Goal: Task Accomplishment & Management: Manage account settings

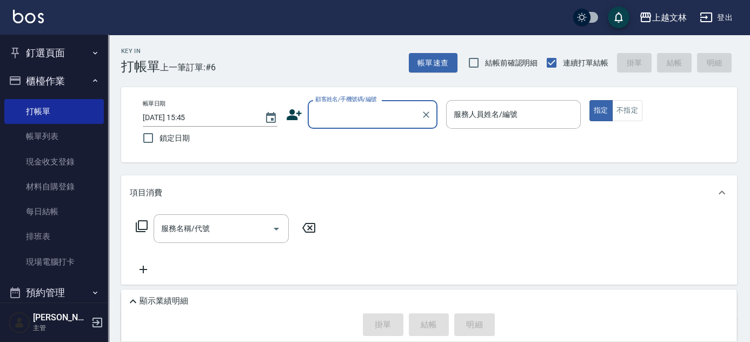
click at [366, 116] on input "顧客姓名/手機號碼/編號" at bounding box center [364, 114] width 104 height 19
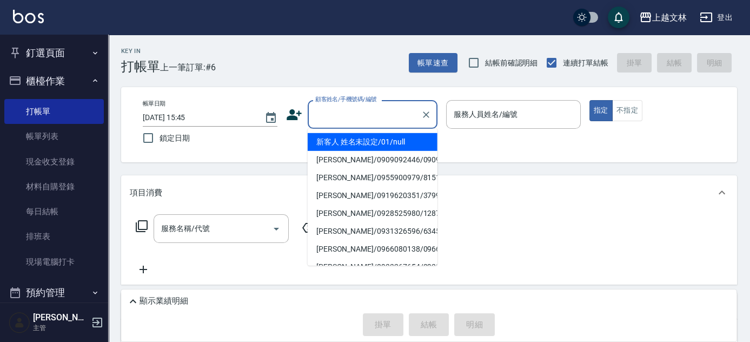
click at [339, 138] on li "新客人 姓名未設定/01/null" at bounding box center [373, 142] width 130 height 18
type input "新客人 姓名未設定/01/null"
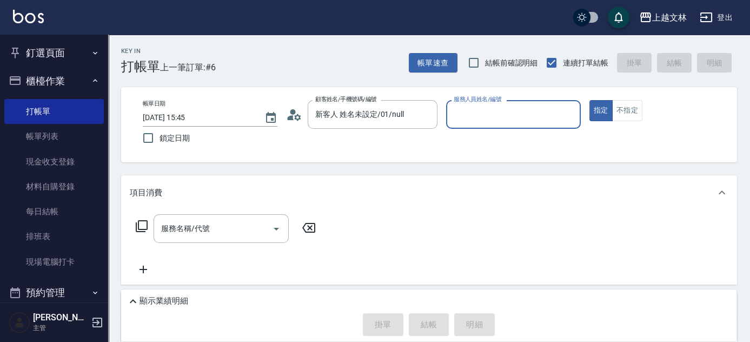
click at [493, 117] on input "服務人員姓名/編號" at bounding box center [513, 114] width 125 height 19
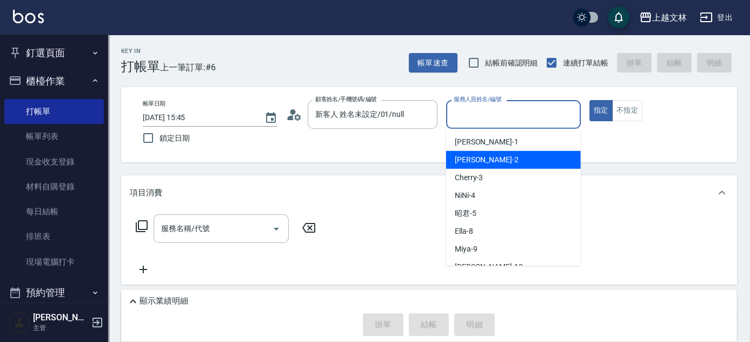
click at [493, 163] on div "[PERSON_NAME] -2" at bounding box center [513, 160] width 135 height 18
type input "[PERSON_NAME]-2"
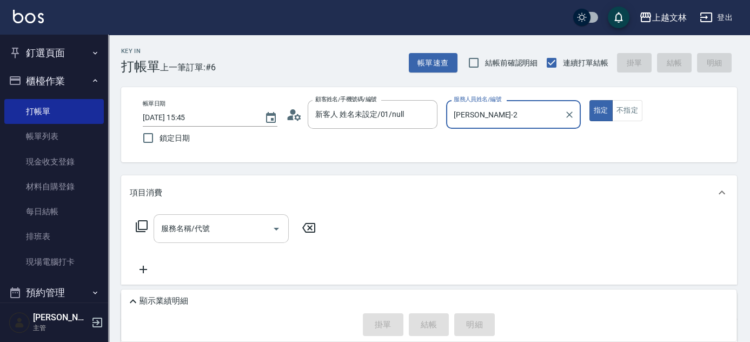
click at [244, 224] on input "服務名稱/代號" at bounding box center [212, 228] width 109 height 19
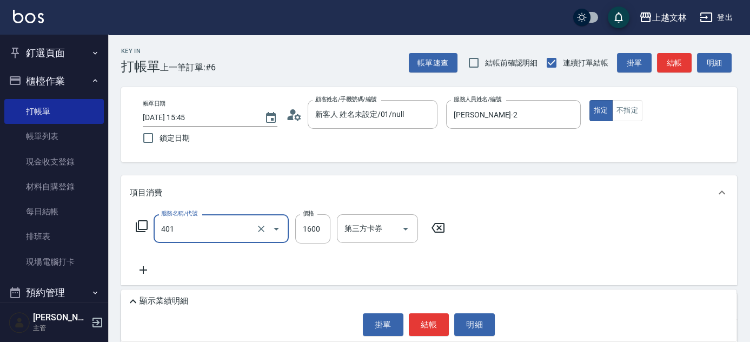
type input "基本染髮(401)"
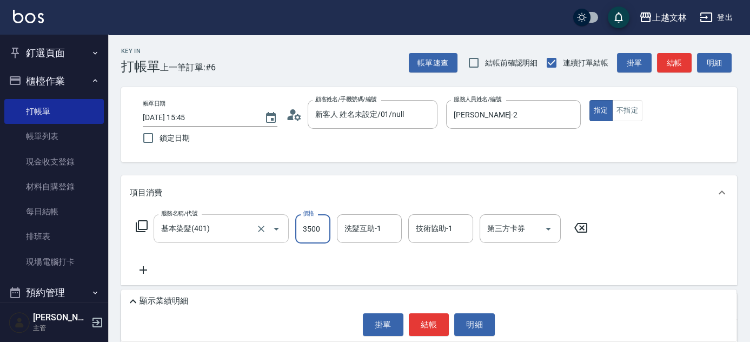
type input "3500"
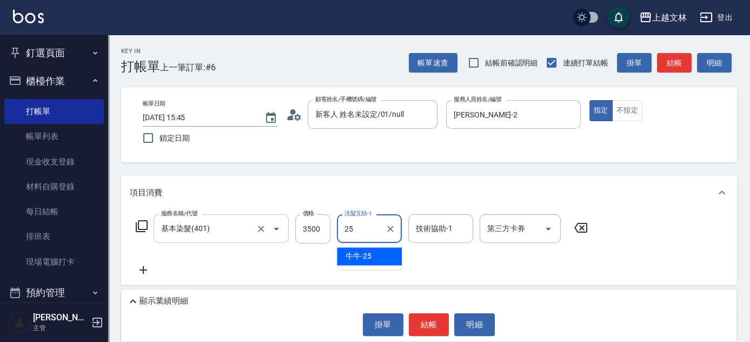
type input "牛牛-25"
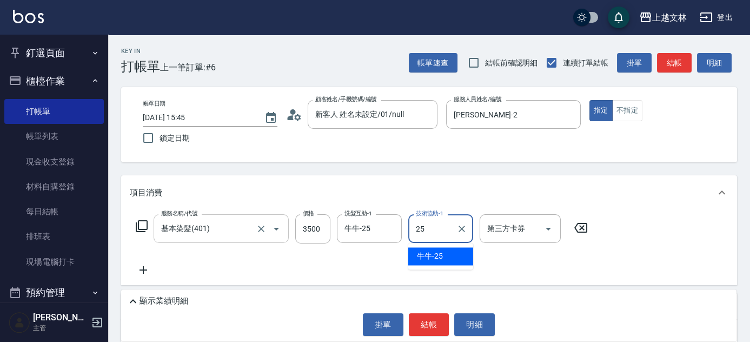
type input "牛牛-25"
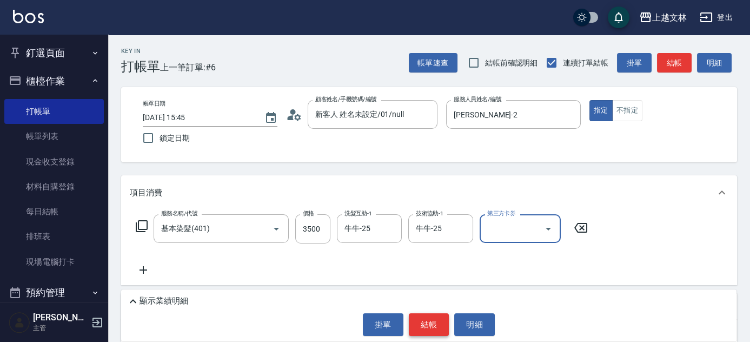
click at [429, 325] on button "結帳" at bounding box center [429, 324] width 41 height 23
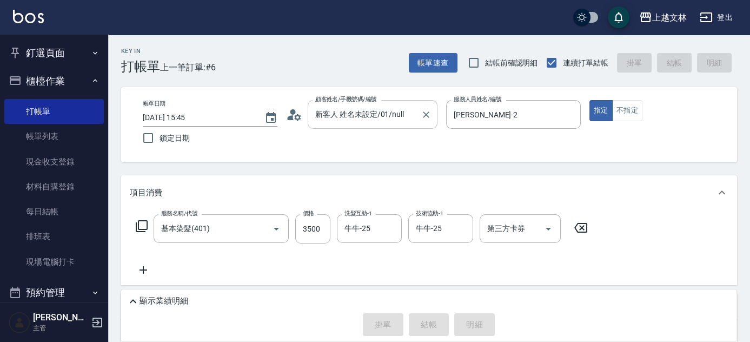
type input "[DATE] 16:26"
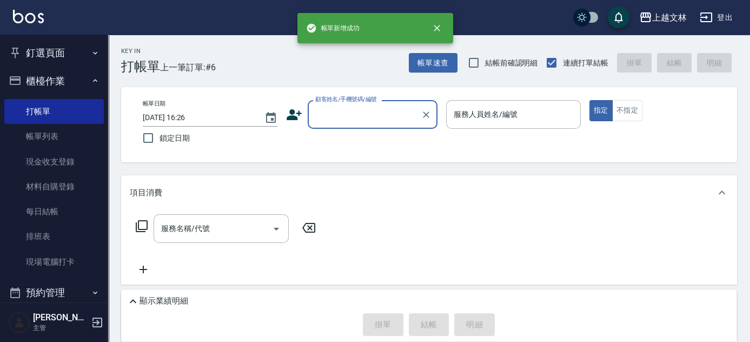
click at [342, 110] on input "顧客姓名/手機號碼/編號" at bounding box center [364, 114] width 104 height 19
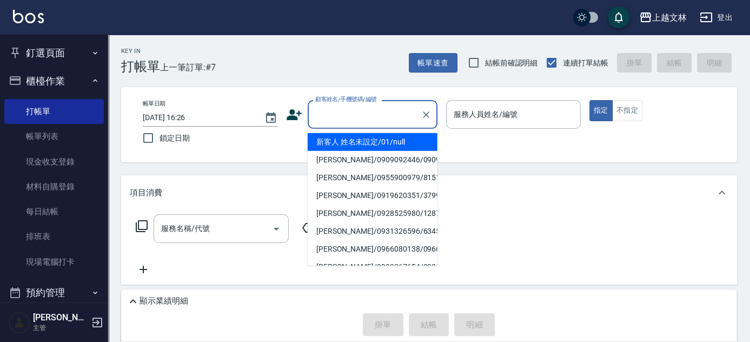
click at [359, 141] on li "新客人 姓名未設定/01/null" at bounding box center [373, 142] width 130 height 18
type input "新客人 姓名未設定/01/null"
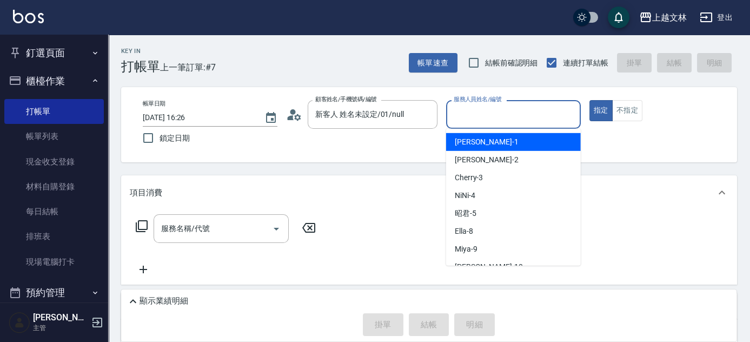
drag, startPoint x: 484, startPoint y: 115, endPoint x: 485, endPoint y: 134, distance: 19.0
click at [484, 115] on input "服務人員姓名/編號" at bounding box center [513, 114] width 125 height 19
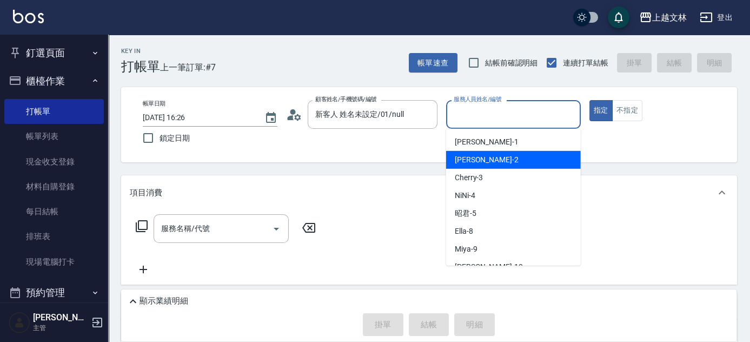
click at [497, 164] on div "[PERSON_NAME] -2" at bounding box center [513, 160] width 135 height 18
type input "[PERSON_NAME]-2"
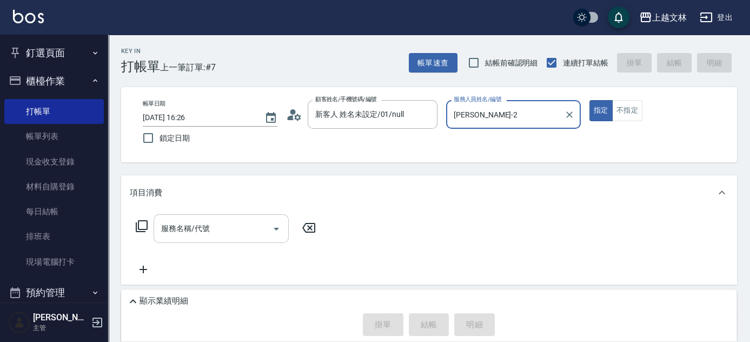
click at [212, 230] on input "服務名稱/代號" at bounding box center [212, 228] width 109 height 19
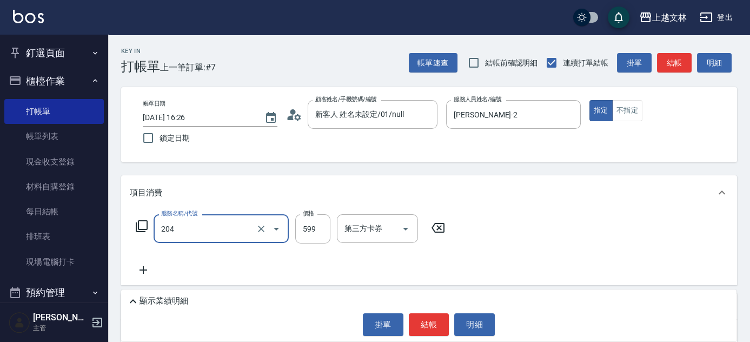
type input "A級洗+剪(204)"
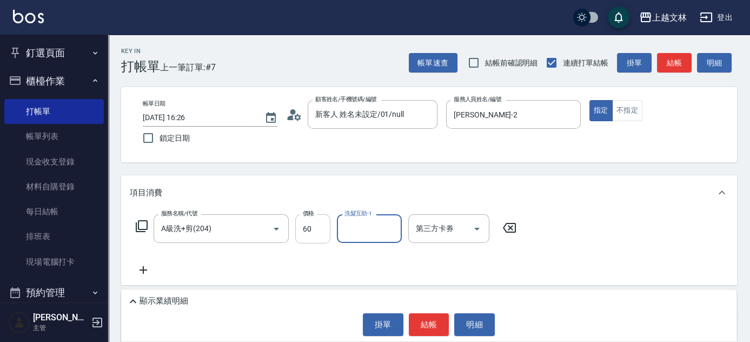
click at [319, 237] on input "60" at bounding box center [312, 228] width 35 height 29
type input "600"
type input "清原-36"
click at [438, 319] on button "結帳" at bounding box center [429, 324] width 41 height 23
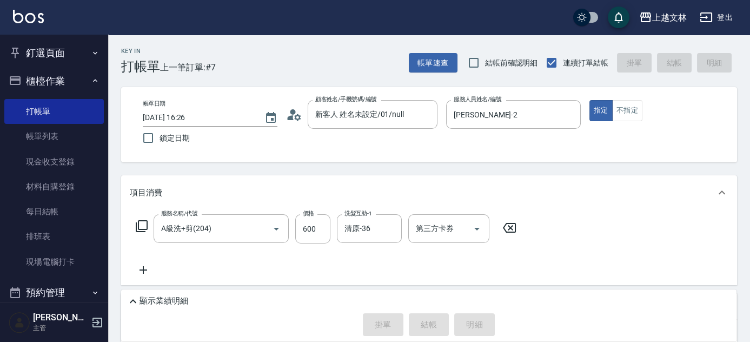
type input "[DATE] 16:27"
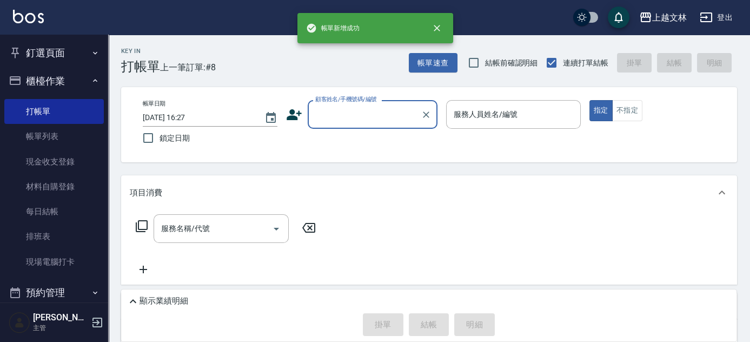
click at [350, 122] on input "顧客姓名/手機號碼/編號" at bounding box center [364, 114] width 104 height 19
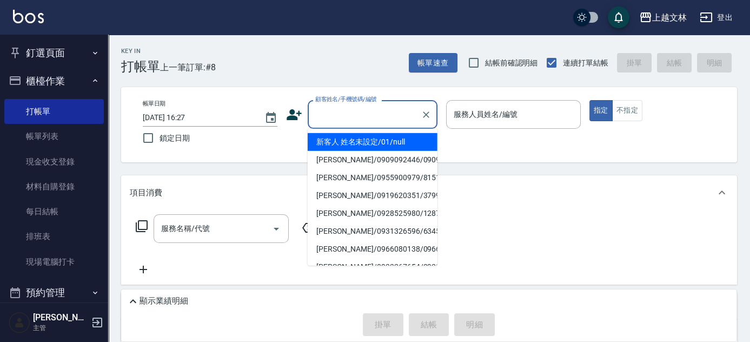
click at [362, 139] on li "新客人 姓名未設定/01/null" at bounding box center [373, 142] width 130 height 18
type input "新客人 姓名未設定/01/null"
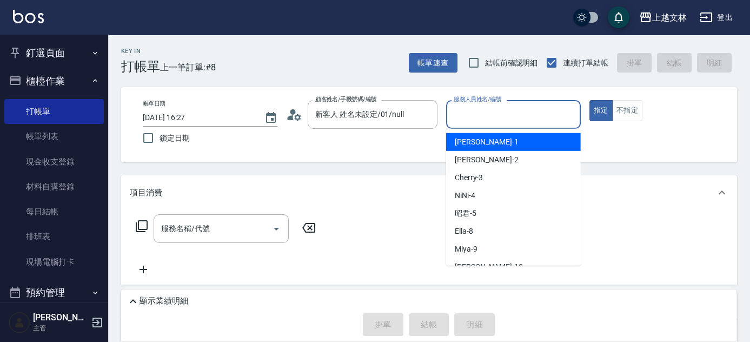
click at [498, 114] on input "服務人員姓名/編號" at bounding box center [513, 114] width 125 height 19
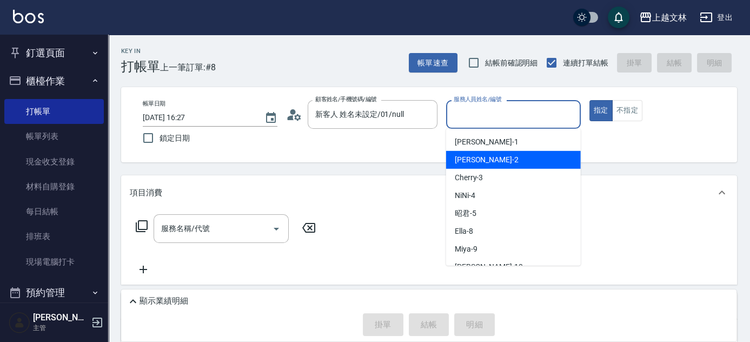
click at [506, 158] on div "[PERSON_NAME] -2" at bounding box center [513, 160] width 135 height 18
type input "[PERSON_NAME]-2"
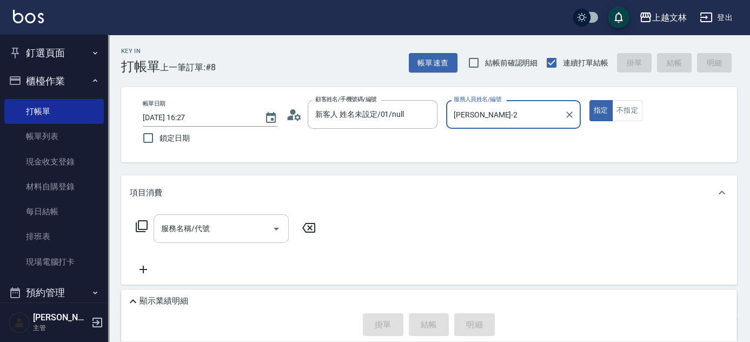
click at [217, 234] on input "服務名稱/代號" at bounding box center [212, 228] width 109 height 19
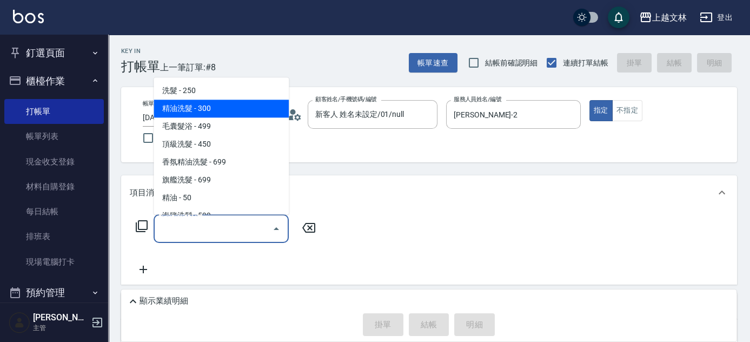
click at [262, 108] on span "精油洗髮 - 300" at bounding box center [221, 109] width 135 height 18
type input "精油洗髮(102)"
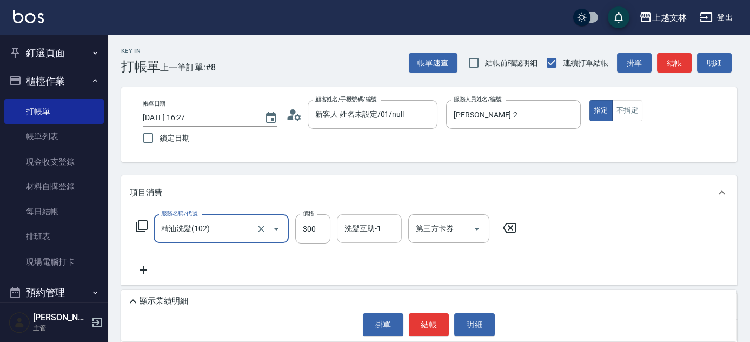
click at [351, 221] on div "洗髮互助-1 洗髮互助-1" at bounding box center [369, 228] width 65 height 29
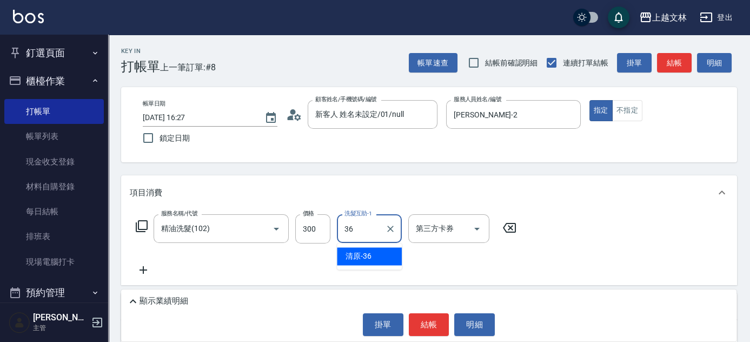
type input "清原-36"
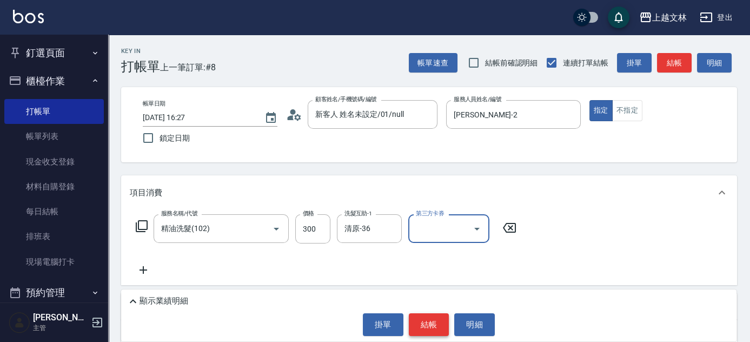
click at [431, 321] on button "結帳" at bounding box center [429, 324] width 41 height 23
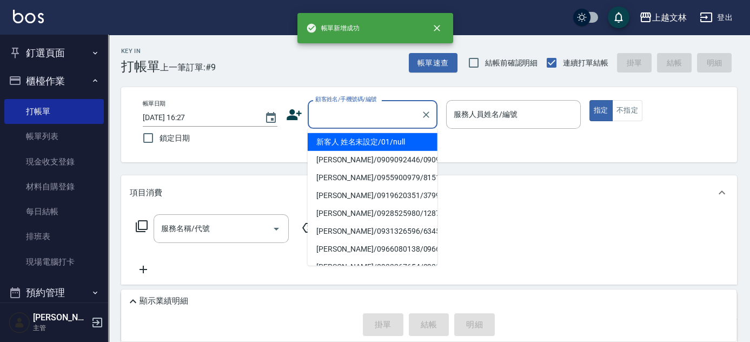
click at [348, 121] on input "顧客姓名/手機號碼/編號" at bounding box center [364, 114] width 104 height 19
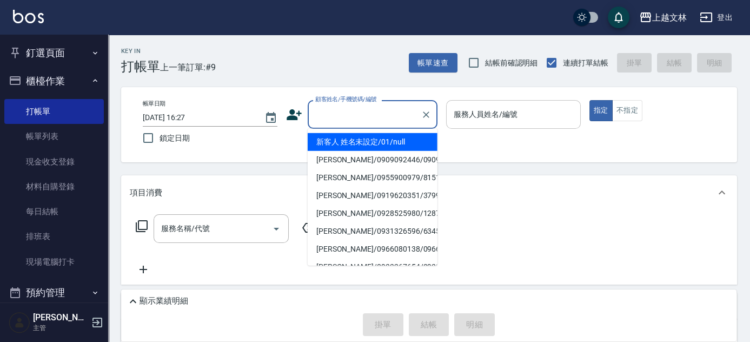
drag, startPoint x: 371, startPoint y: 144, endPoint x: 548, endPoint y: 122, distance: 178.1
click at [372, 144] on li "新客人 姓名未設定/01/null" at bounding box center [373, 142] width 130 height 18
type input "新客人 姓名未設定/01/null"
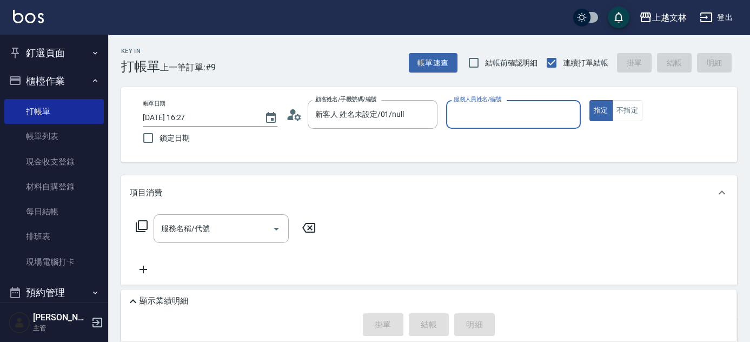
click at [549, 122] on input "服務人員姓名/編號" at bounding box center [513, 114] width 125 height 19
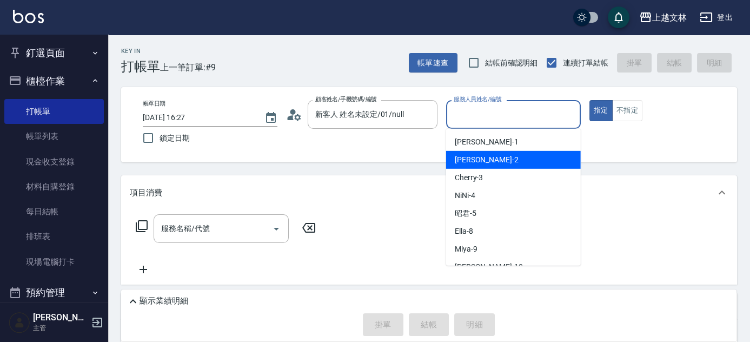
click at [549, 165] on div "[PERSON_NAME] -2" at bounding box center [513, 160] width 135 height 18
type input "[PERSON_NAME]-2"
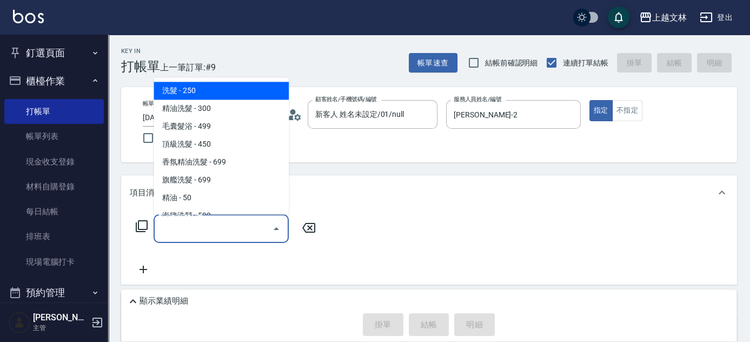
click at [239, 227] on input "服務名稱/代號" at bounding box center [212, 228] width 109 height 19
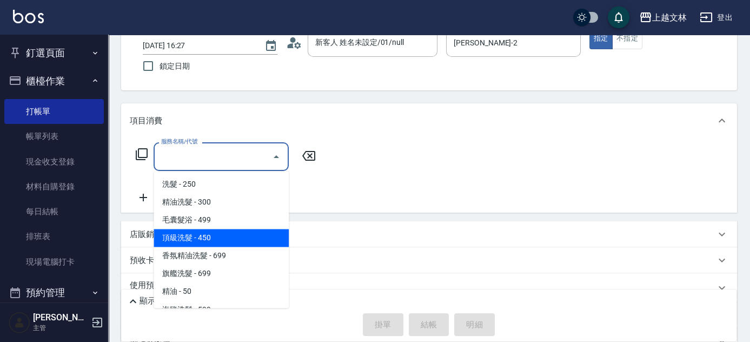
scroll to position [49, 0]
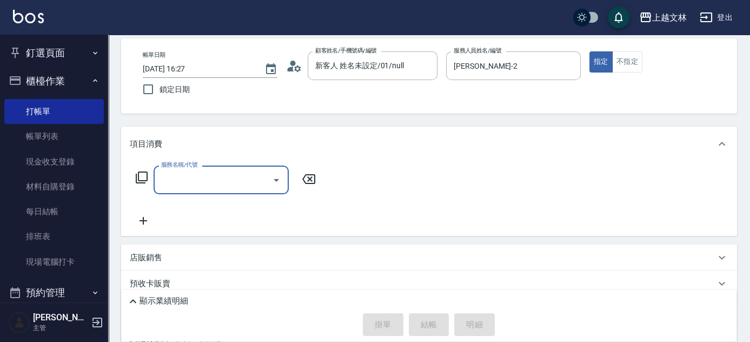
click at [207, 180] on input "服務名稱/代號" at bounding box center [212, 179] width 109 height 19
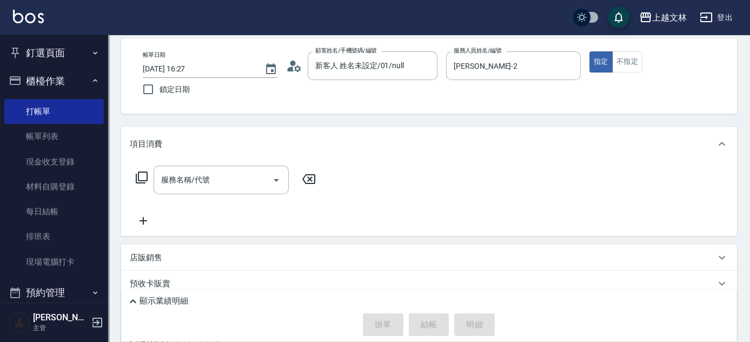
click at [137, 175] on icon at bounding box center [141, 177] width 13 height 13
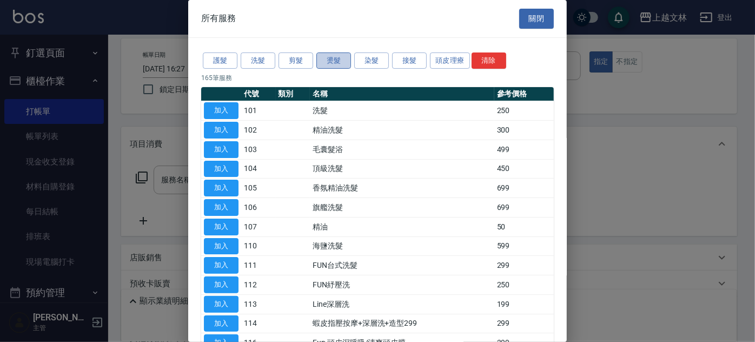
click at [345, 62] on button "燙髮" at bounding box center [333, 60] width 35 height 17
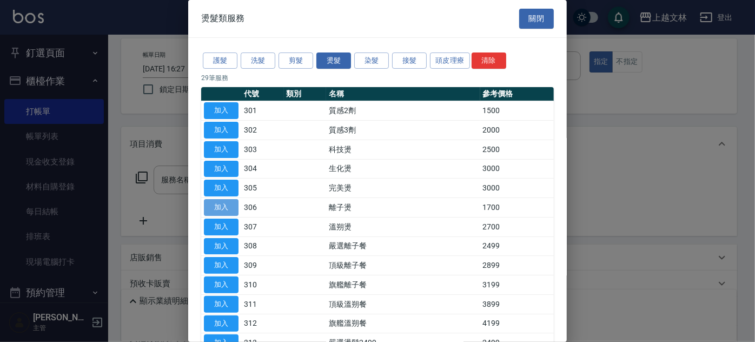
click at [216, 203] on button "加入" at bounding box center [221, 207] width 35 height 17
type input "離子燙(306)"
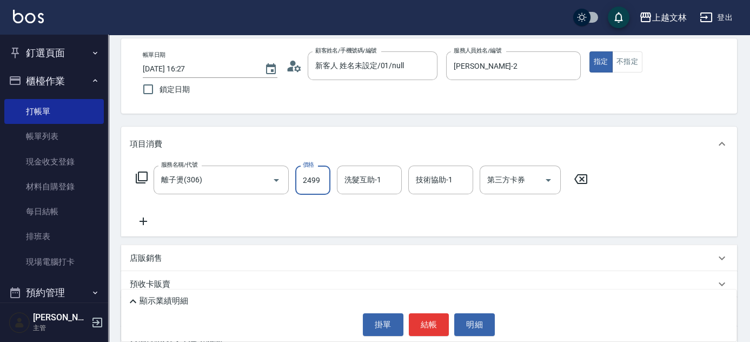
type input "2499"
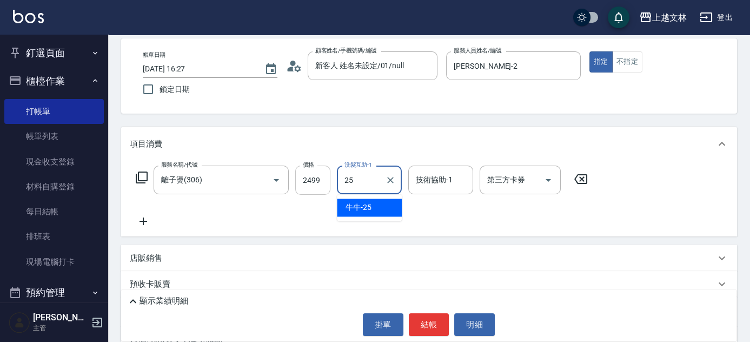
type input "牛牛-25"
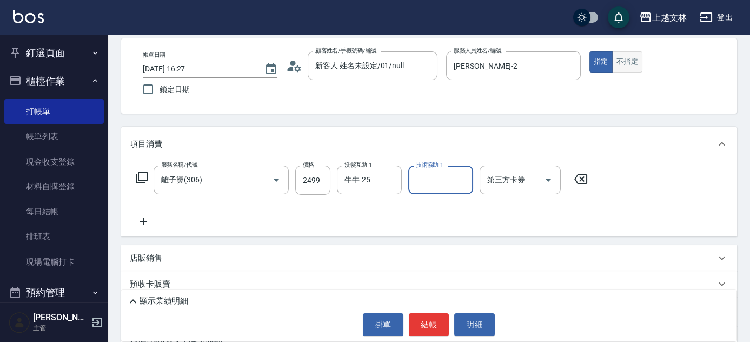
click at [625, 66] on button "不指定" at bounding box center [627, 61] width 30 height 21
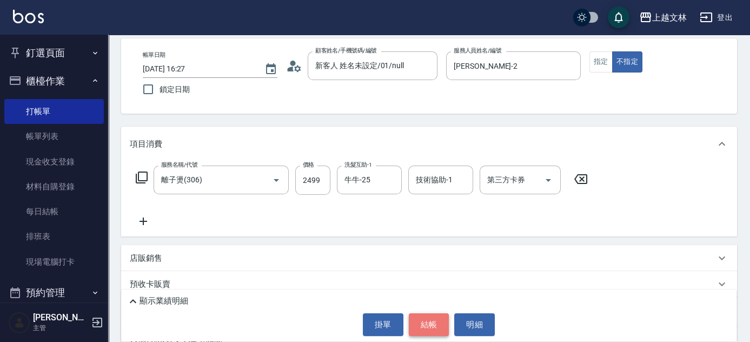
click at [438, 321] on button "結帳" at bounding box center [429, 324] width 41 height 23
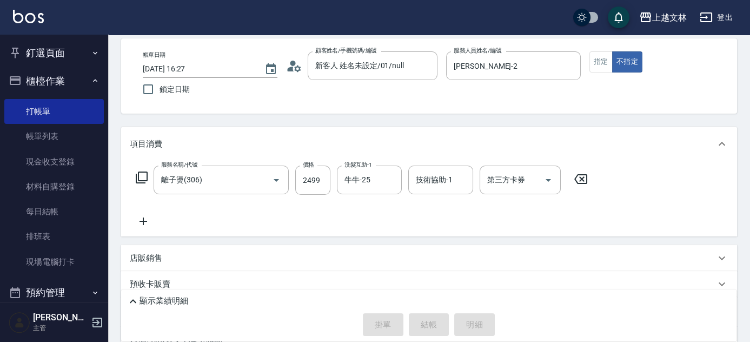
type input "[DATE] 16:28"
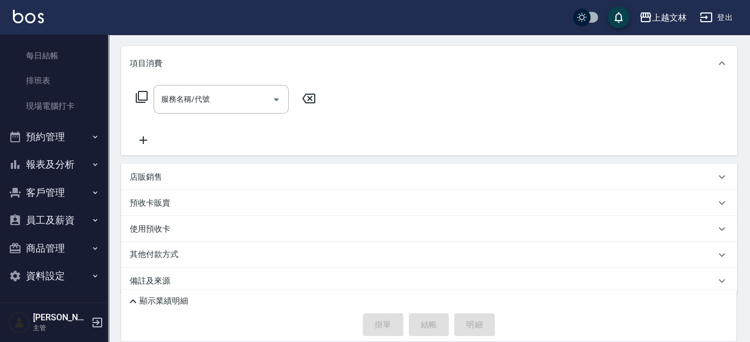
scroll to position [141, 0]
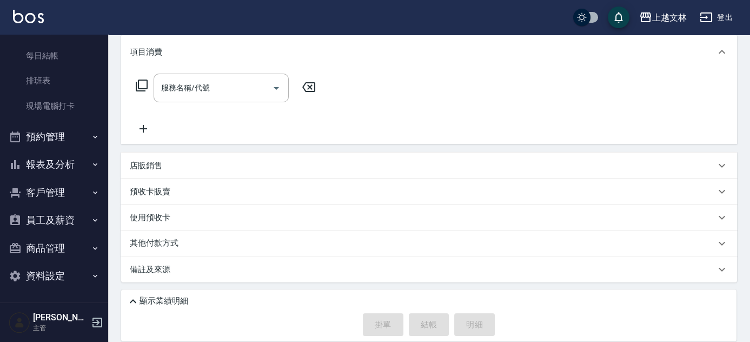
click at [44, 159] on button "報表及分析" at bounding box center [53, 164] width 99 height 28
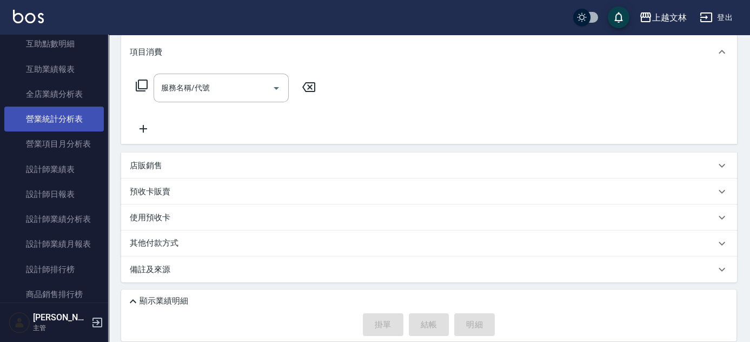
scroll to position [500, 0]
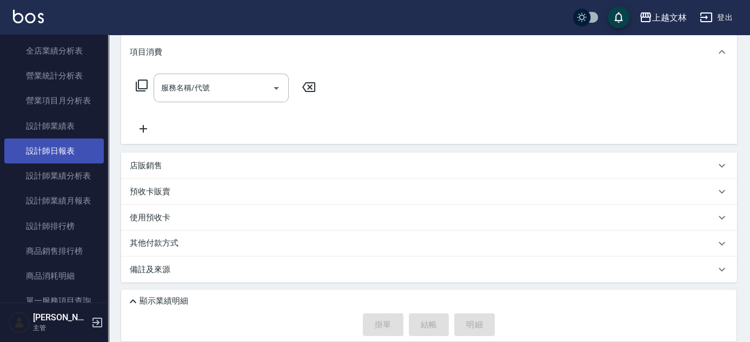
click at [50, 151] on link "設計師日報表" at bounding box center [53, 150] width 99 height 25
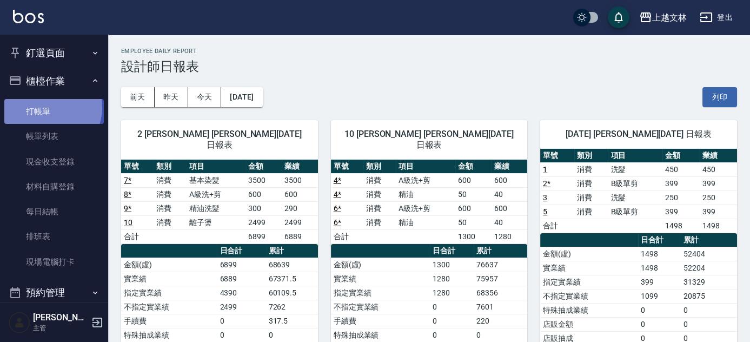
click at [44, 107] on link "打帳單" at bounding box center [53, 111] width 99 height 25
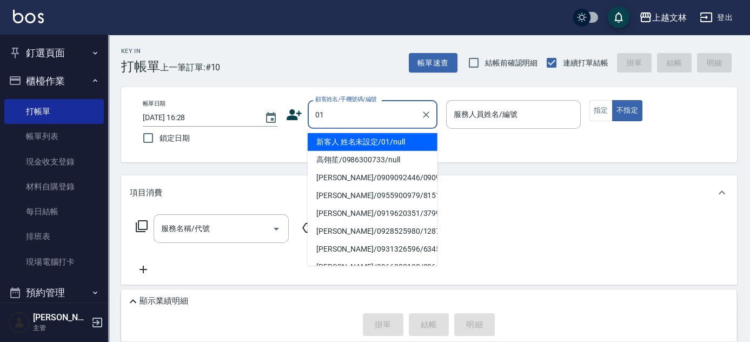
type input "新客人 姓名未設定/01/null"
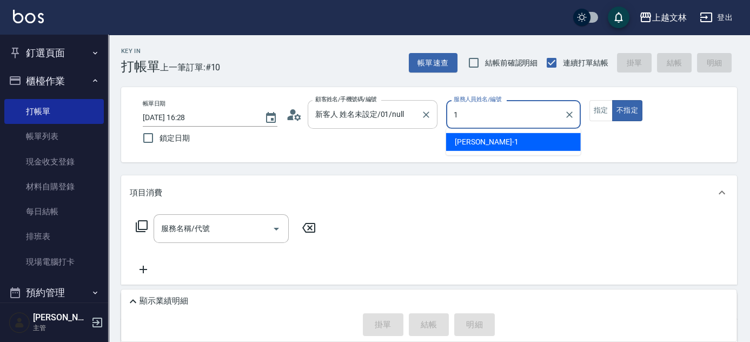
type input "[PERSON_NAME]-1"
type button "false"
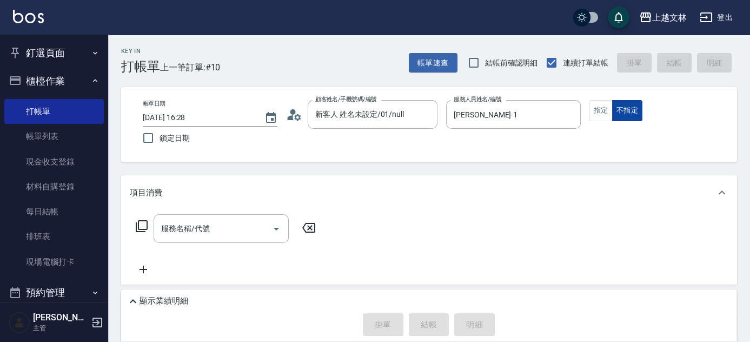
click at [610, 112] on button "指定" at bounding box center [600, 110] width 23 height 21
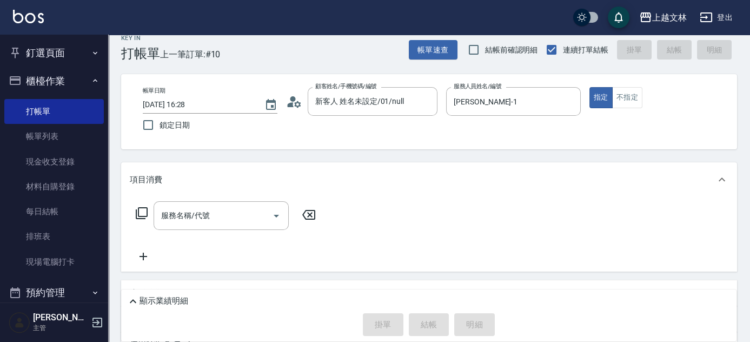
scroll to position [144, 0]
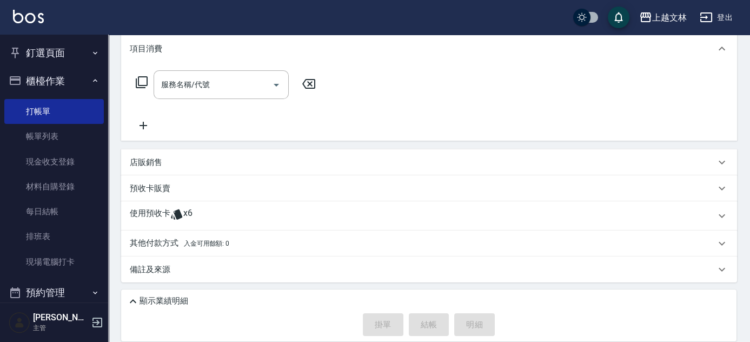
click at [175, 88] on div "服務名稱/代號 服務名稱/代號" at bounding box center [221, 84] width 135 height 29
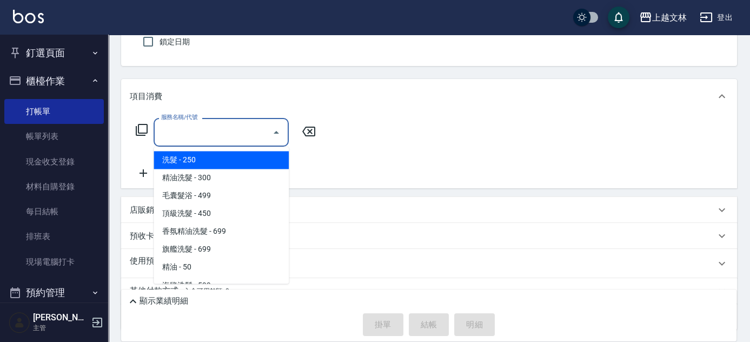
scroll to position [98, 0]
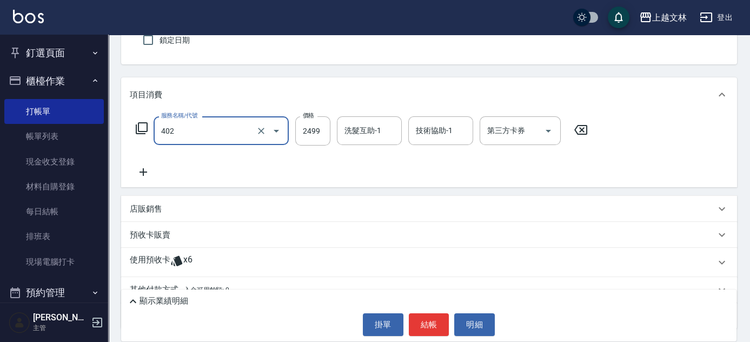
type input "嚴選染髮(402)"
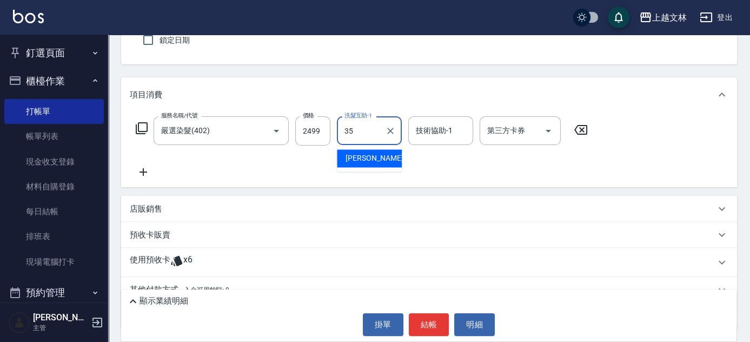
type input "[PERSON_NAME]-35"
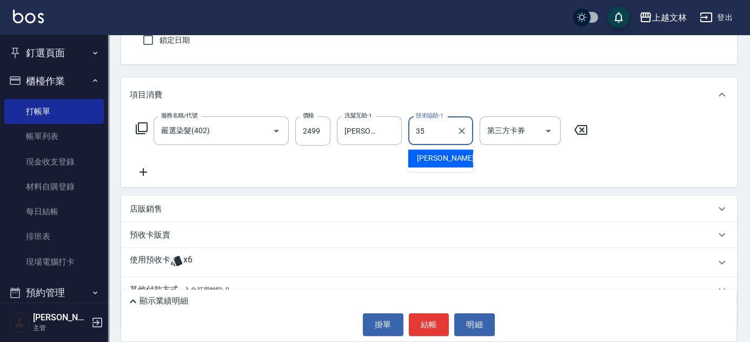
type input "[PERSON_NAME]-35"
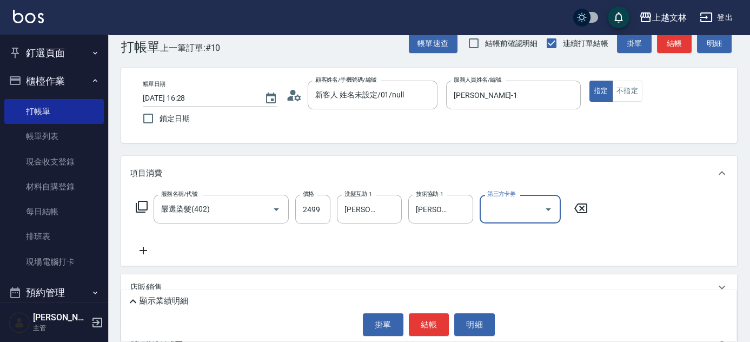
scroll to position [0, 0]
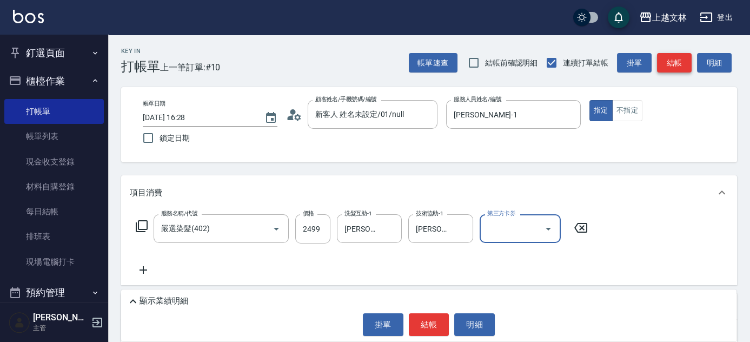
click at [677, 63] on button "結帳" at bounding box center [674, 63] width 35 height 20
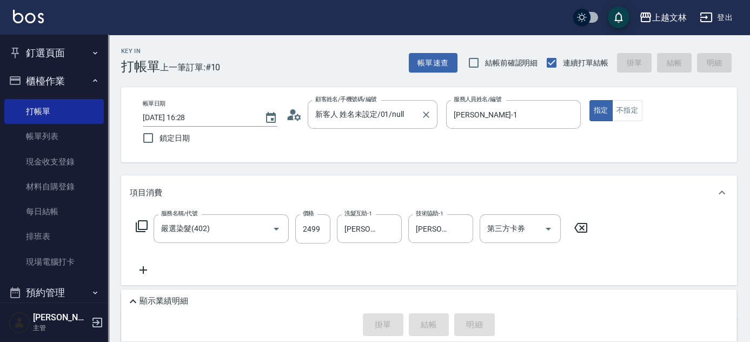
type input "[DATE] 16:37"
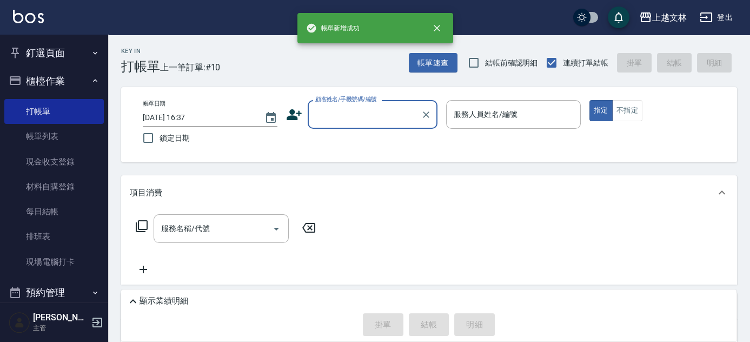
click at [352, 112] on input "顧客姓名/手機號碼/編號" at bounding box center [364, 114] width 104 height 19
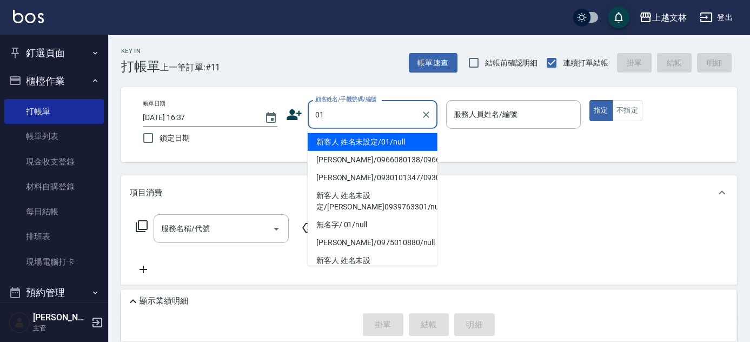
type input "新客人 姓名未設定/01/null"
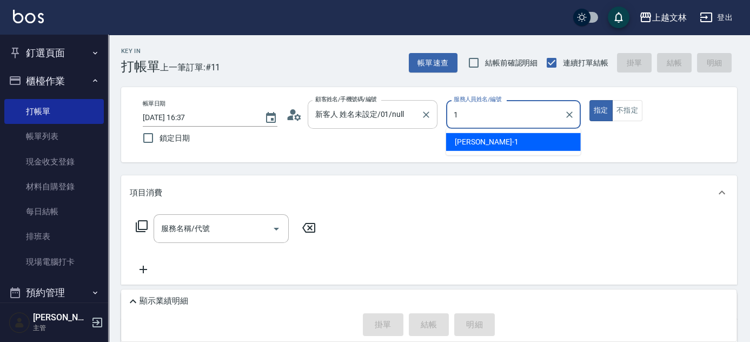
type input "[PERSON_NAME]-1"
type button "true"
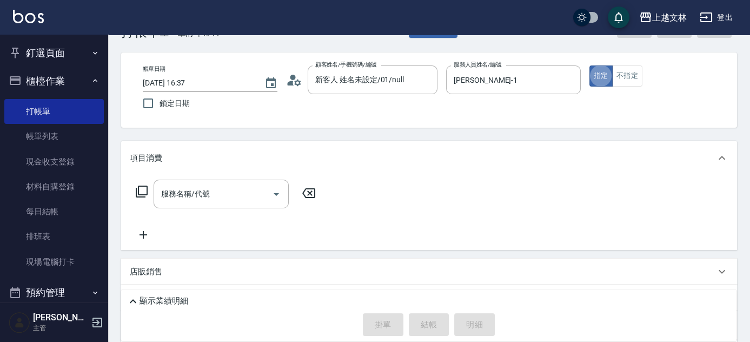
scroll to position [98, 0]
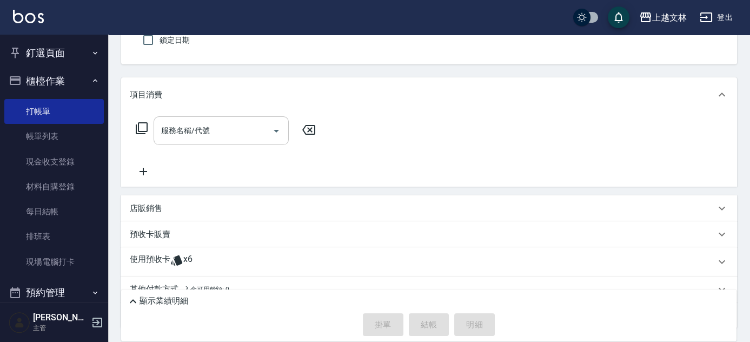
drag, startPoint x: 234, startPoint y: 129, endPoint x: 241, endPoint y: 129, distance: 6.5
click at [234, 130] on input "服務名稱/代號" at bounding box center [212, 130] width 109 height 19
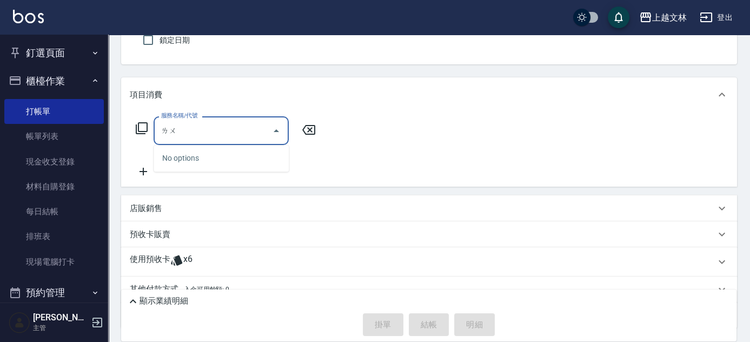
type input "[PERSON_NAME]"
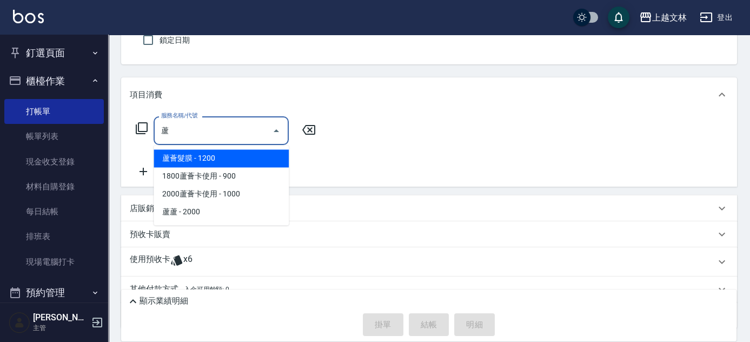
click at [229, 158] on span "蘆薈髮膜 - 1200" at bounding box center [221, 158] width 135 height 18
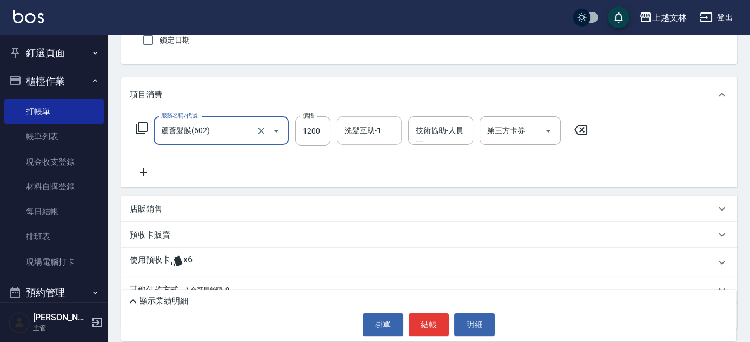
type input "蘆薈髮膜(602)"
click at [368, 136] on input "洗髮互助-1" at bounding box center [369, 130] width 55 height 19
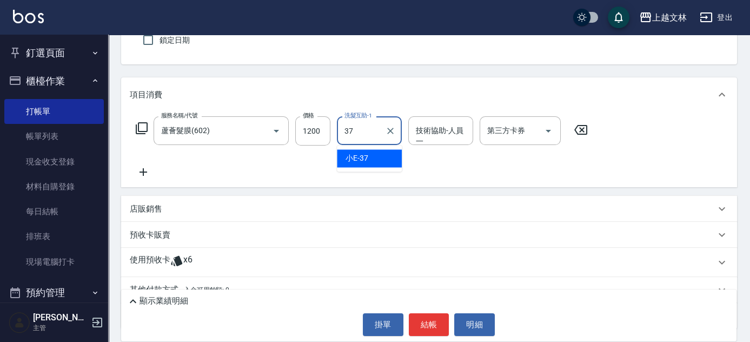
type input "小E-37"
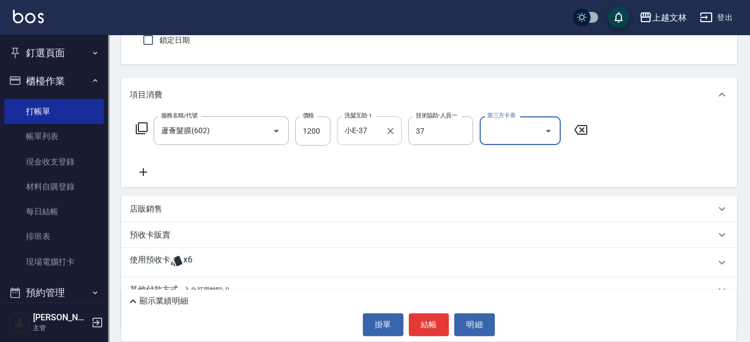
type input "小E-37"
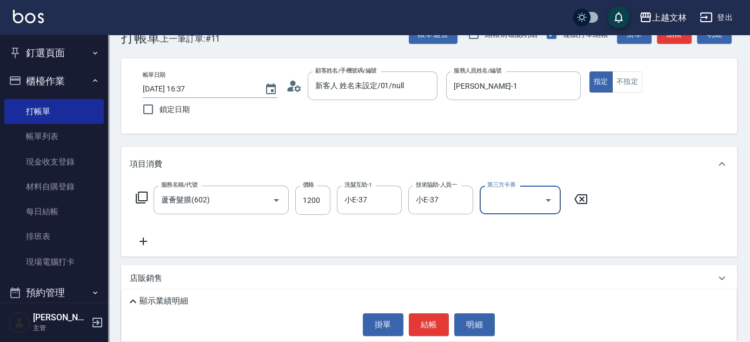
scroll to position [0, 0]
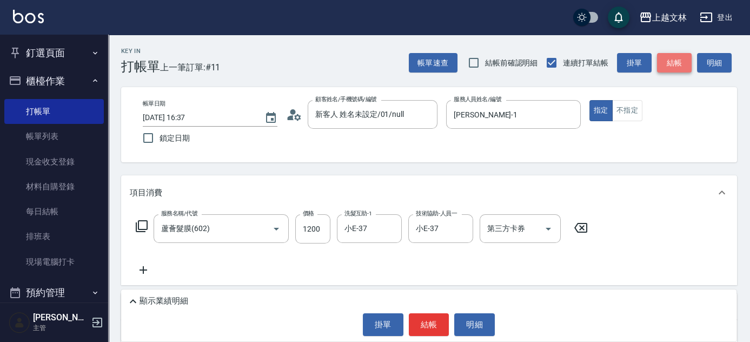
click at [668, 66] on button "結帳" at bounding box center [674, 63] width 35 height 20
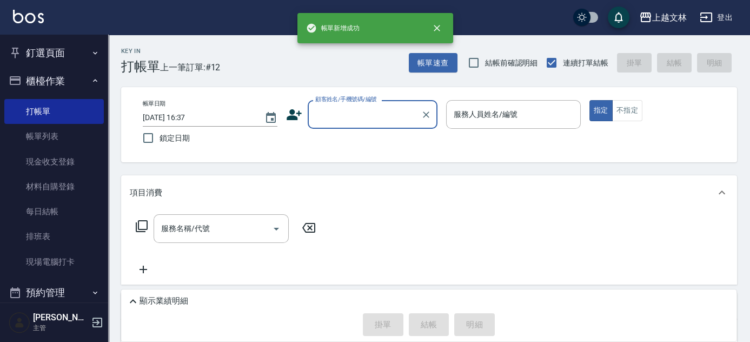
click at [363, 109] on input "顧客姓名/手機號碼/編號" at bounding box center [364, 114] width 104 height 19
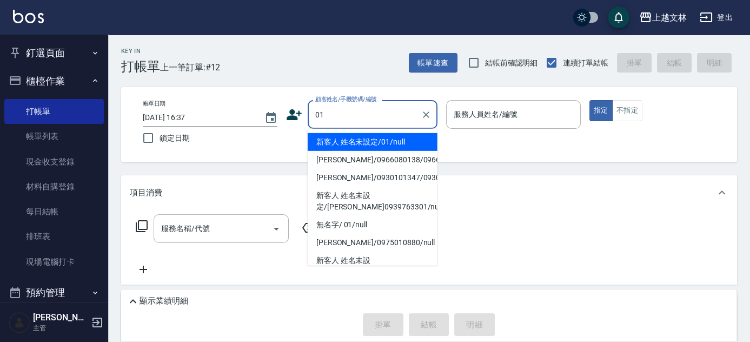
type input "新客人 姓名未設定/01/null"
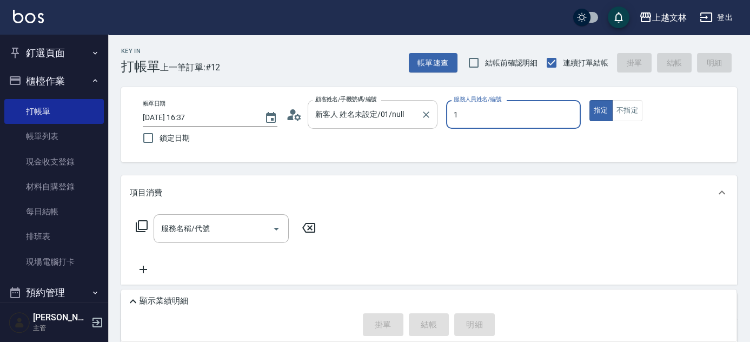
type input "[PERSON_NAME]-1"
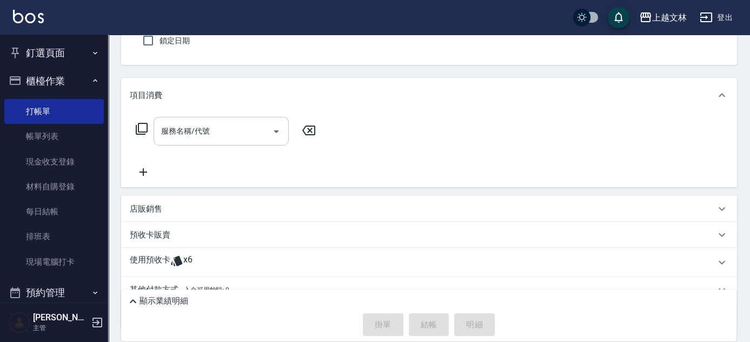
scroll to position [98, 0]
click at [203, 128] on div "服務名稱/代號 服務名稱/代號" at bounding box center [221, 130] width 135 height 29
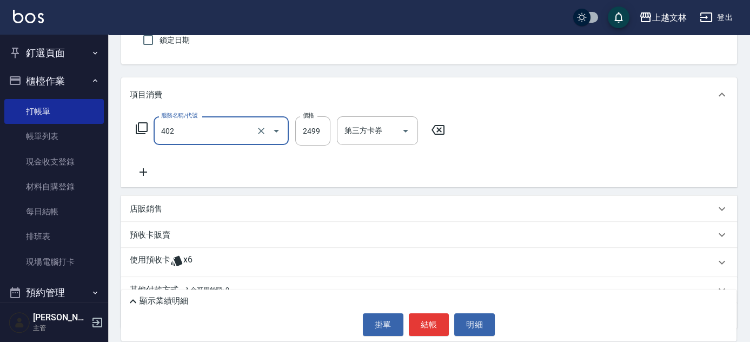
type input "嚴選染髮(402)"
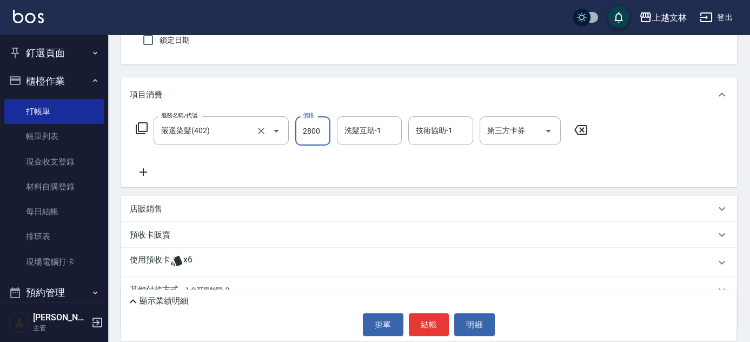
type input "2800"
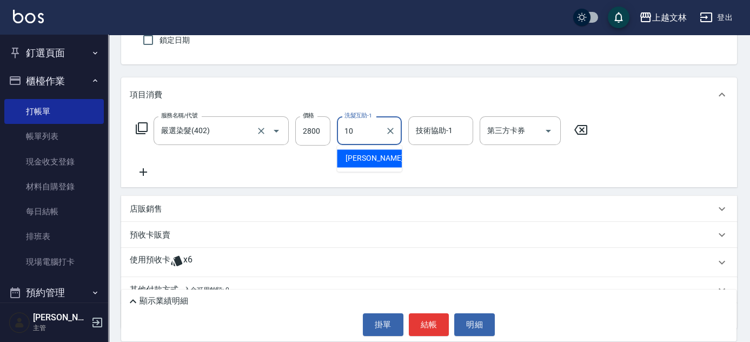
type input "[PERSON_NAME]-10"
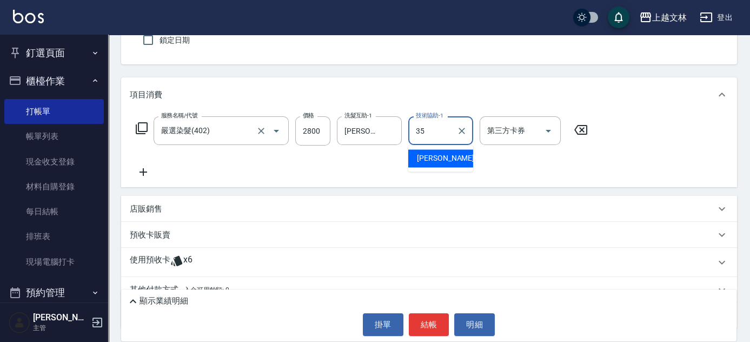
type input "[PERSON_NAME]-35"
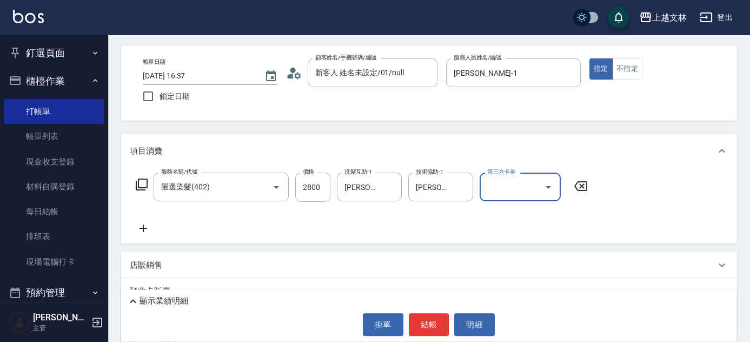
scroll to position [0, 0]
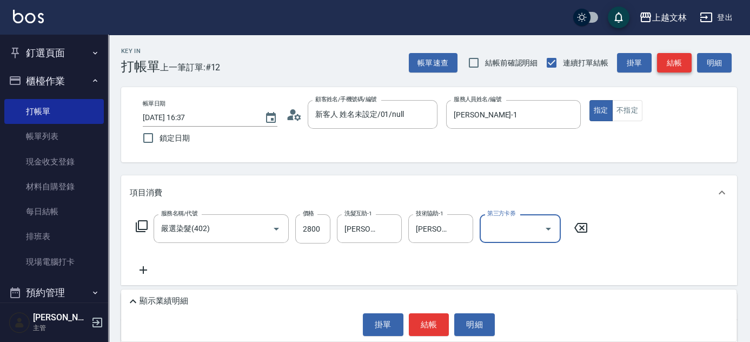
click at [678, 66] on button "結帳" at bounding box center [674, 63] width 35 height 20
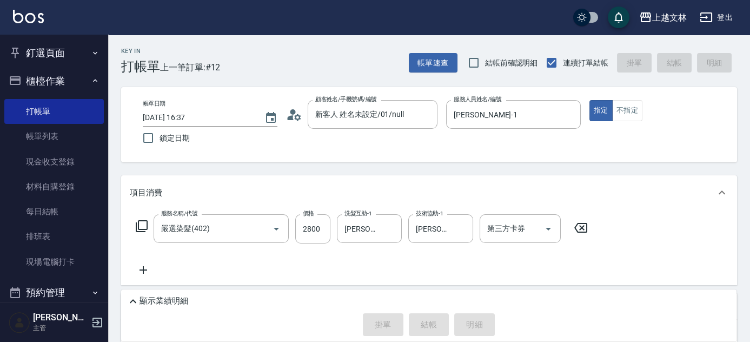
type input "[DATE] 16:38"
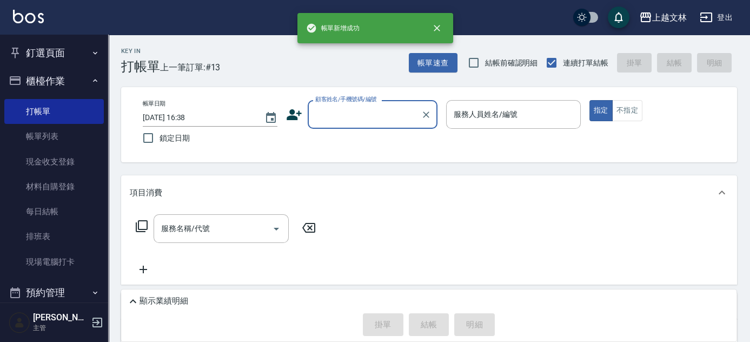
click at [386, 118] on input "顧客姓名/手機號碼/編號" at bounding box center [364, 114] width 104 height 19
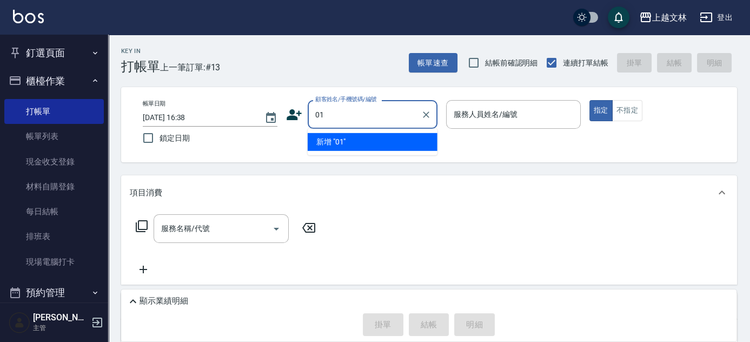
type input "01"
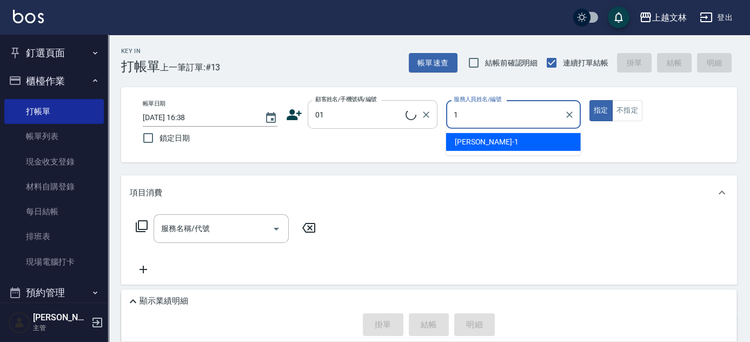
type input "1"
type input "新客人 姓名未設定/01/null"
type input "[PERSON_NAME]-1"
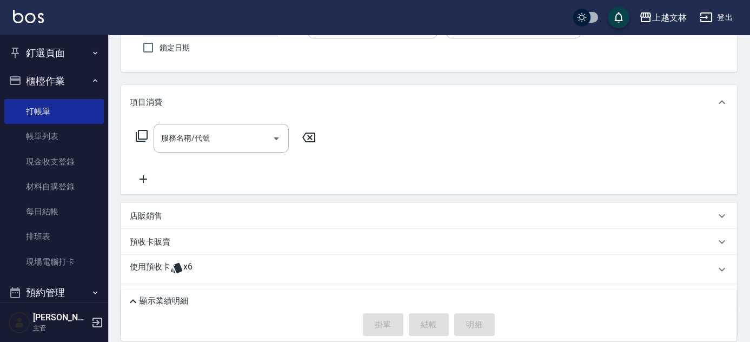
scroll to position [98, 0]
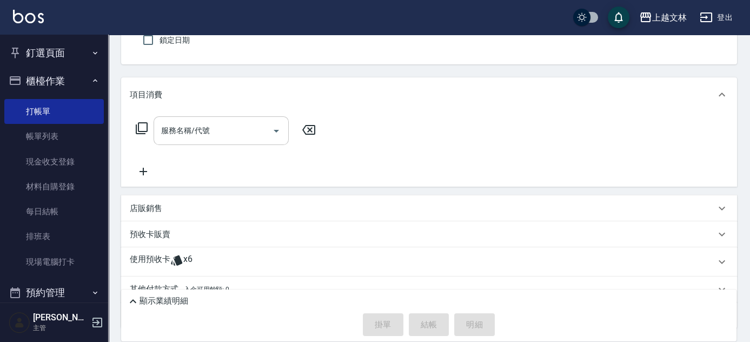
click at [209, 119] on div "服務名稱/代號" at bounding box center [221, 130] width 135 height 29
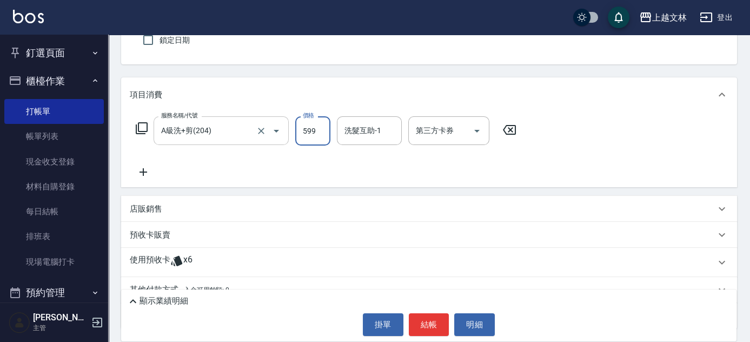
click at [203, 129] on input "A級洗+剪(204)" at bounding box center [205, 130] width 95 height 19
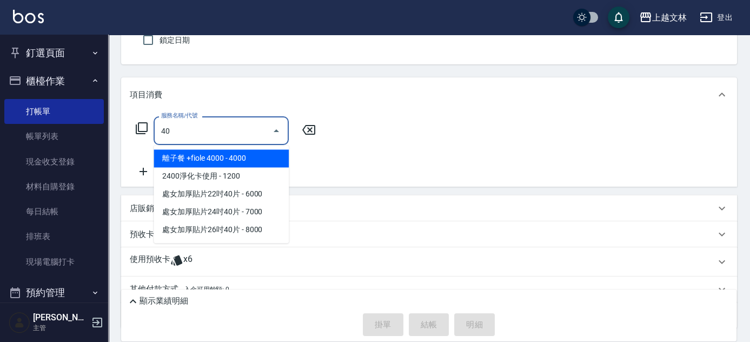
scroll to position [0, 0]
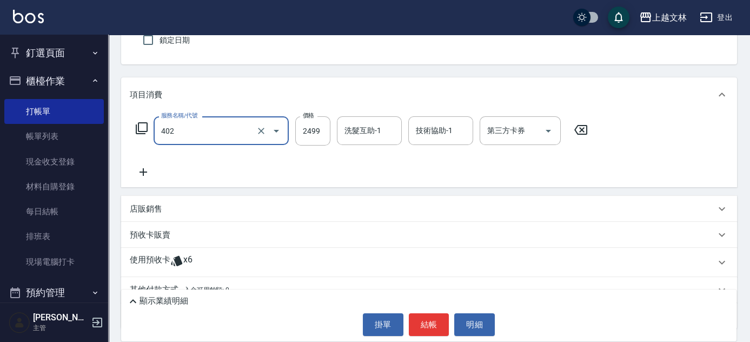
type input "嚴選染髮(402)"
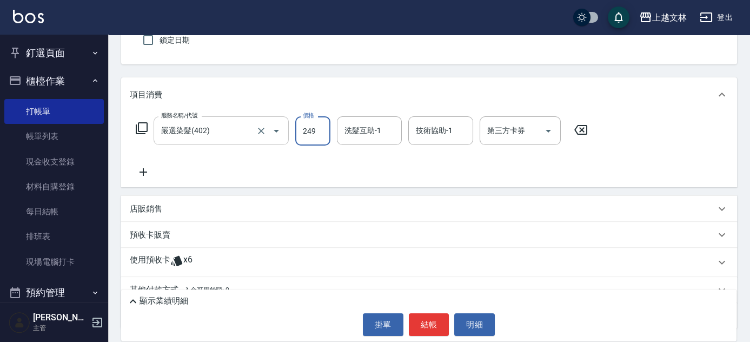
type input "2499"
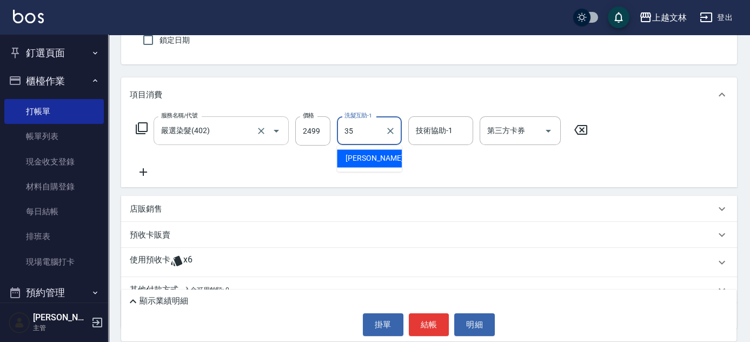
type input "[PERSON_NAME]-35"
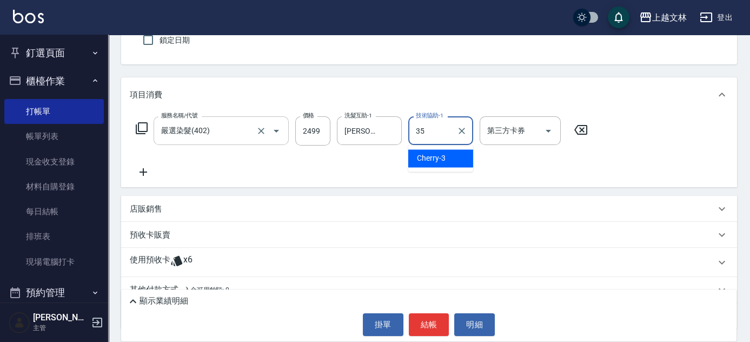
type input "[PERSON_NAME]-35"
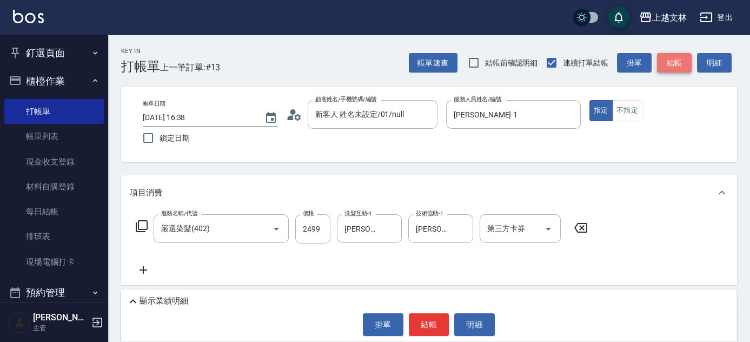
click at [669, 69] on button "結帳" at bounding box center [674, 63] width 35 height 20
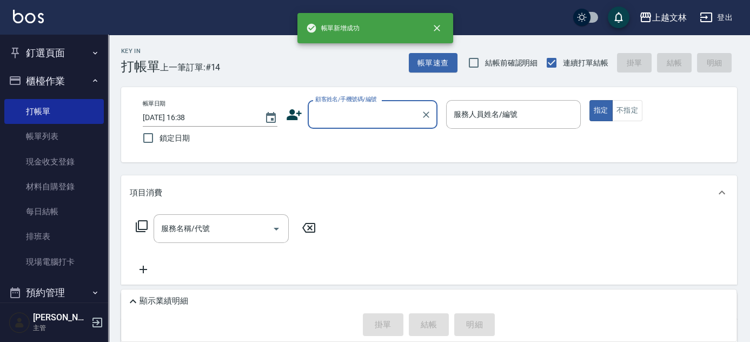
click at [369, 115] on input "顧客姓名/手機號碼/編號" at bounding box center [364, 114] width 104 height 19
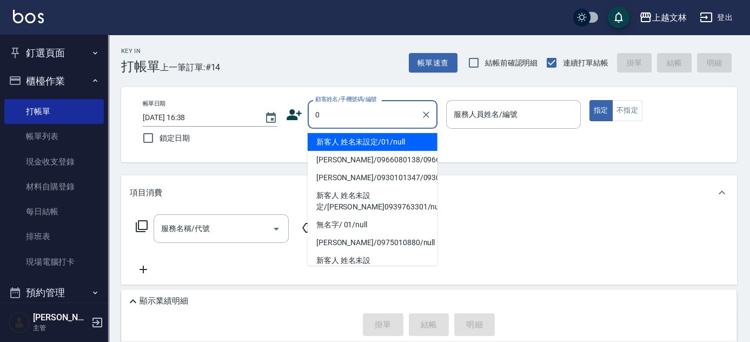
type input "新客人 姓名未設定/01/null"
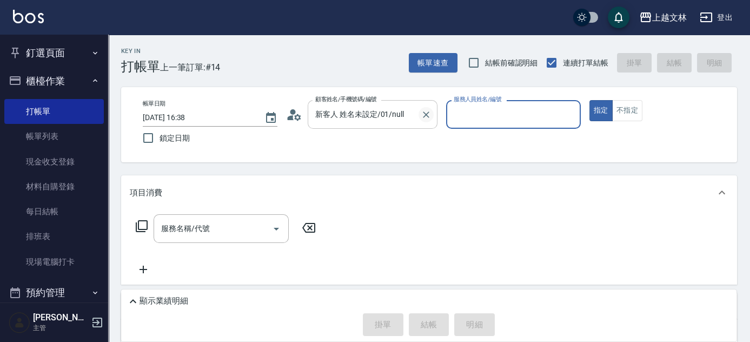
click at [427, 115] on icon "Clear" at bounding box center [426, 114] width 11 height 11
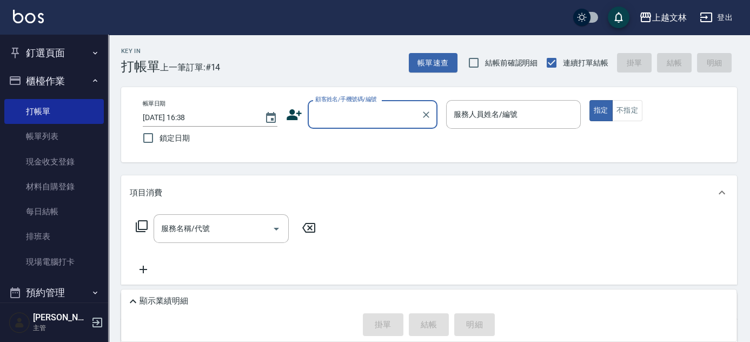
click at [378, 116] on input "顧客姓名/手機號碼/編號" at bounding box center [364, 114] width 104 height 19
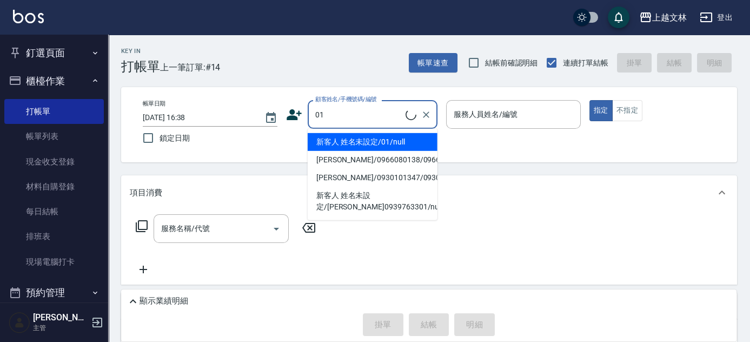
type input "新客人 姓名未設定/01/null"
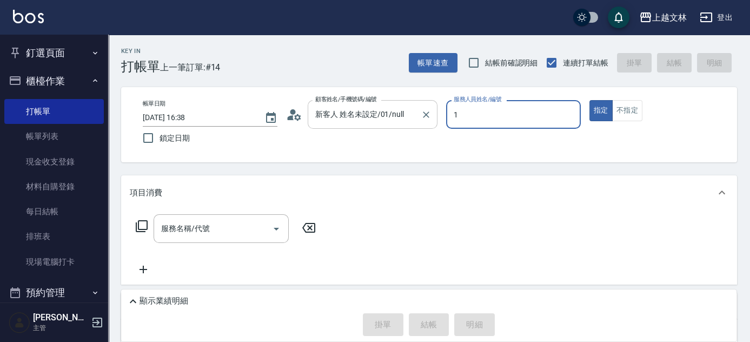
type input "[PERSON_NAME]-1"
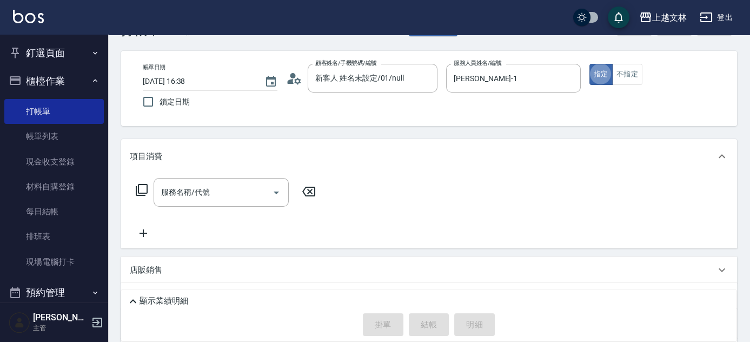
scroll to position [98, 0]
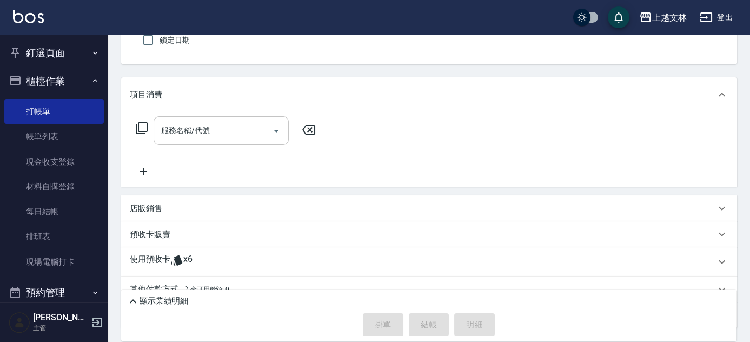
click at [174, 135] on div "服務名稱/代號 服務名稱/代號" at bounding box center [221, 130] width 135 height 29
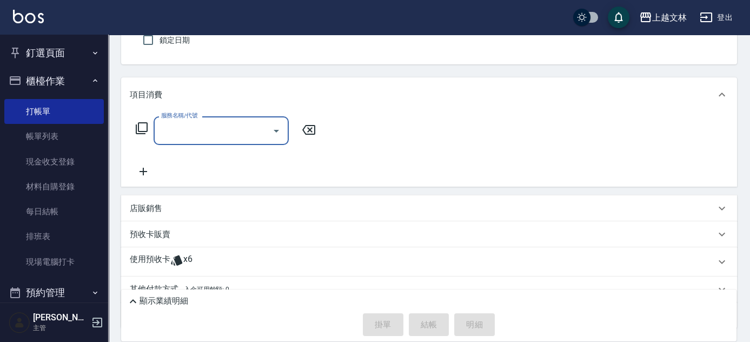
click at [212, 130] on input "服務名稱/代號" at bounding box center [212, 130] width 109 height 19
click at [215, 129] on input "服務名稱/代號" at bounding box center [212, 130] width 109 height 19
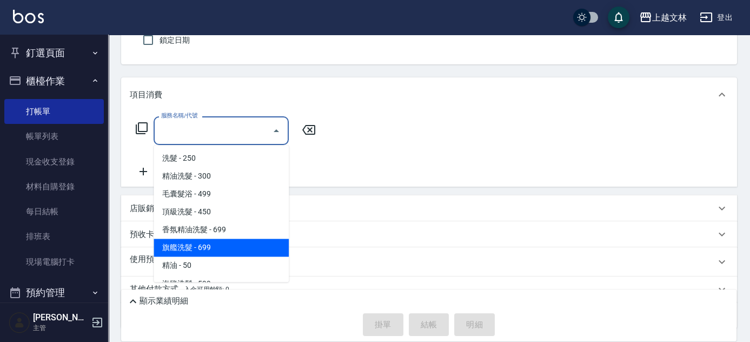
click at [228, 248] on span "旗艦洗髮 - 699" at bounding box center [221, 247] width 135 height 18
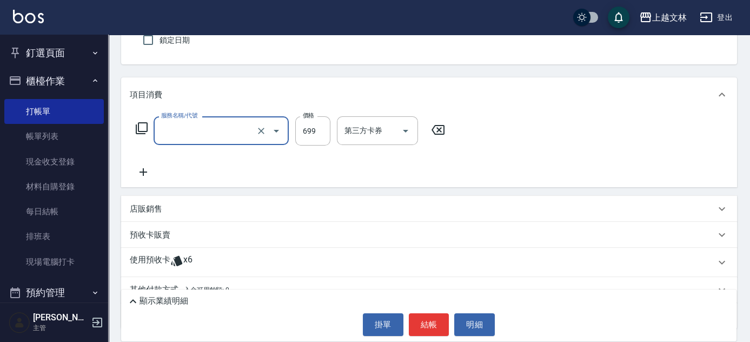
type input "旗艦洗髮(106)"
click at [324, 136] on input "699" at bounding box center [312, 130] width 35 height 29
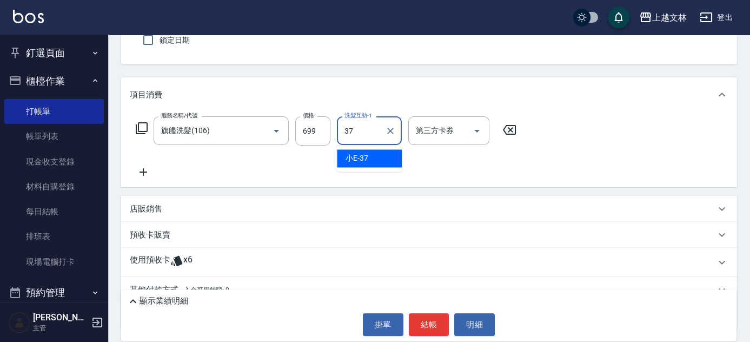
type input "小E-37"
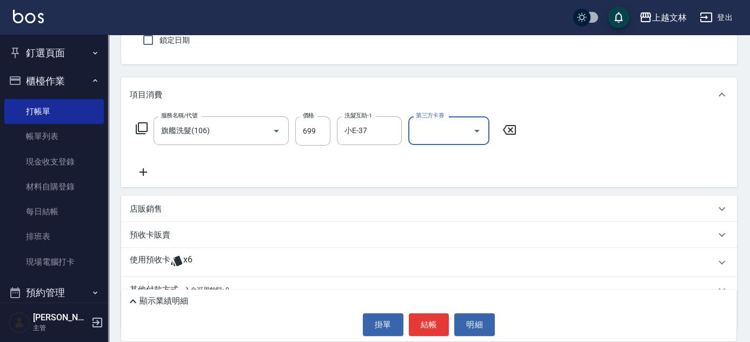
click at [139, 172] on icon at bounding box center [143, 172] width 8 height 8
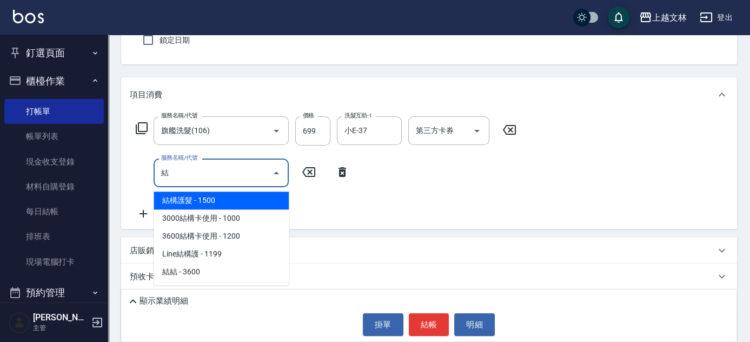
click at [220, 205] on span "結構護髮 - 1500" at bounding box center [221, 200] width 135 height 18
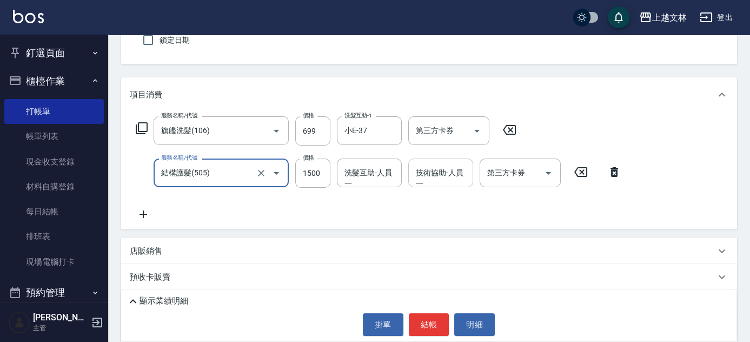
type input "結構護髮(505)"
click at [447, 168] on div "技術協助-人員一 技術協助-人員[PERSON_NAME]" at bounding box center [440, 172] width 65 height 29
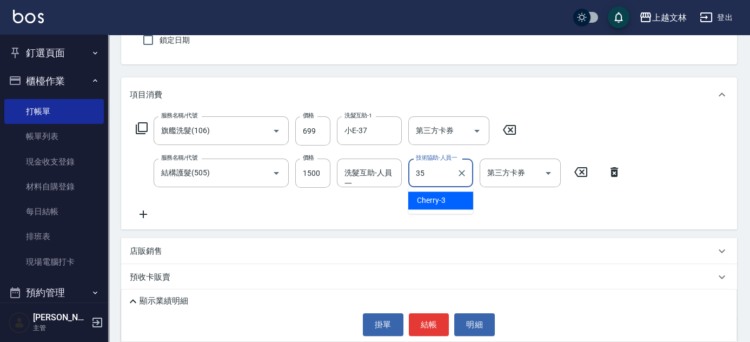
type input "[PERSON_NAME]-35"
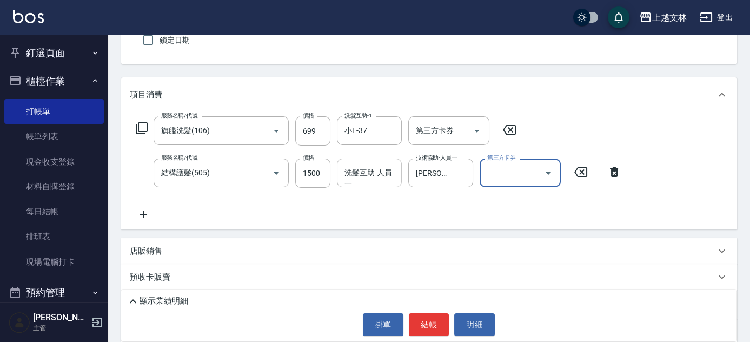
click at [366, 170] on div "洗髮互助-人員一 洗髮互助-人員一" at bounding box center [369, 172] width 65 height 29
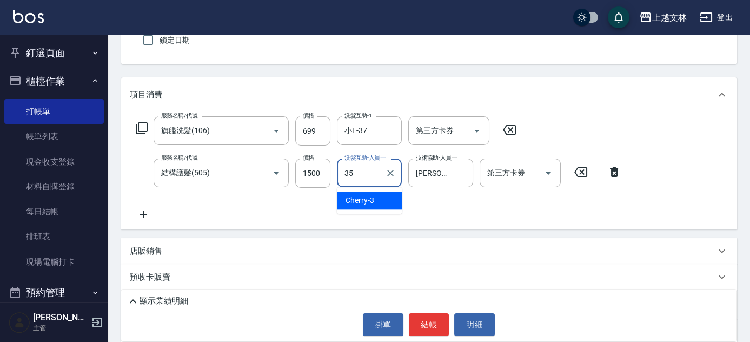
type input "[PERSON_NAME]-35"
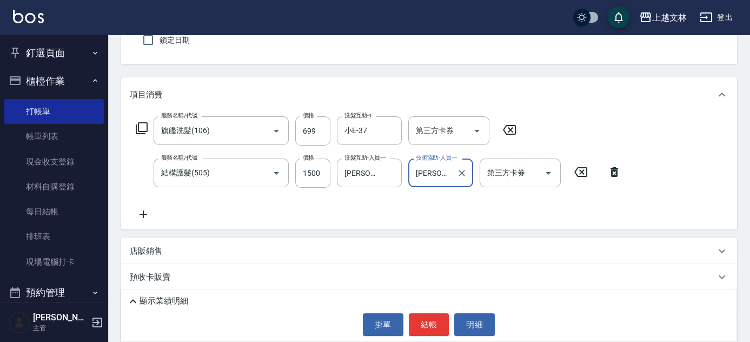
click at [139, 212] on icon at bounding box center [143, 214] width 27 height 13
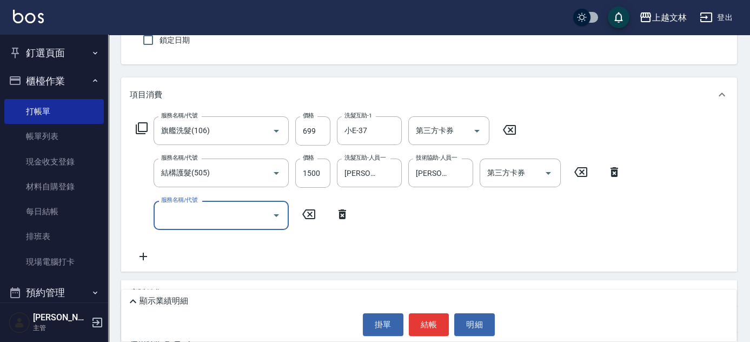
drag, startPoint x: 185, startPoint y: 215, endPoint x: 193, endPoint y: 217, distance: 7.9
click at [187, 216] on input "服務名稱/代號" at bounding box center [212, 214] width 109 height 19
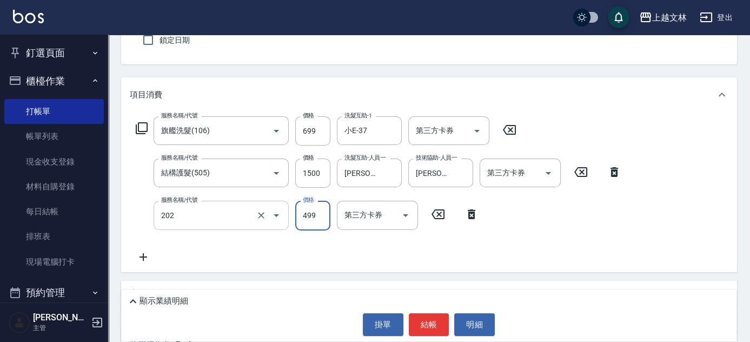
type input "A級單剪(202)"
click at [312, 217] on input "499" at bounding box center [312, 215] width 35 height 29
type input "200"
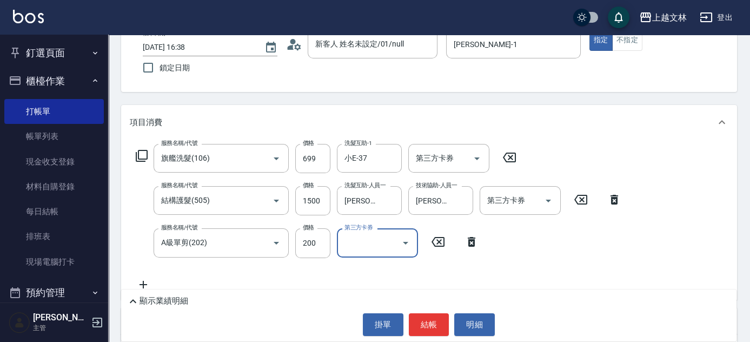
scroll to position [0, 0]
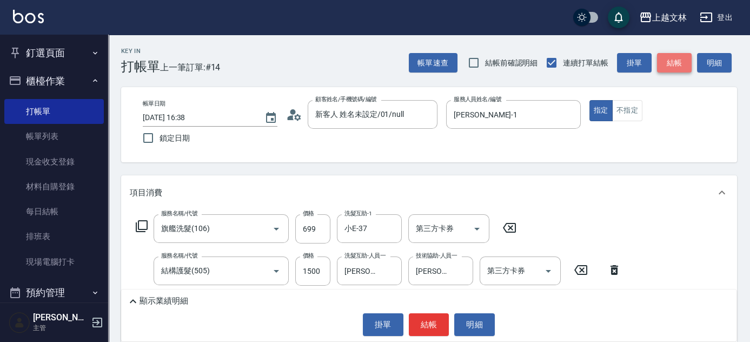
click at [670, 58] on button "結帳" at bounding box center [674, 63] width 35 height 20
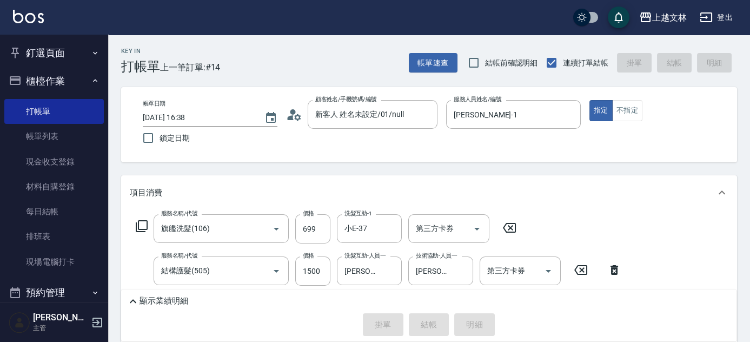
type input "[DATE] 16:39"
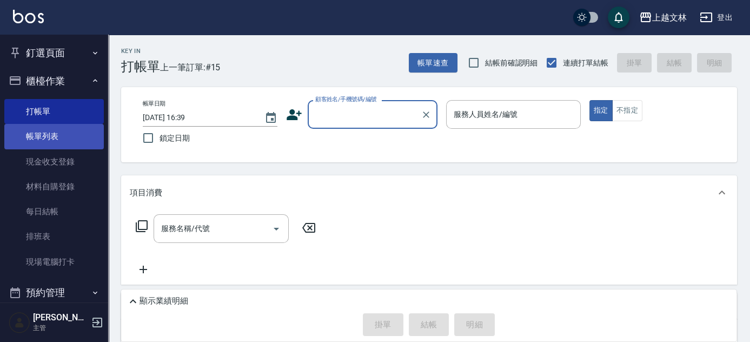
click at [35, 140] on link "帳單列表" at bounding box center [53, 136] width 99 height 25
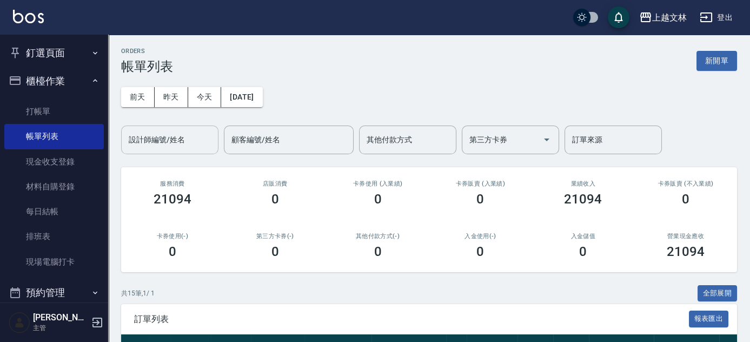
click at [192, 145] on input "設計師編號/姓名" at bounding box center [170, 139] width 88 height 19
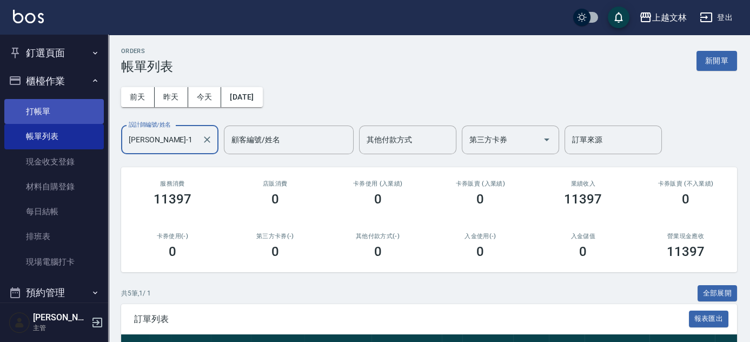
type input "[PERSON_NAME]-1"
click at [50, 107] on link "打帳單" at bounding box center [53, 111] width 99 height 25
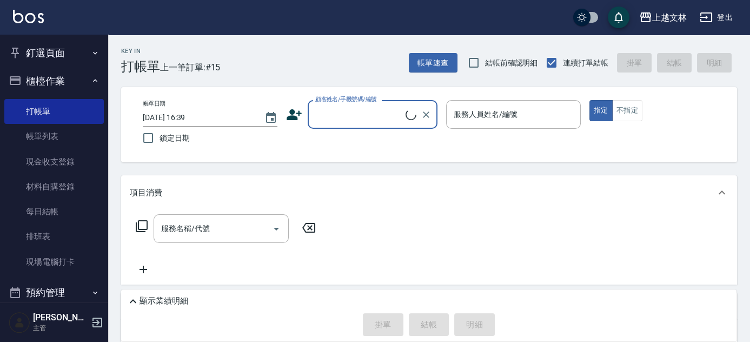
click at [364, 116] on input "顧客姓名/手機號碼/編號" at bounding box center [358, 114] width 93 height 19
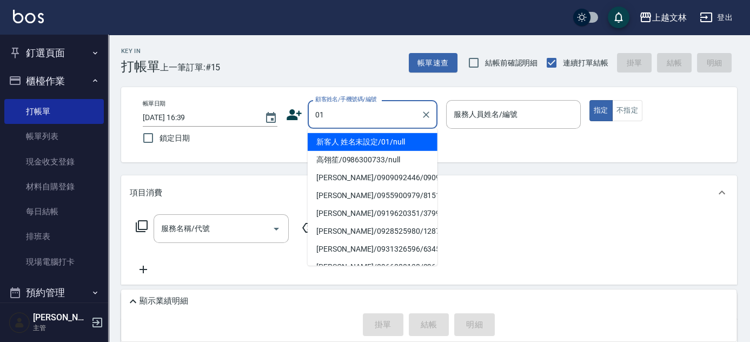
type input "新客人 姓名未設定/01/null"
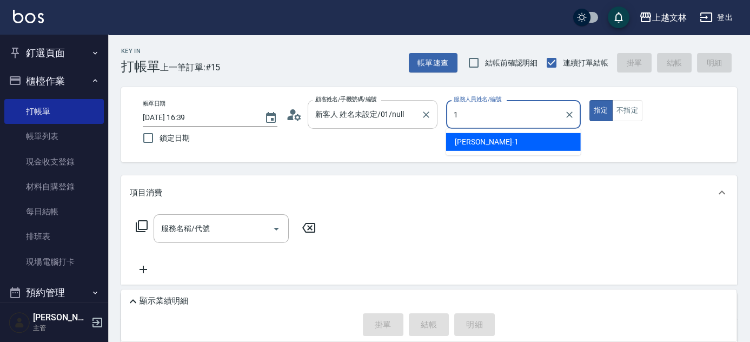
type input "[PERSON_NAME]-1"
type button "true"
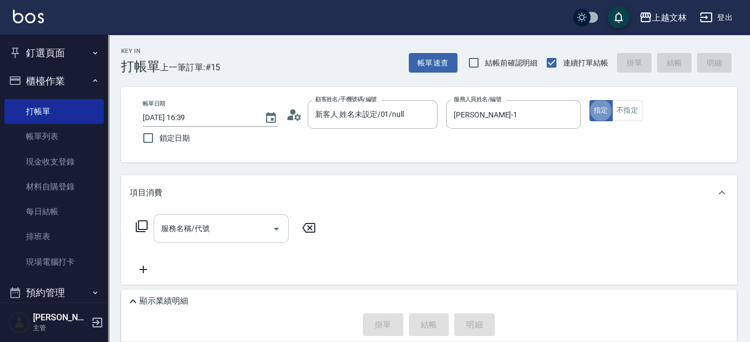
click at [184, 229] on div "服務名稱/代號 服務名稱/代號" at bounding box center [221, 228] width 135 height 29
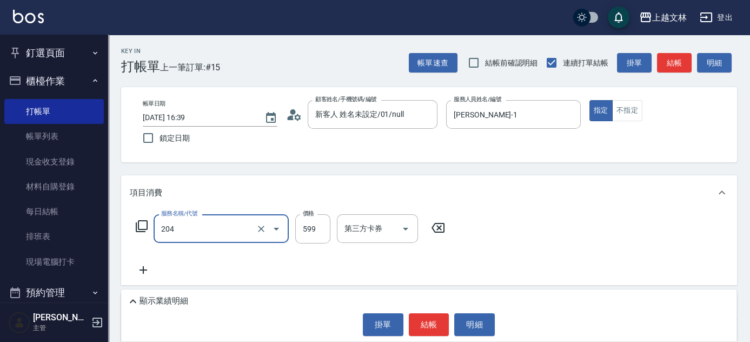
type input "A級洗+剪(204)"
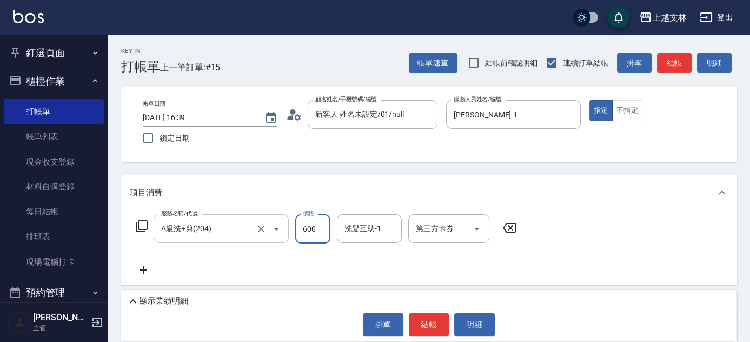
type input "600"
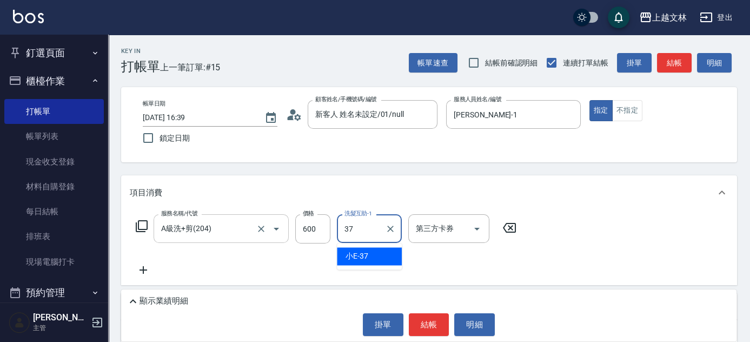
type input "小E-37"
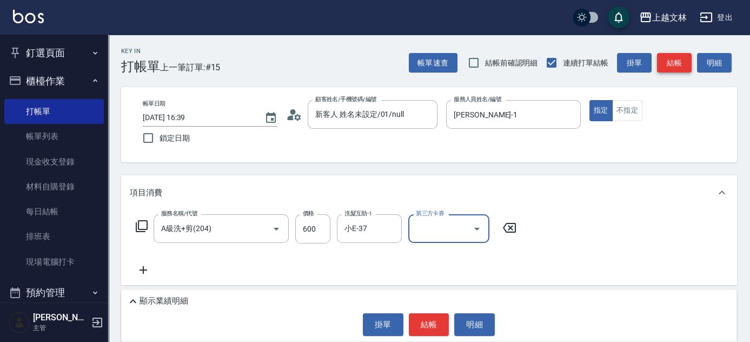
click at [676, 67] on button "結帳" at bounding box center [674, 63] width 35 height 20
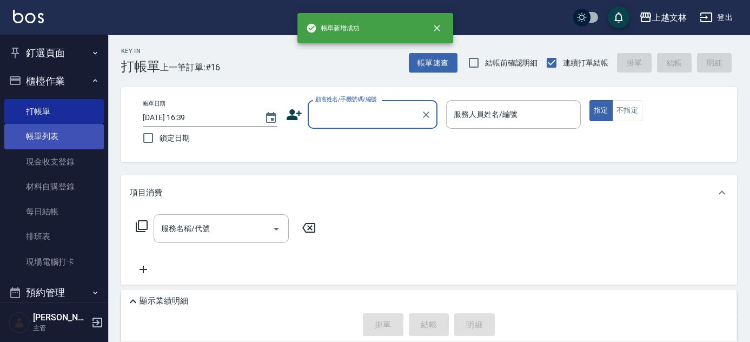
click at [39, 137] on link "帳單列表" at bounding box center [53, 136] width 99 height 25
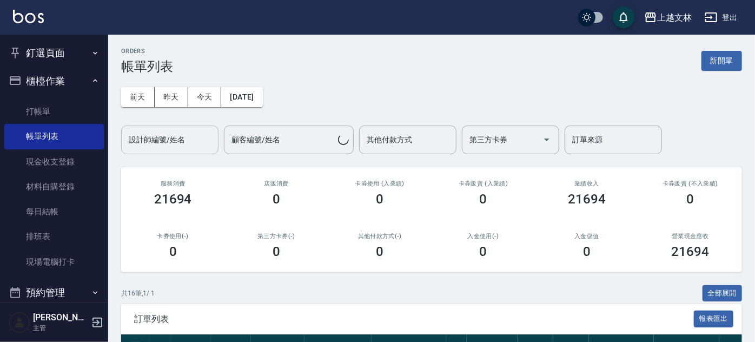
click at [196, 141] on input "設計師編號/姓名" at bounding box center [170, 139] width 88 height 19
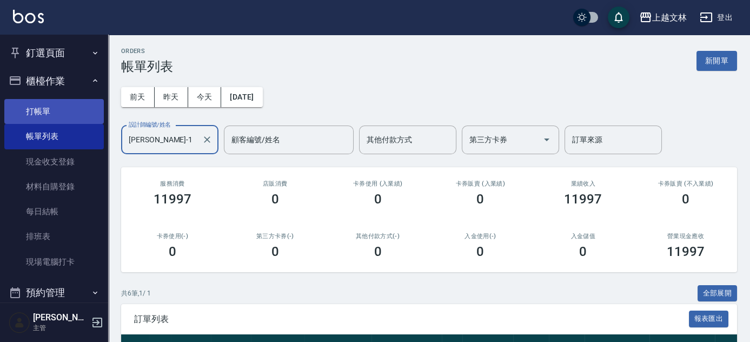
type input "[PERSON_NAME]-1"
click at [49, 115] on link "打帳單" at bounding box center [53, 111] width 99 height 25
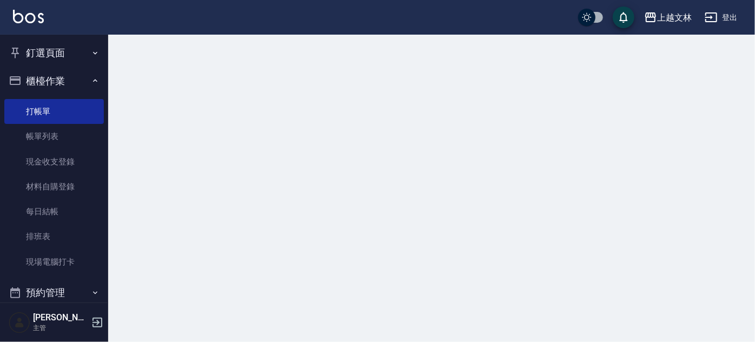
click at [50, 82] on button "櫃檯作業" at bounding box center [53, 81] width 99 height 28
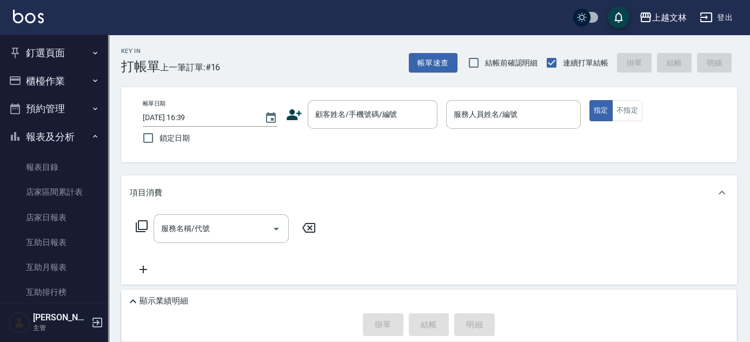
click at [62, 136] on button "報表及分析" at bounding box center [53, 137] width 99 height 28
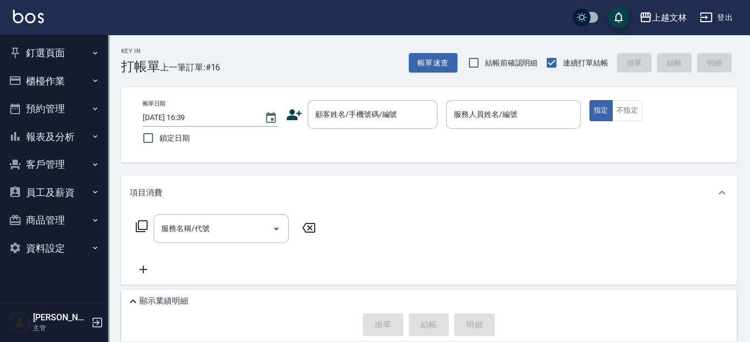
click at [58, 86] on button "櫃檯作業" at bounding box center [53, 81] width 99 height 28
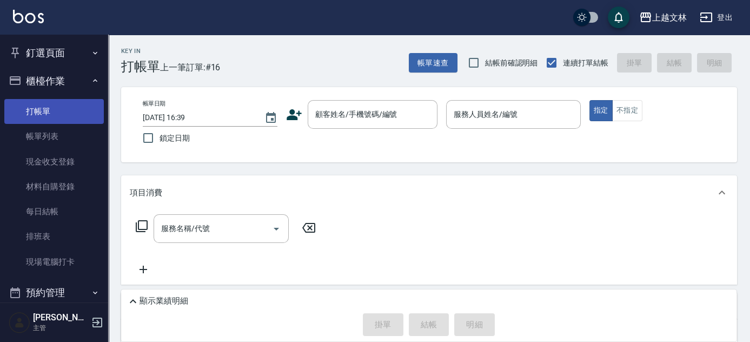
click at [54, 115] on link "打帳單" at bounding box center [53, 111] width 99 height 25
click at [45, 84] on button "櫃檯作業" at bounding box center [53, 81] width 99 height 28
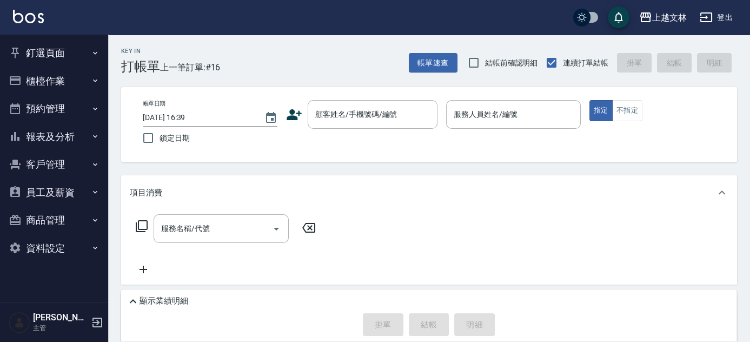
click at [56, 84] on button "櫃檯作業" at bounding box center [53, 81] width 99 height 28
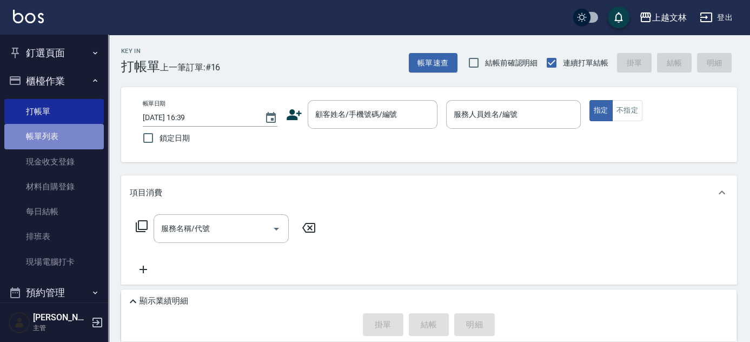
click at [61, 136] on link "帳單列表" at bounding box center [53, 136] width 99 height 25
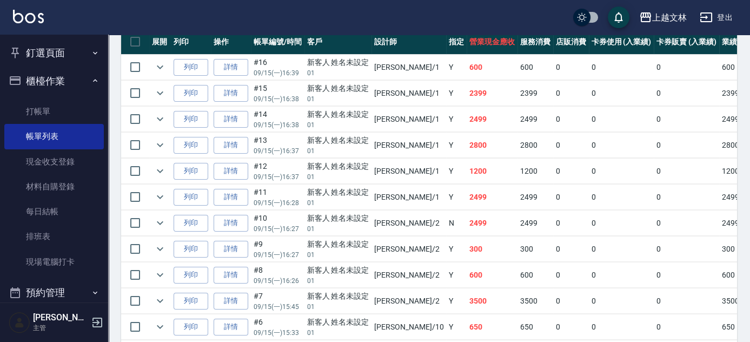
scroll to position [306, 0]
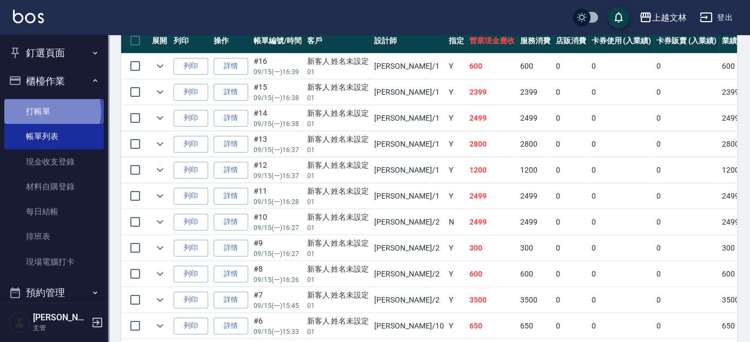
click at [50, 111] on link "打帳單" at bounding box center [53, 111] width 99 height 25
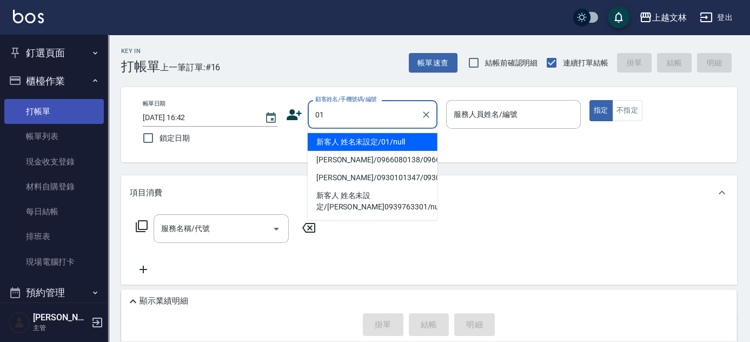
type input "新客人 姓名未設定/01/null"
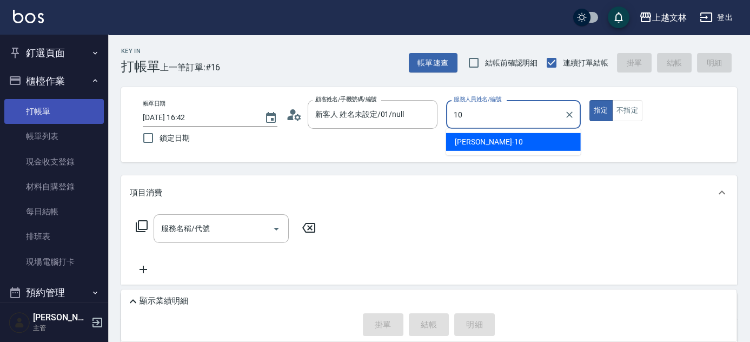
type input "[PERSON_NAME]-10"
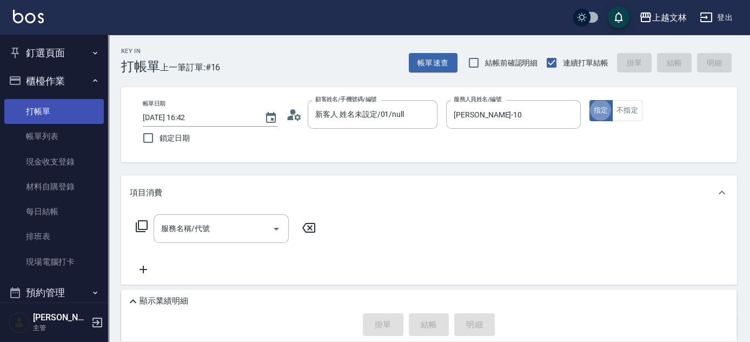
type button "true"
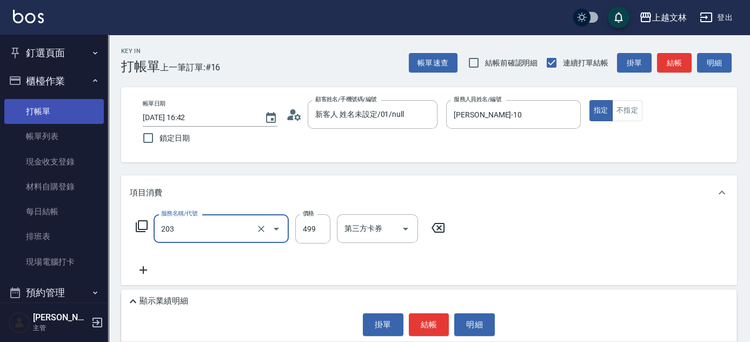
type input "B級洗+剪(203)"
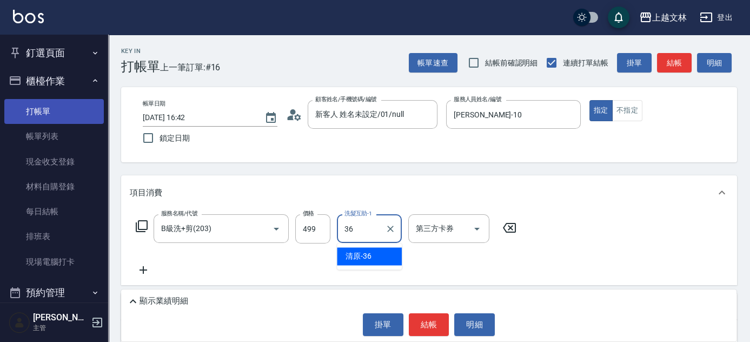
type input "清原-36"
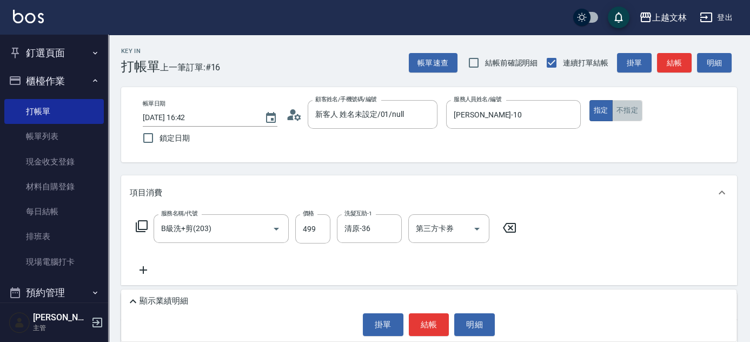
click at [619, 107] on button "不指定" at bounding box center [627, 110] width 30 height 21
click at [442, 328] on button "結帳" at bounding box center [429, 324] width 41 height 23
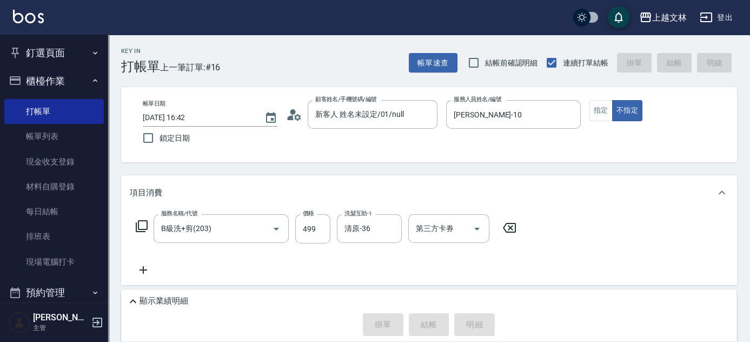
type input "[DATE] 16:56"
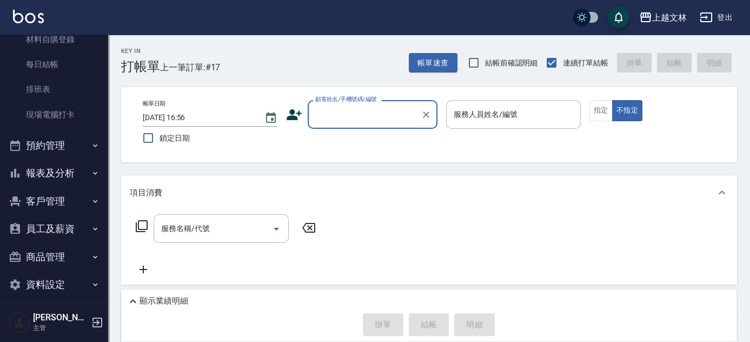
scroll to position [98, 0]
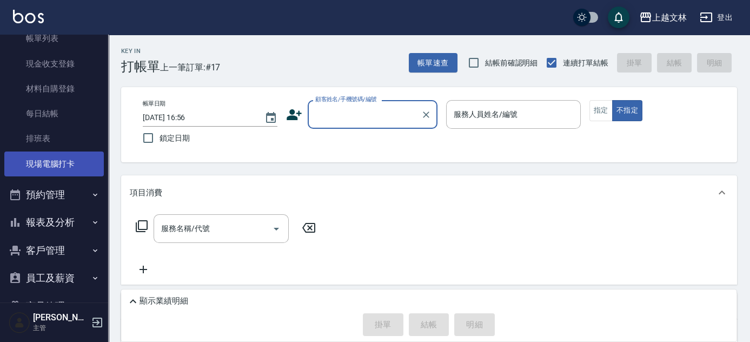
click at [58, 166] on link "現場電腦打卡" at bounding box center [53, 163] width 99 height 25
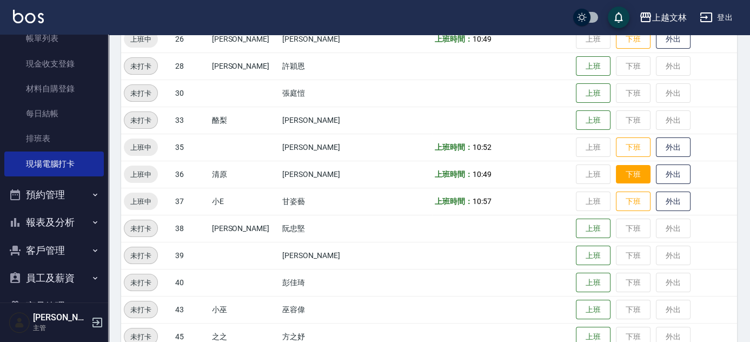
scroll to position [491, 0]
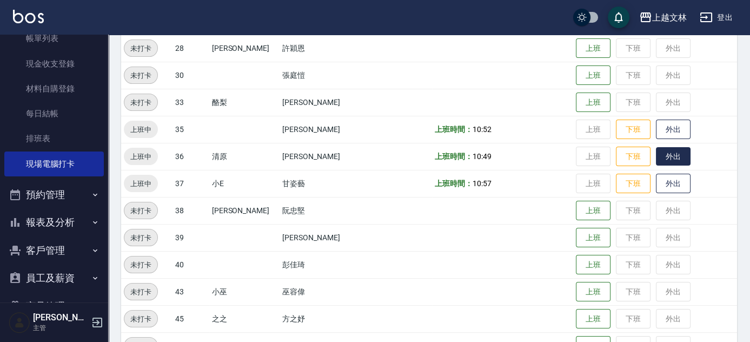
click at [667, 158] on button "外出" at bounding box center [673, 156] width 35 height 19
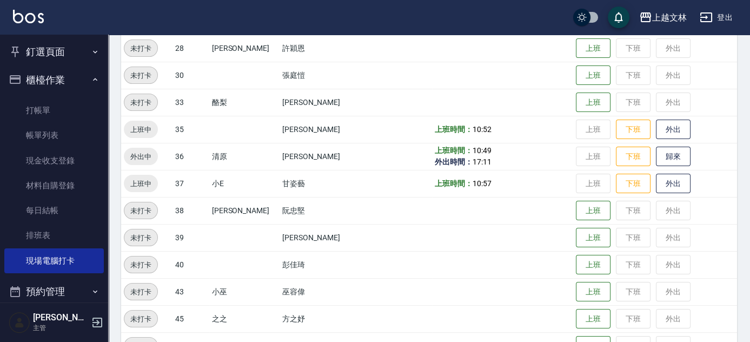
scroll to position [0, 0]
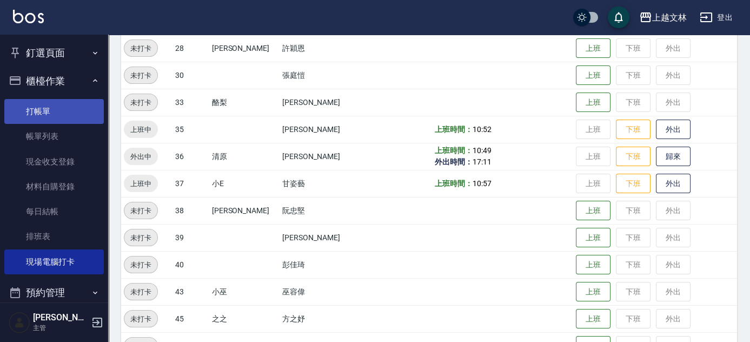
click at [50, 102] on link "打帳單" at bounding box center [53, 111] width 99 height 25
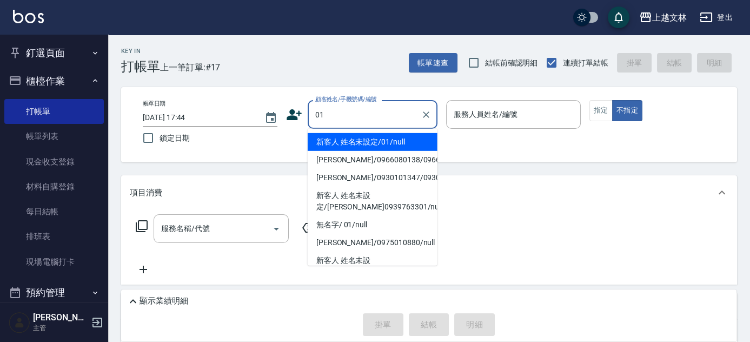
type input "新客人 姓名未設定/01/null"
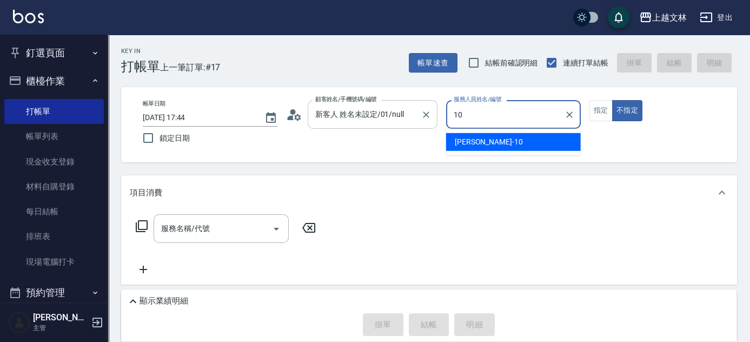
type input "[PERSON_NAME]-10"
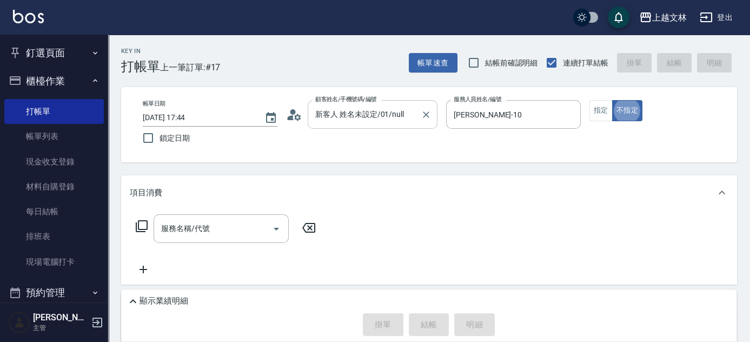
type button "false"
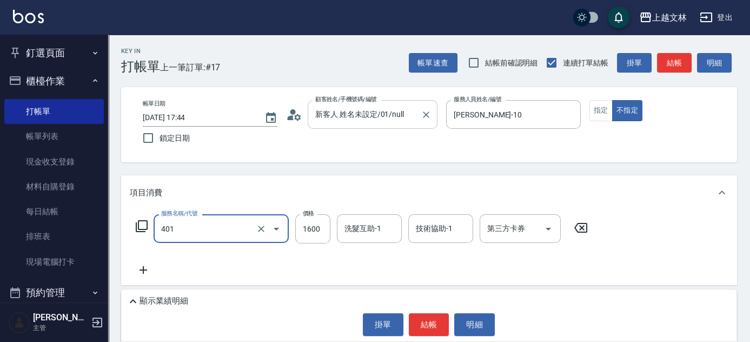
type input "基本染髮(401)"
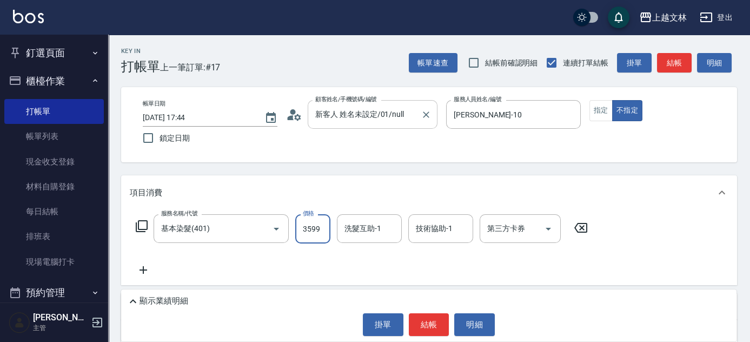
type input "3599"
click at [393, 225] on input "洗髮互助-1" at bounding box center [369, 228] width 55 height 19
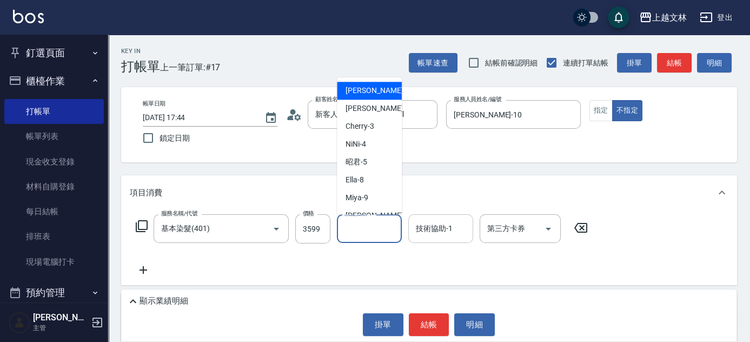
click at [459, 224] on input "技術協助-1" at bounding box center [440, 228] width 55 height 19
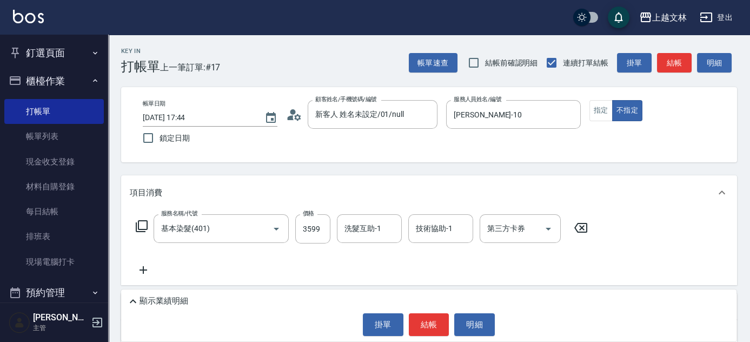
click at [665, 207] on div "項目消費" at bounding box center [429, 192] width 616 height 35
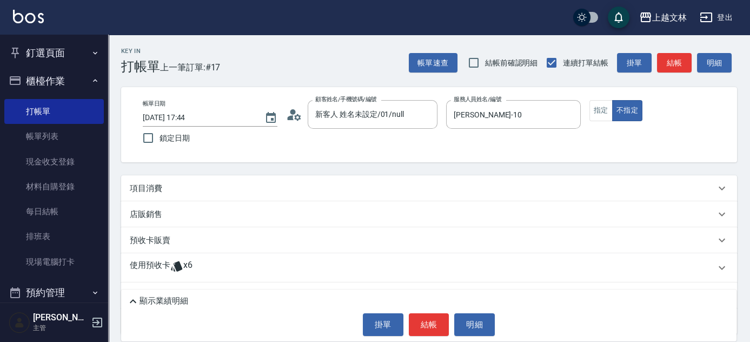
click at [142, 182] on div "項目消費" at bounding box center [429, 188] width 616 height 26
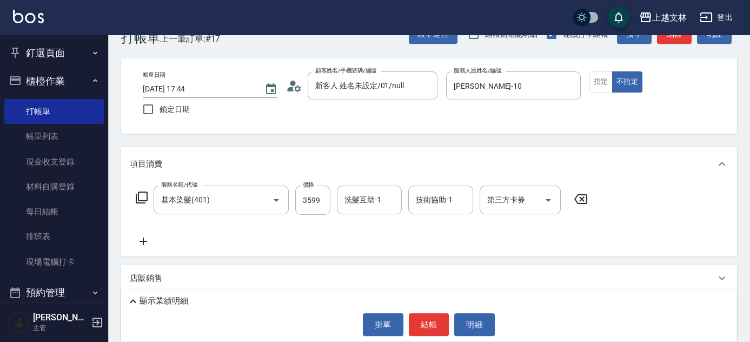
scroll to position [34, 0]
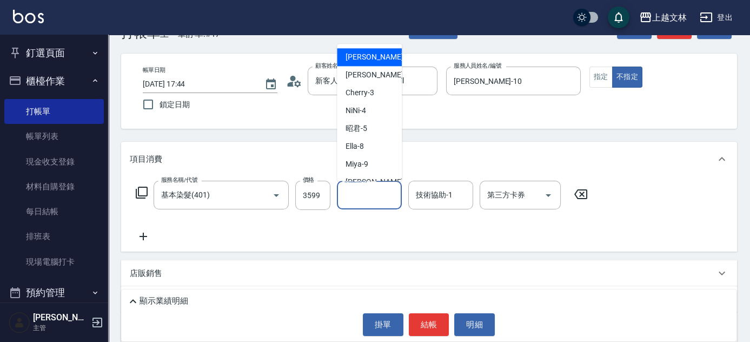
click at [392, 193] on input "洗髮互助-1" at bounding box center [369, 194] width 55 height 19
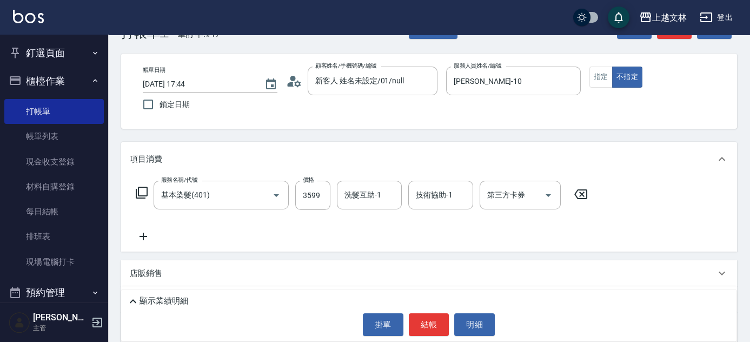
click at [610, 288] on div "預收卡販賣" at bounding box center [429, 299] width 616 height 26
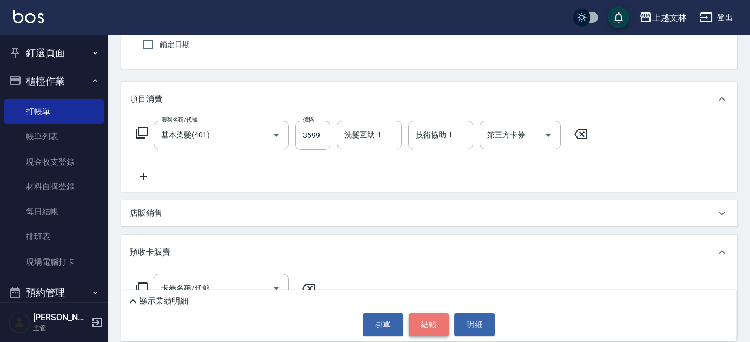
click at [428, 321] on button "結帳" at bounding box center [429, 324] width 41 height 23
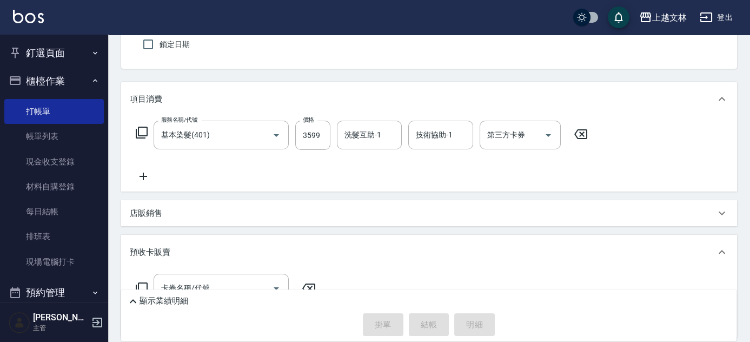
type input "[DATE] 17:46"
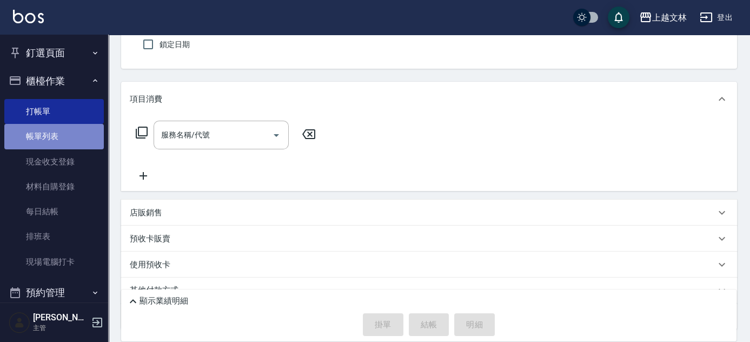
click at [69, 131] on link "帳單列表" at bounding box center [53, 136] width 99 height 25
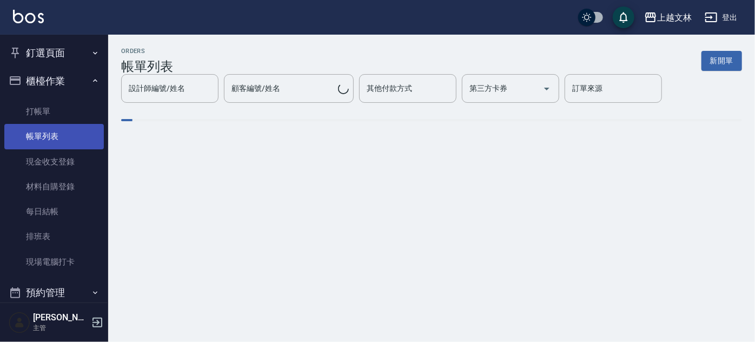
click at [47, 138] on link "帳單列表" at bounding box center [53, 136] width 99 height 25
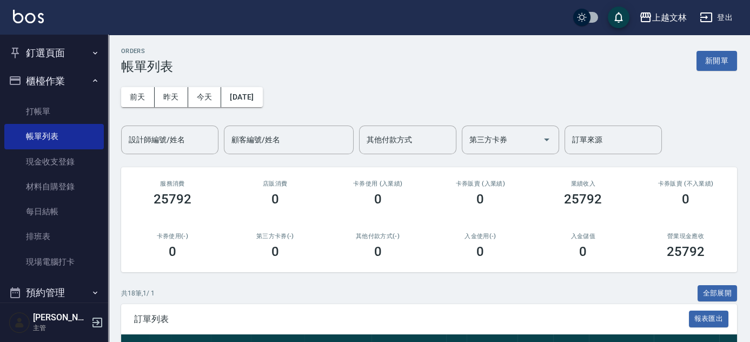
click at [377, 94] on div "[DATE] [DATE] [DATE] [DATE] 設計師編號/姓名 設計師編號/姓名 顧客編號/姓名 顧客編號/姓名 其他付款方式 其他付款方式 第三方…" at bounding box center [429, 114] width 616 height 80
click at [290, 148] on input "顧客編號/姓名" at bounding box center [289, 139] width 120 height 19
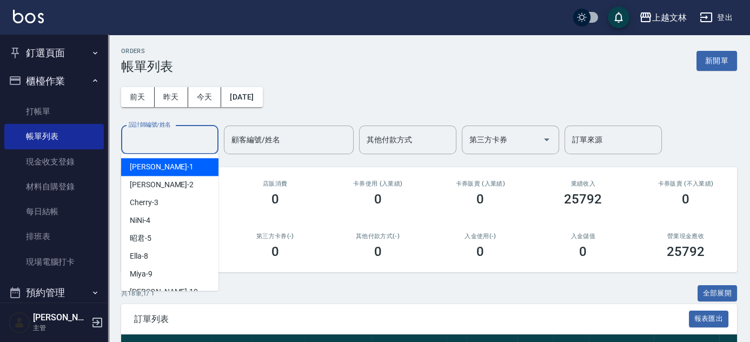
click at [156, 132] on input "設計師編號/姓名" at bounding box center [170, 139] width 88 height 19
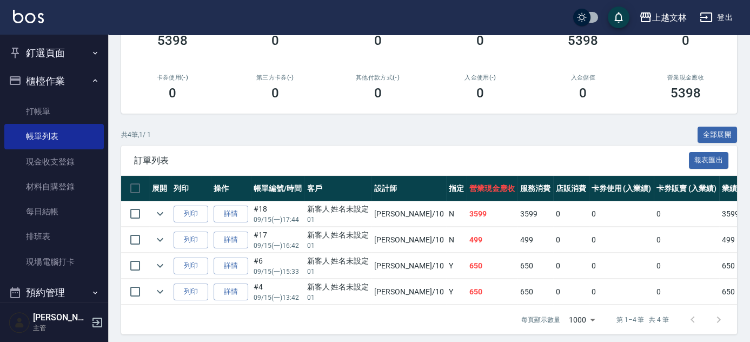
scroll to position [170, 0]
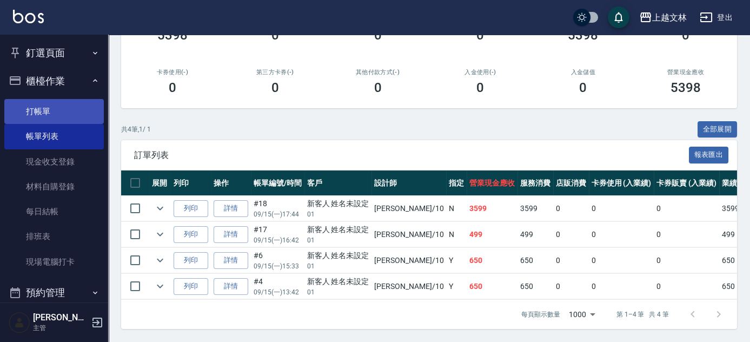
type input "[PERSON_NAME]-10"
click at [40, 105] on link "打帳單" at bounding box center [53, 111] width 99 height 25
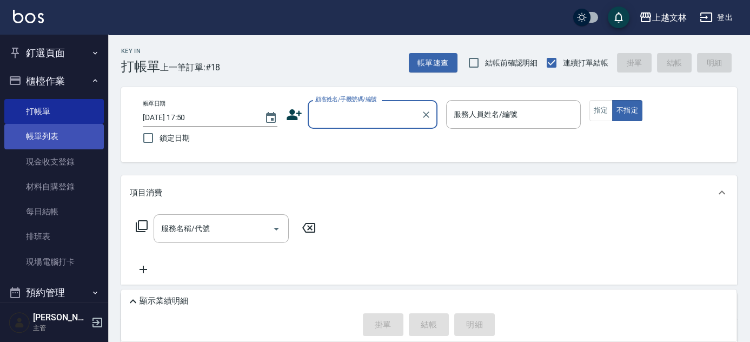
click at [43, 141] on link "帳單列表" at bounding box center [53, 136] width 99 height 25
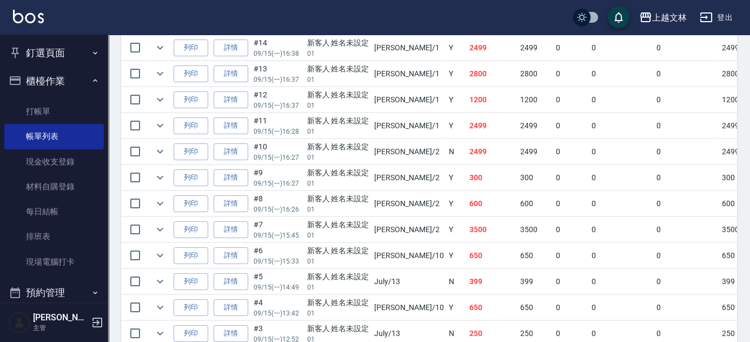
scroll to position [429, 0]
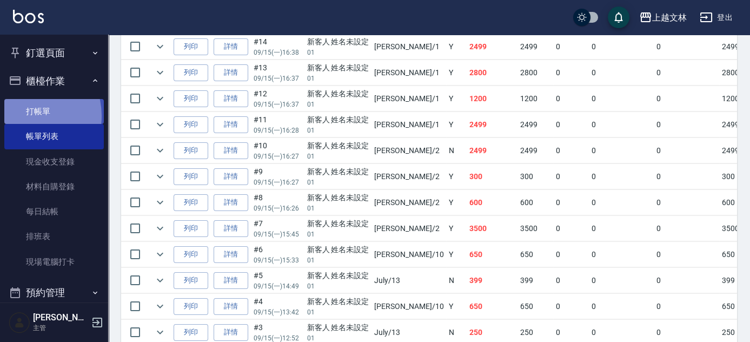
click at [26, 115] on link "打帳單" at bounding box center [53, 111] width 99 height 25
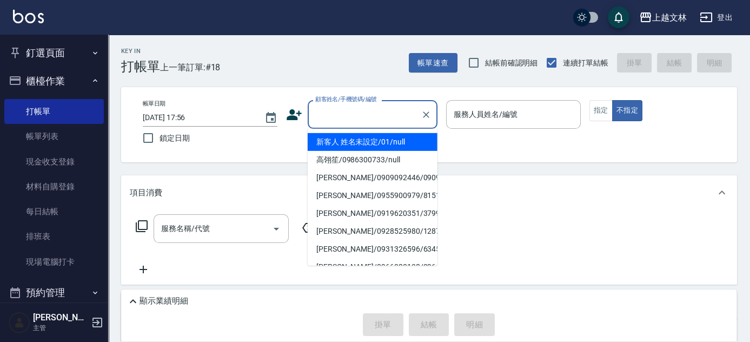
click at [355, 115] on input "顧客姓名/手機號碼/編號" at bounding box center [364, 114] width 104 height 19
click at [358, 145] on li "新客人 姓名未設定/01/null" at bounding box center [373, 142] width 130 height 18
type input "新客人 姓名未設定/01/null"
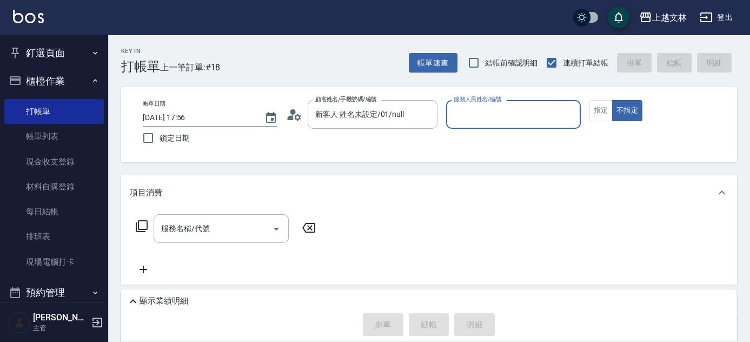
click at [455, 111] on input "服務人員姓名/編號" at bounding box center [513, 114] width 125 height 19
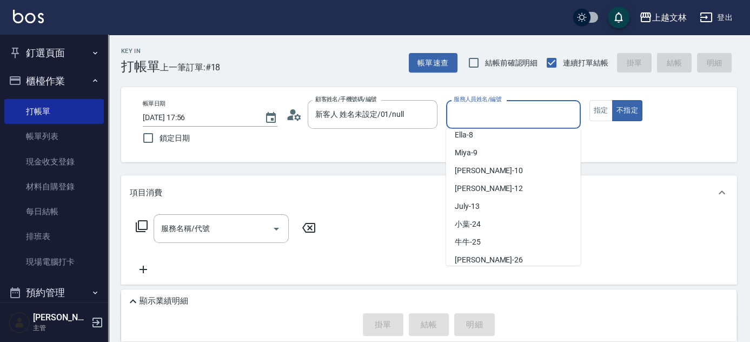
scroll to position [101, 0]
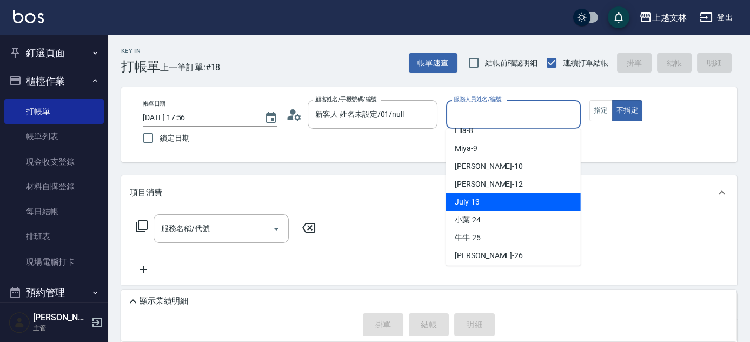
click at [483, 208] on div "July -13" at bounding box center [513, 202] width 135 height 18
type input "July-13"
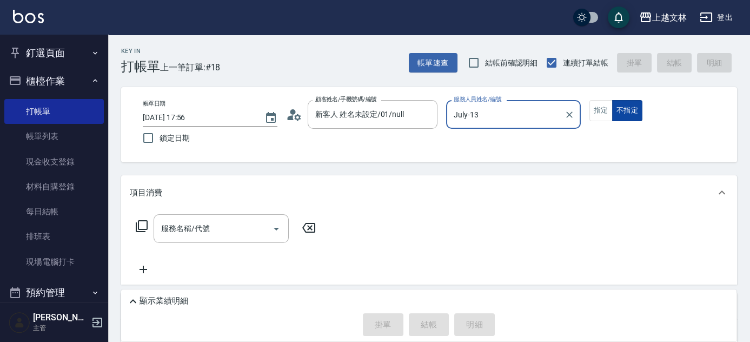
click at [625, 114] on button "不指定" at bounding box center [627, 110] width 30 height 21
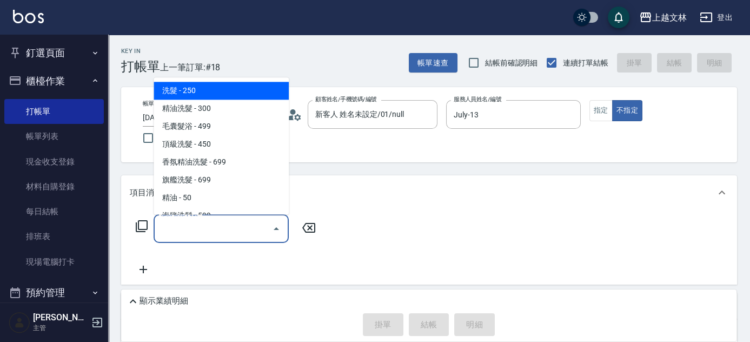
click at [209, 232] on div "服務名稱/代號 服務名稱/代號" at bounding box center [221, 228] width 135 height 29
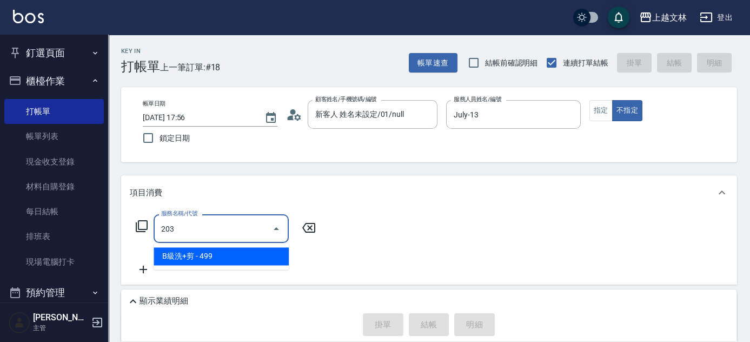
click at [216, 256] on span "B級洗+剪 - 499" at bounding box center [221, 256] width 135 height 18
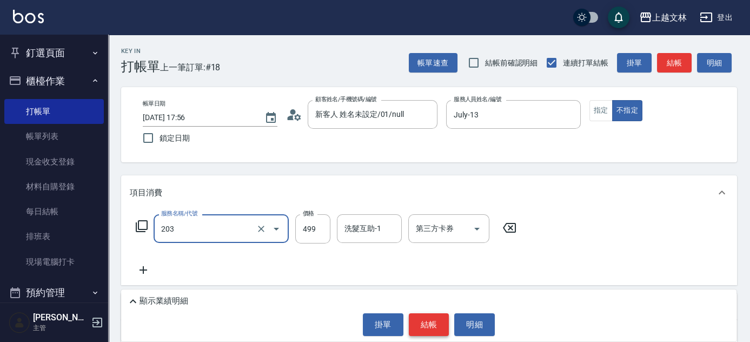
type input "B級洗+剪(203)"
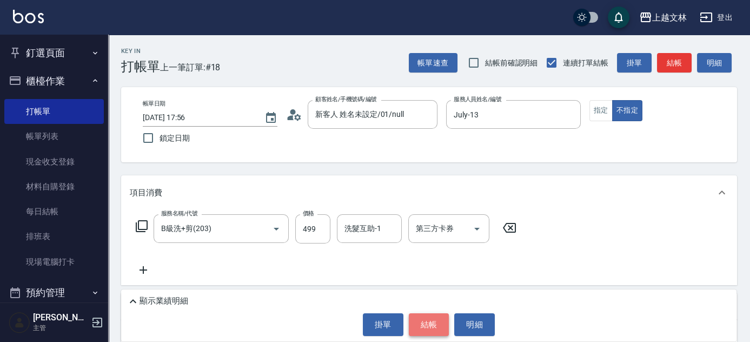
click at [431, 326] on button "結帳" at bounding box center [429, 324] width 41 height 23
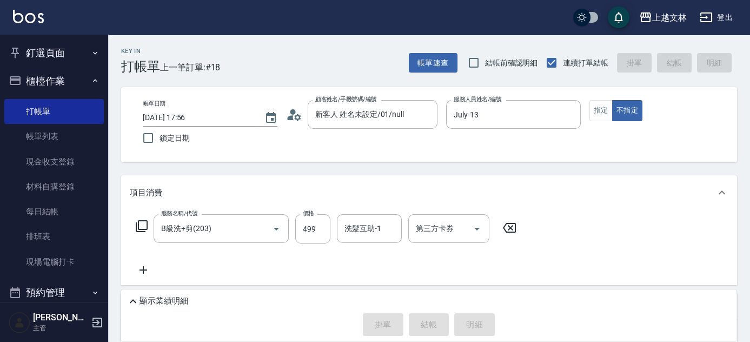
type input "[DATE] 18:22"
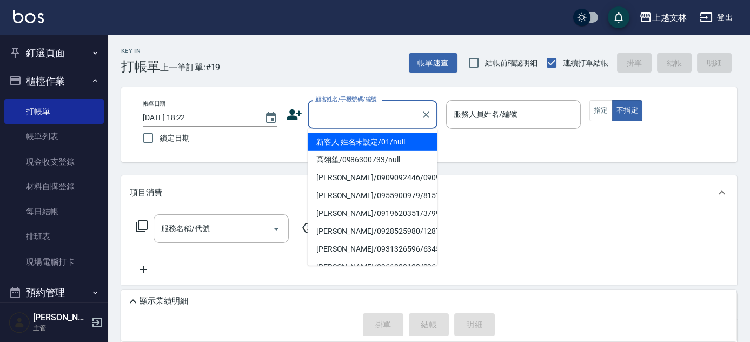
click at [372, 111] on input "顧客姓名/手機號碼/編號" at bounding box center [364, 114] width 104 height 19
click at [386, 139] on li "新客人 姓名未設定/01/null" at bounding box center [373, 142] width 130 height 18
type input "新客人 姓名未設定/01/null"
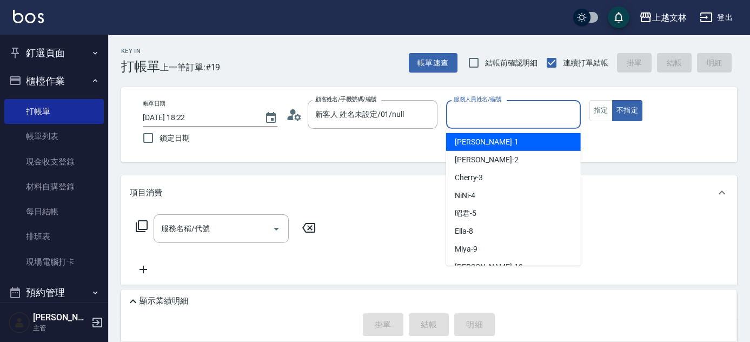
click at [476, 118] on input "服務人員姓名/編號" at bounding box center [513, 114] width 125 height 19
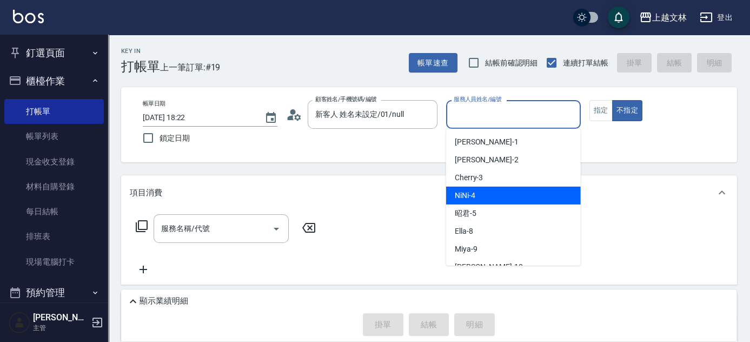
click at [516, 191] on div "NiNi -4" at bounding box center [513, 195] width 135 height 18
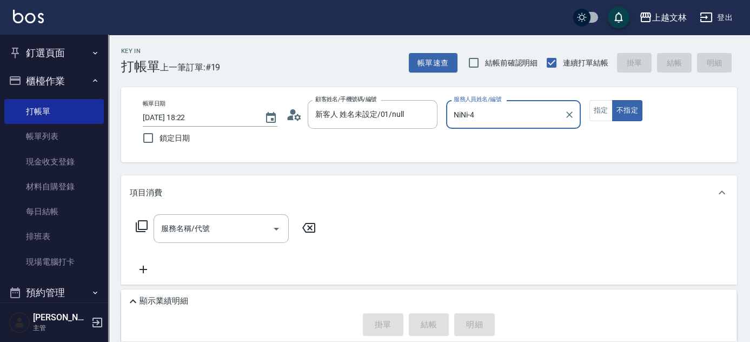
click at [485, 113] on input "NiNi-4" at bounding box center [505, 114] width 109 height 19
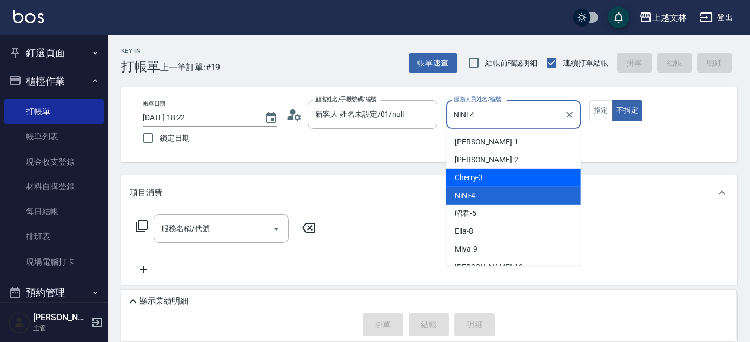
click at [499, 172] on div "Cherry -3" at bounding box center [513, 178] width 135 height 18
type input "Cherry-3"
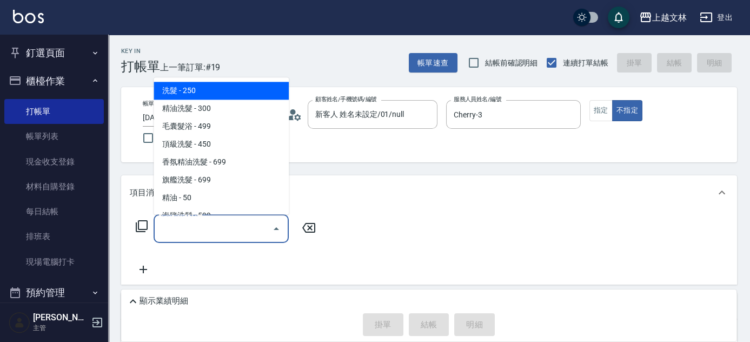
click at [257, 225] on input "服務名稱/代號" at bounding box center [212, 228] width 109 height 19
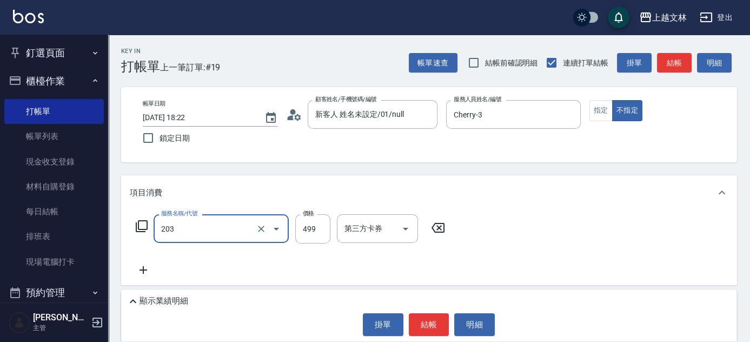
type input "B級洗+剪(203)"
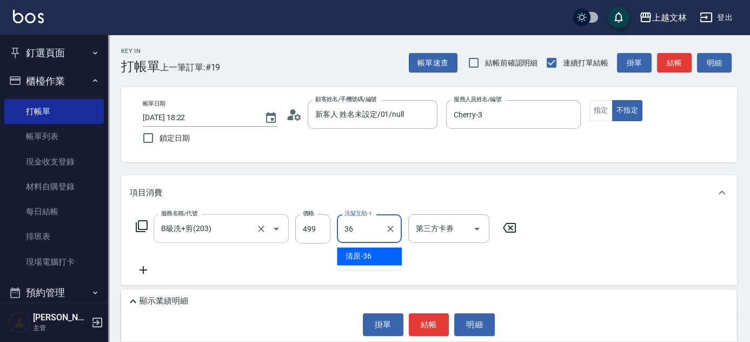
type input "清原-36"
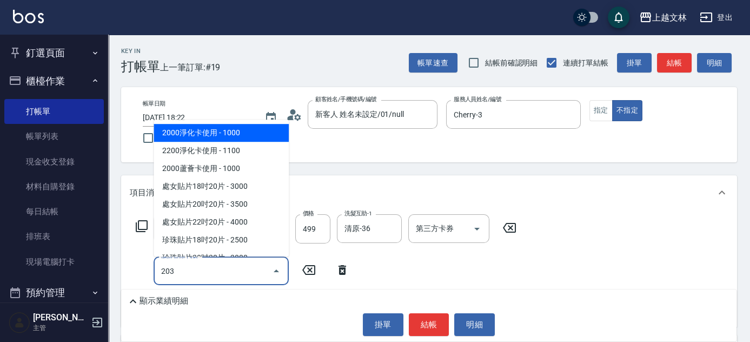
type input "B級洗+剪(203)"
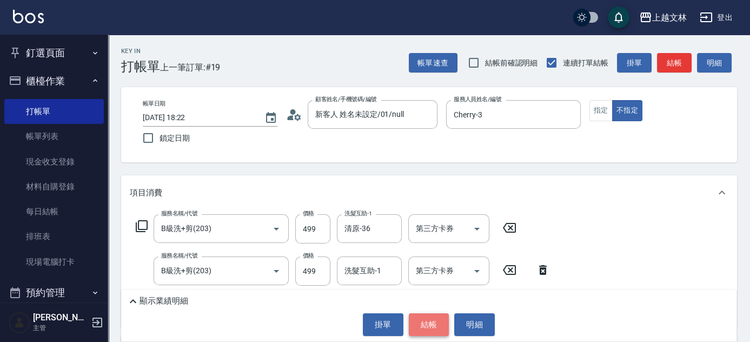
click at [433, 328] on button "結帳" at bounding box center [429, 324] width 41 height 23
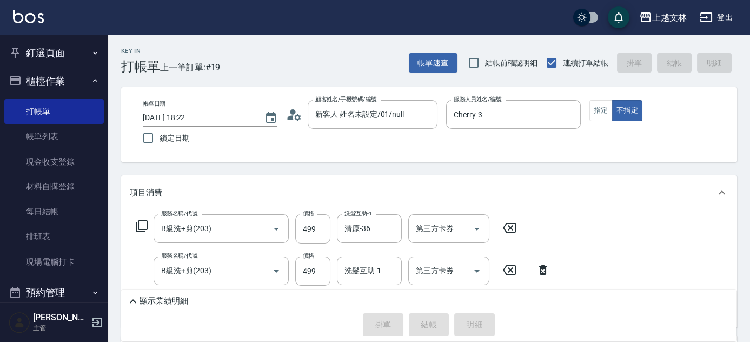
type input "[DATE] 18:44"
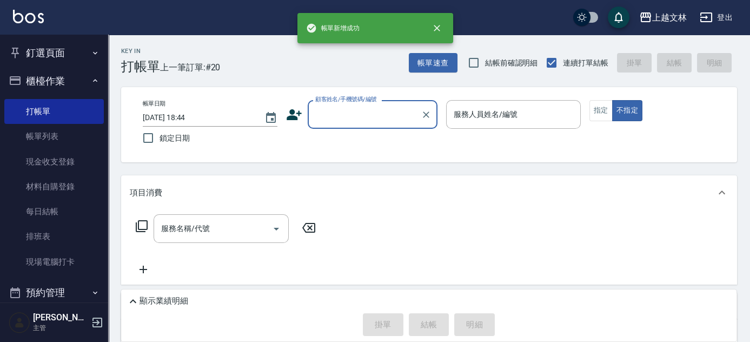
click at [355, 103] on div "顧客姓名/手機號碼/編號" at bounding box center [373, 114] width 130 height 29
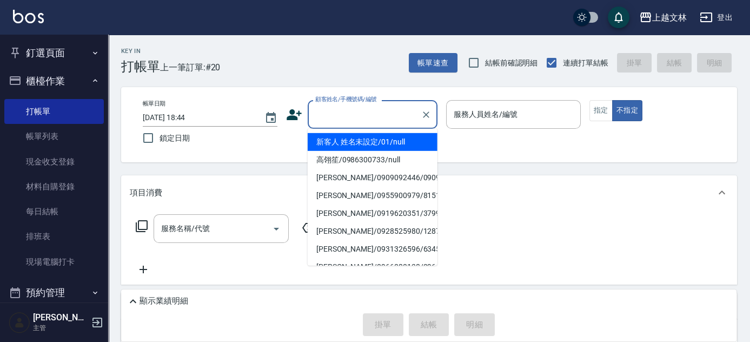
drag, startPoint x: 359, startPoint y: 137, endPoint x: 497, endPoint y: 98, distance: 143.1
click at [360, 137] on li "新客人 姓名未設定/01/null" at bounding box center [373, 142] width 130 height 18
type input "新客人 姓名未設定/01/null"
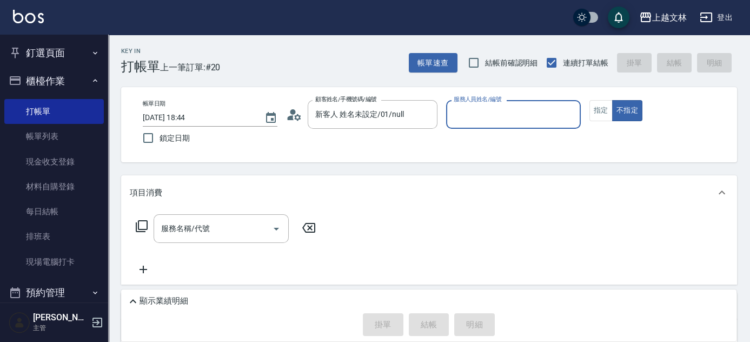
click at [517, 98] on div "帳單日期 [DATE] 18:44 鎖定日期 顧客姓名/手機號碼/編號 新客人 姓名未設定/01/null 顧客姓名/手機號碼/編號 服務人員姓名/編號 服務…" at bounding box center [429, 124] width 616 height 75
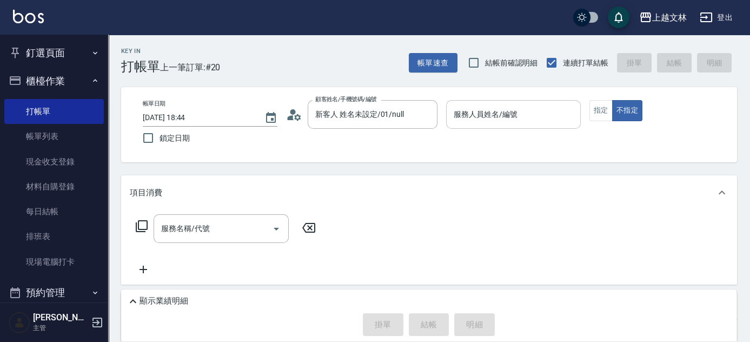
click at [506, 112] on div "服務人員姓名/編號 服務人員姓名/編號" at bounding box center [513, 114] width 135 height 29
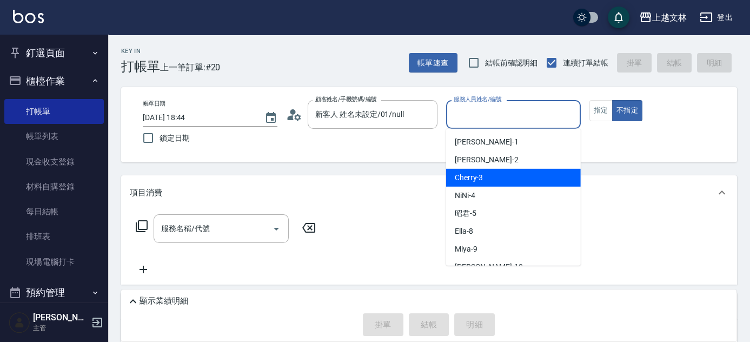
click at [509, 173] on div "Cherry -3" at bounding box center [513, 178] width 135 height 18
type input "Cherry-3"
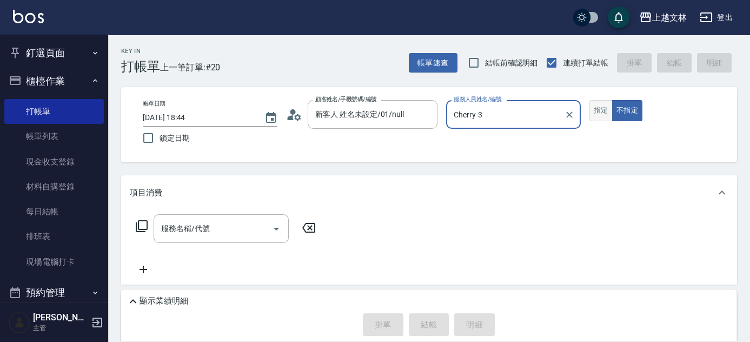
click at [595, 115] on button "指定" at bounding box center [600, 110] width 23 height 21
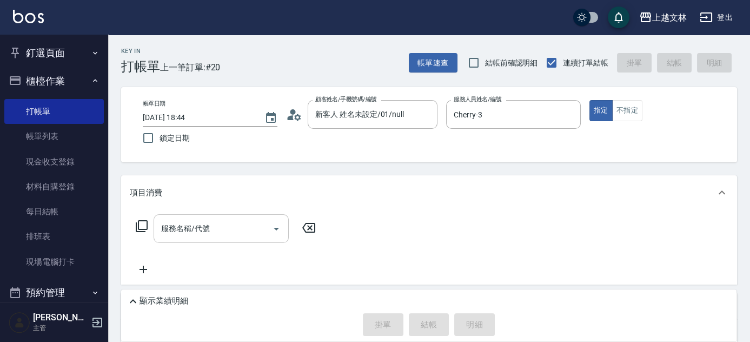
click at [223, 233] on input "服務名稱/代號" at bounding box center [212, 228] width 109 height 19
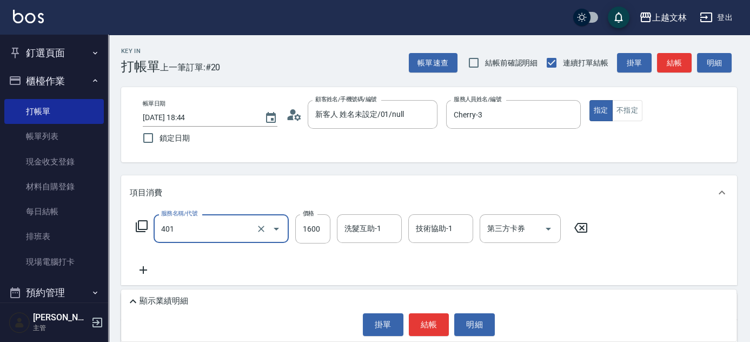
type input "基本染髮(401)"
type input "200"
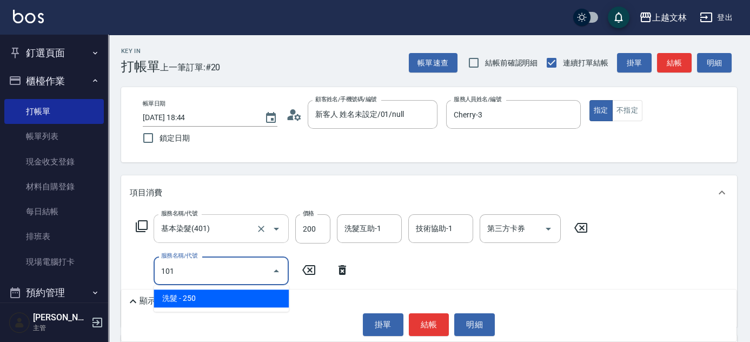
type input "洗髮(101)"
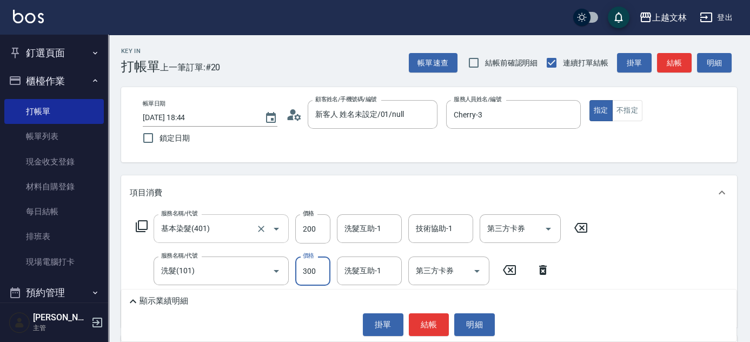
type input "300"
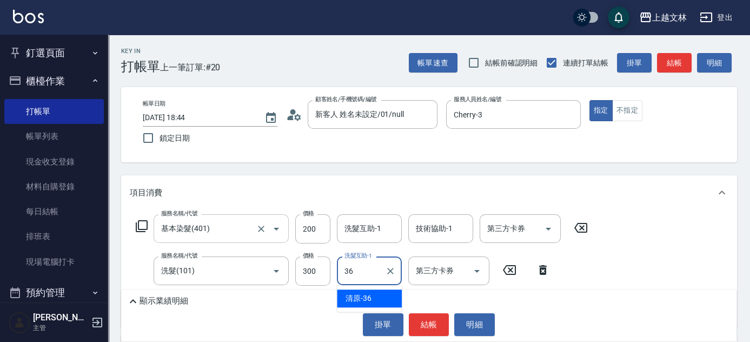
type input "清原-36"
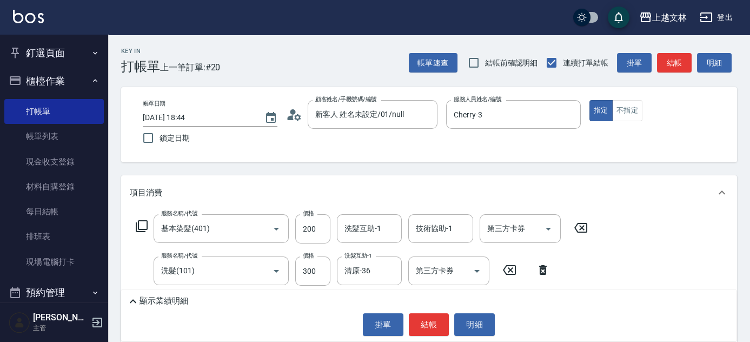
scroll to position [39, 0]
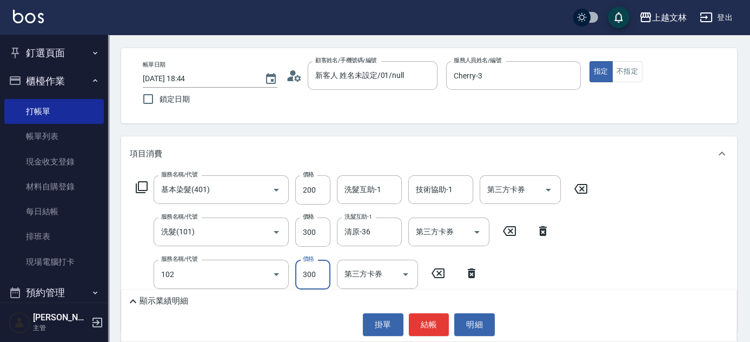
type input "精油洗髮(102)"
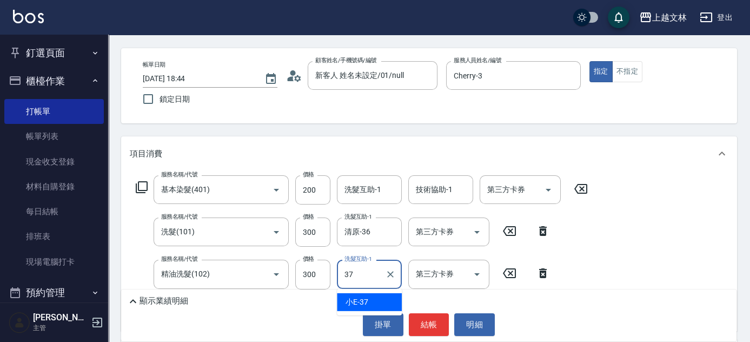
type input "小E-37"
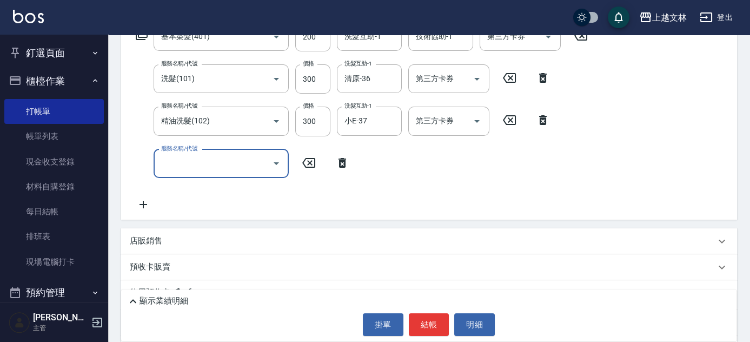
scroll to position [189, 0]
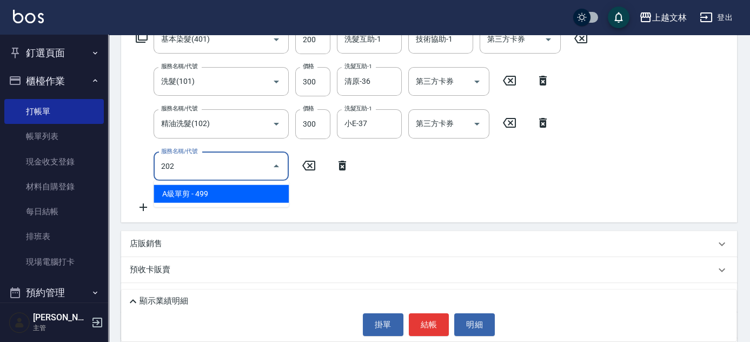
type input "A級單剪(202)"
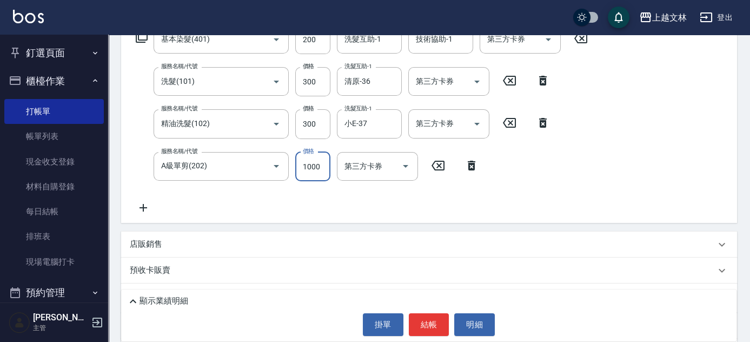
type input "1000"
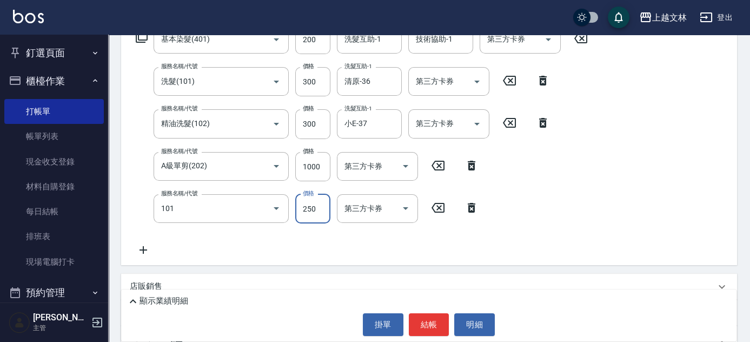
type input "洗髮(101)"
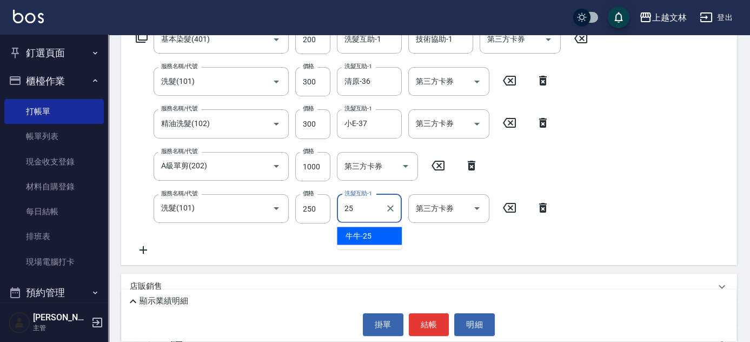
type input "牛牛-25"
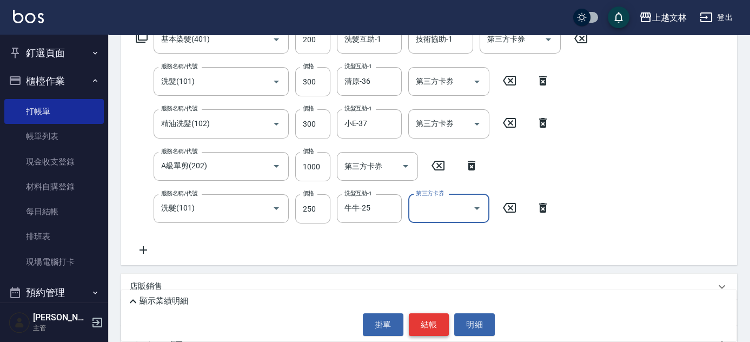
click at [424, 322] on button "結帳" at bounding box center [429, 324] width 41 height 23
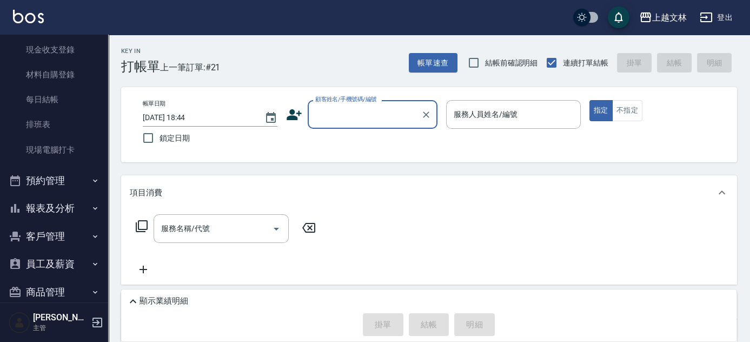
scroll to position [123, 0]
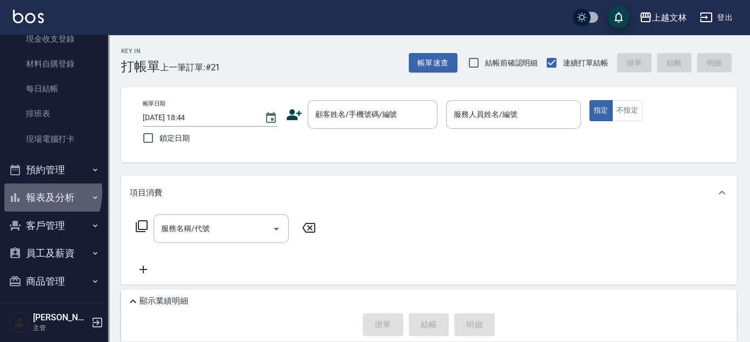
click at [31, 192] on button "報表及分析" at bounding box center [53, 197] width 99 height 28
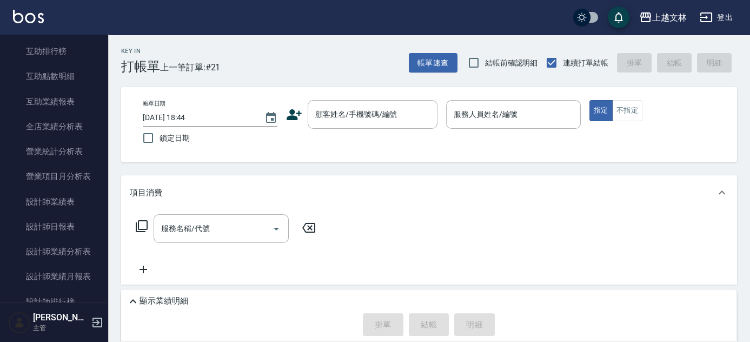
scroll to position [426, 0]
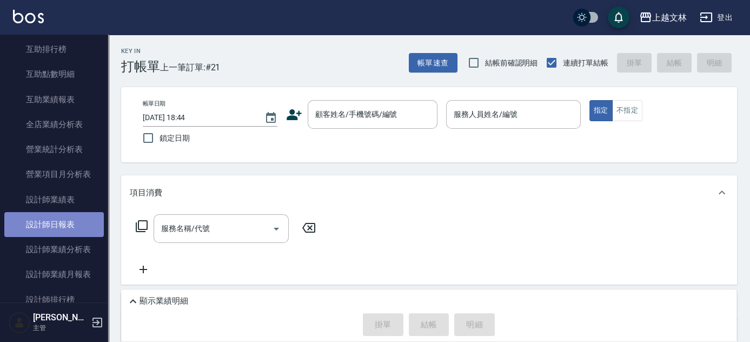
click at [62, 219] on link "設計師日報表" at bounding box center [53, 224] width 99 height 25
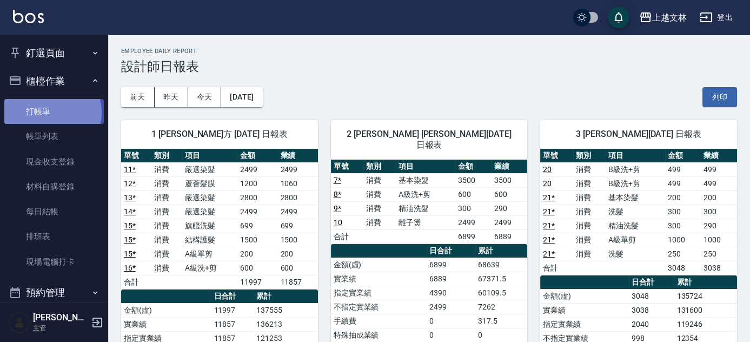
click at [49, 112] on link "打帳單" at bounding box center [53, 111] width 99 height 25
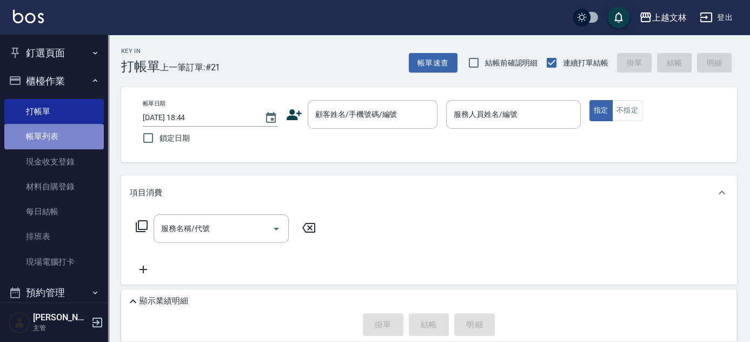
drag, startPoint x: 68, startPoint y: 134, endPoint x: 75, endPoint y: 137, distance: 7.7
click at [67, 135] on link "帳單列表" at bounding box center [53, 136] width 99 height 25
click at [72, 134] on link "帳單列表" at bounding box center [53, 136] width 99 height 25
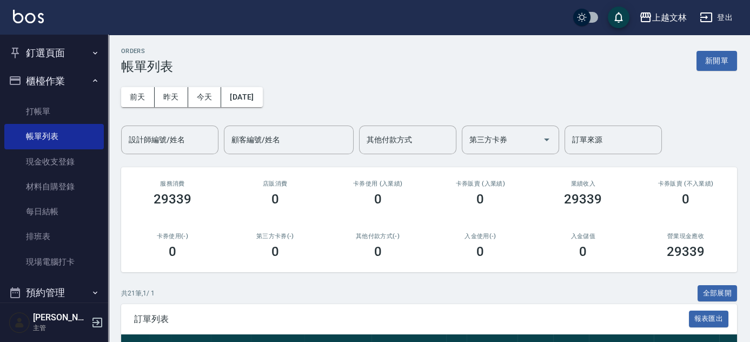
scroll to position [244, 0]
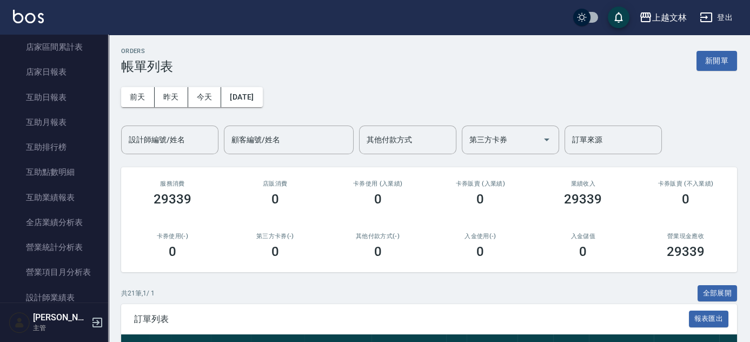
scroll to position [390, 0]
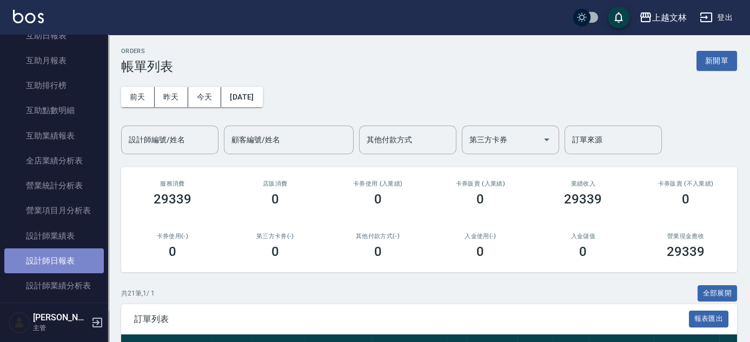
click at [83, 262] on link "設計師日報表" at bounding box center [53, 260] width 99 height 25
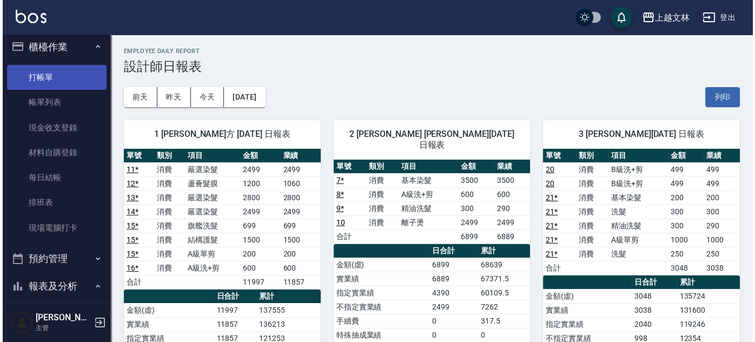
scroll to position [32, 0]
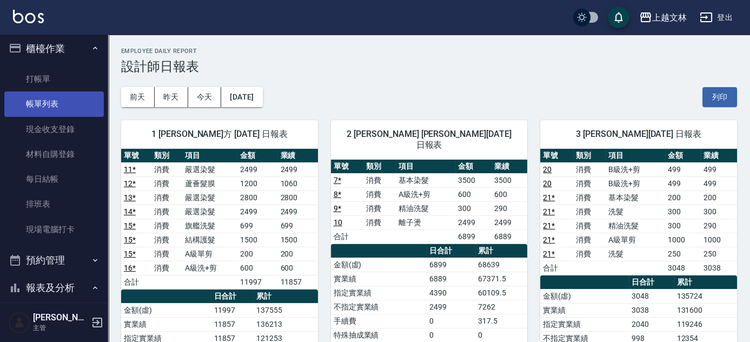
click at [56, 103] on link "帳單列表" at bounding box center [53, 103] width 99 height 25
click at [65, 110] on link "帳單列表" at bounding box center [53, 103] width 99 height 25
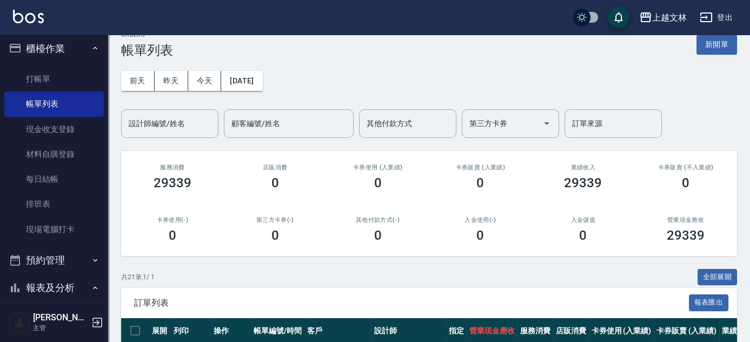
scroll to position [257, 0]
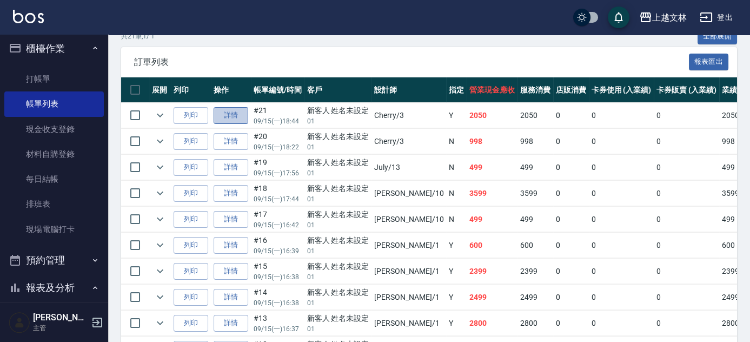
click at [233, 114] on link "詳情" at bounding box center [230, 115] width 35 height 17
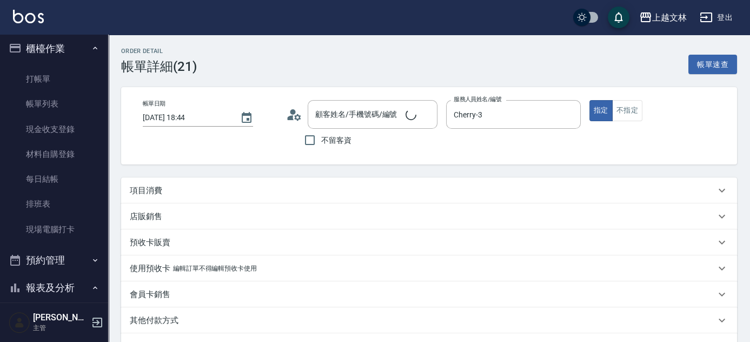
type input "[DATE] 18:44"
type input "Cherry-3"
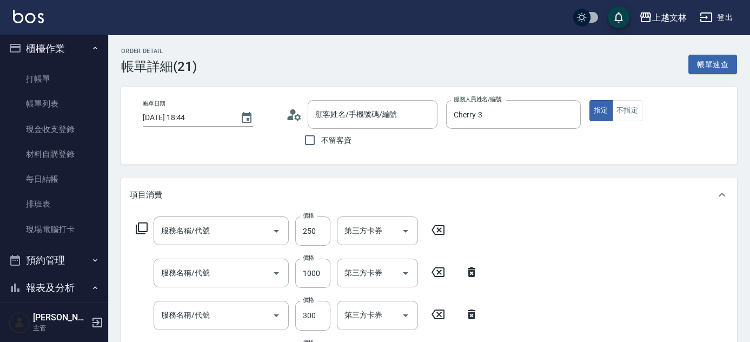
scroll to position [81, 0]
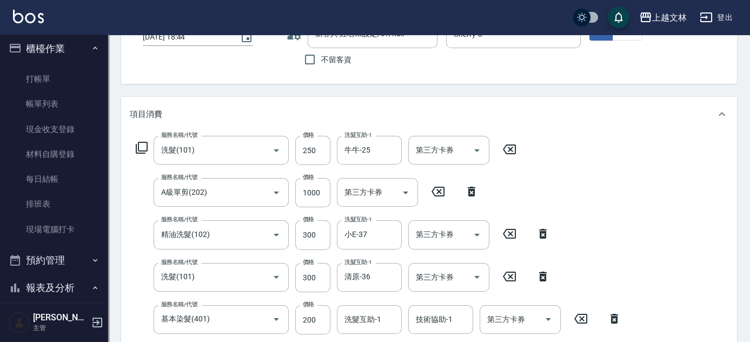
type input "新客人 姓名未設定/01/null"
type input "洗髮(101)"
type input "A級單剪(202)"
type input "精油洗髮(102)"
type input "洗髮(101)"
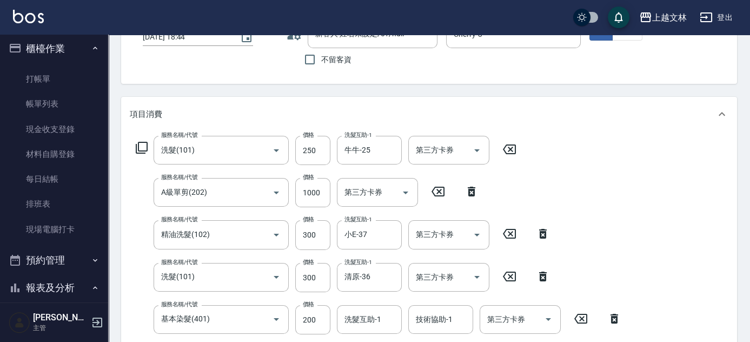
type input "基本染髮(401)"
click at [313, 316] on input "200" at bounding box center [312, 319] width 35 height 29
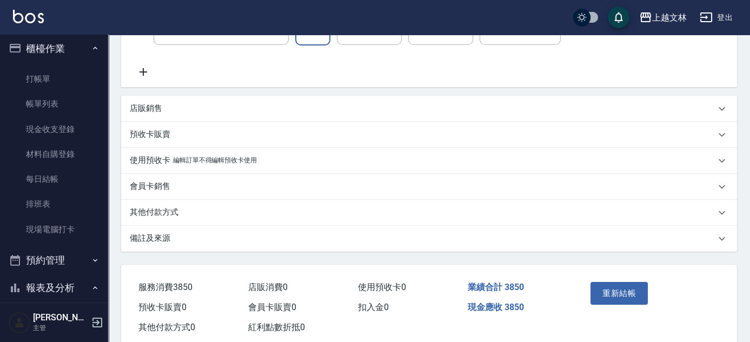
scroll to position [394, 0]
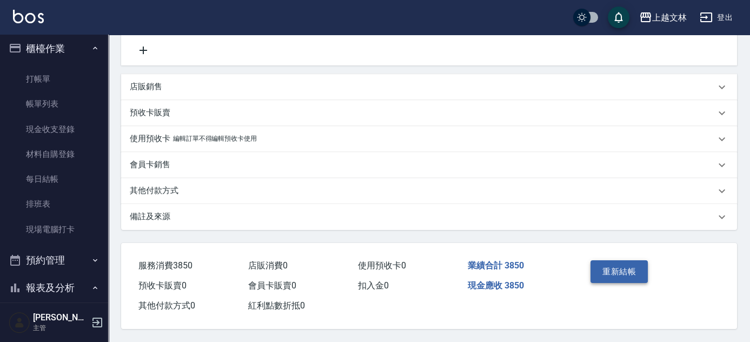
type input "2000"
click at [615, 272] on button "重新結帳" at bounding box center [618, 271] width 57 height 23
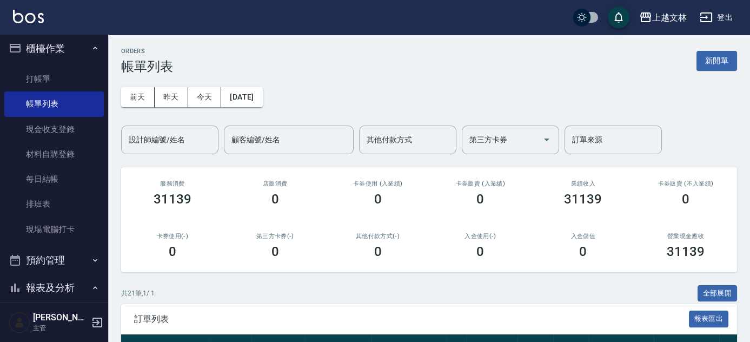
scroll to position [408, 0]
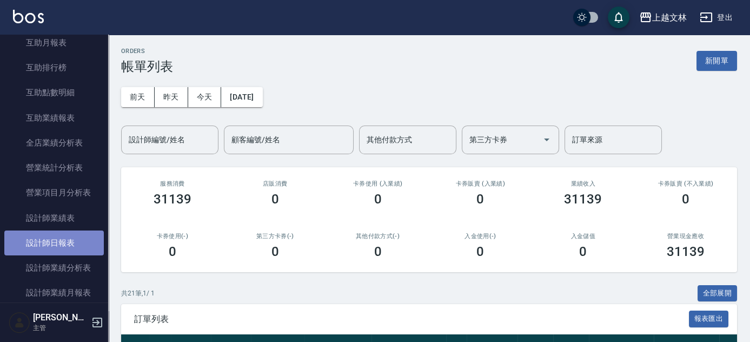
click at [73, 235] on link "設計師日報表" at bounding box center [53, 242] width 99 height 25
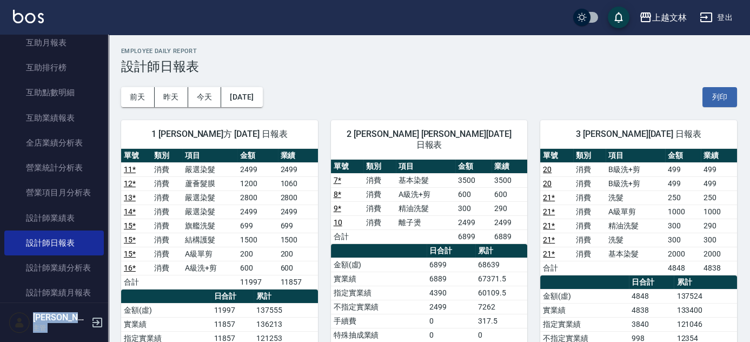
drag, startPoint x: 108, startPoint y: 90, endPoint x: 111, endPoint y: -3, distance: 92.5
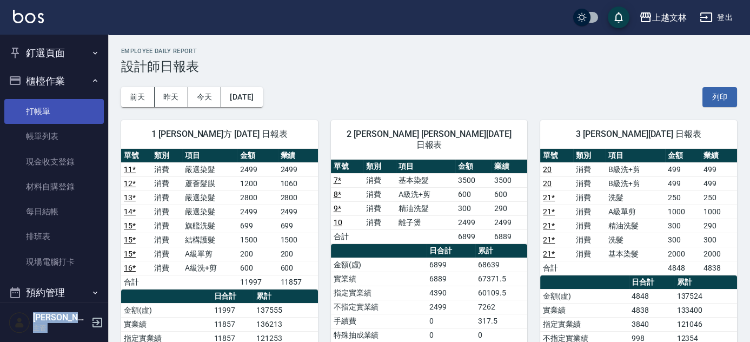
click at [72, 108] on link "打帳單" at bounding box center [53, 111] width 99 height 25
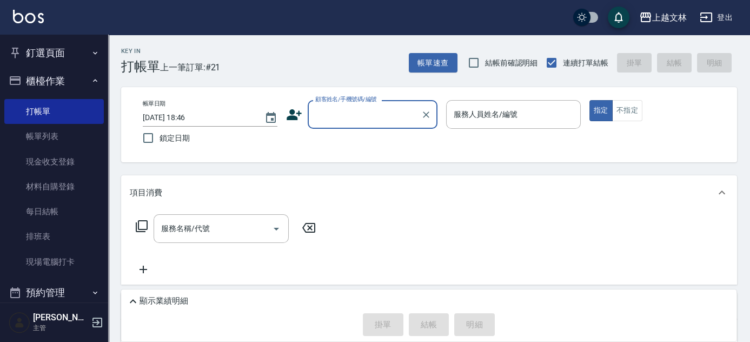
click at [333, 121] on input "顧客姓名/手機號碼/編號" at bounding box center [364, 114] width 104 height 19
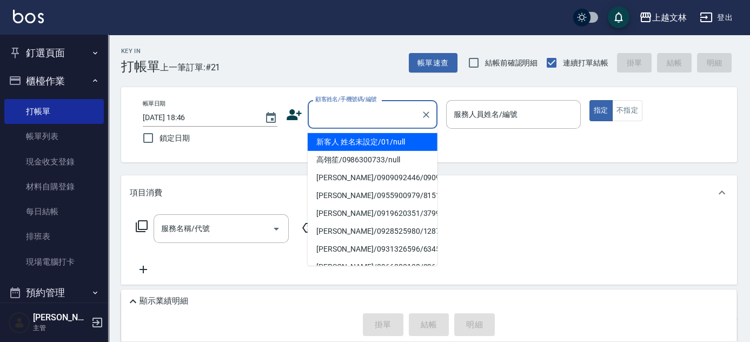
click at [340, 136] on li "新客人 姓名未設定/01/null" at bounding box center [373, 142] width 130 height 18
type input "新客人 姓名未設定/01/null"
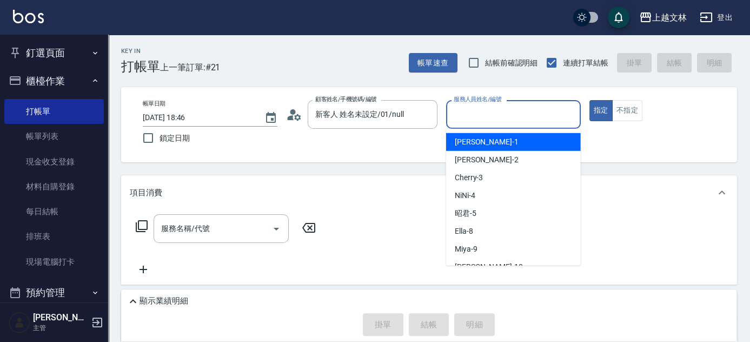
click at [510, 110] on input "服務人員姓名/編號" at bounding box center [513, 114] width 125 height 19
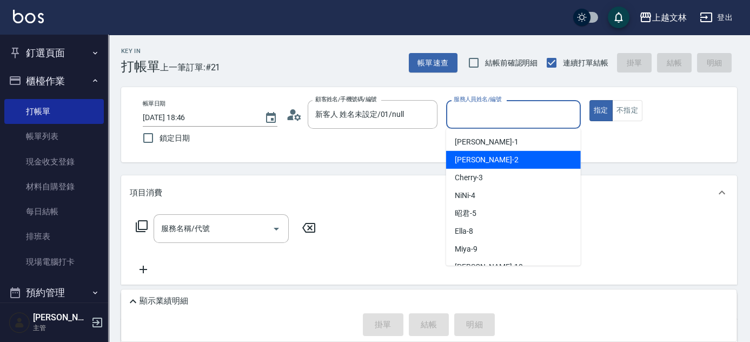
click at [526, 156] on div "[PERSON_NAME] -2" at bounding box center [513, 160] width 135 height 18
type input "[PERSON_NAME]-2"
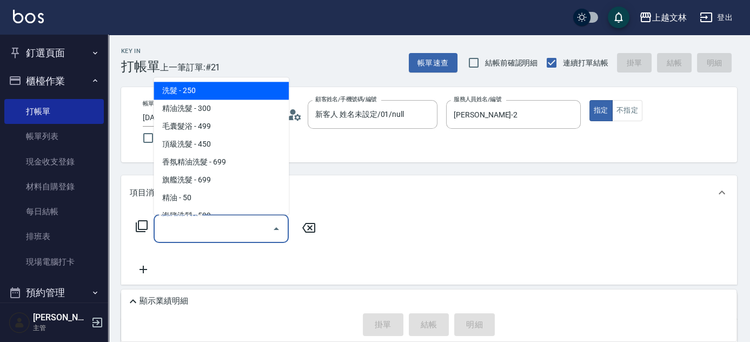
click at [196, 236] on input "服務名稱/代號" at bounding box center [212, 228] width 109 height 19
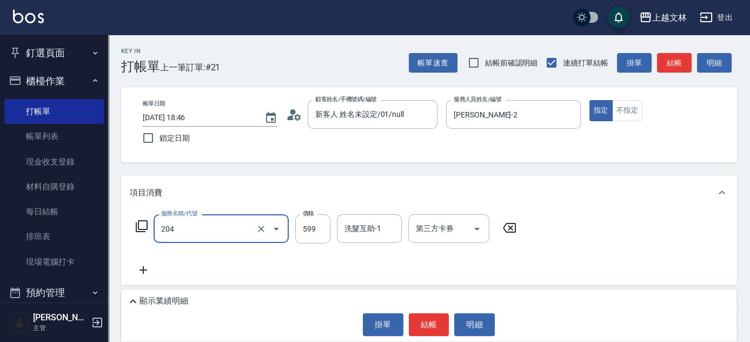
type input "A級洗+剪(204)"
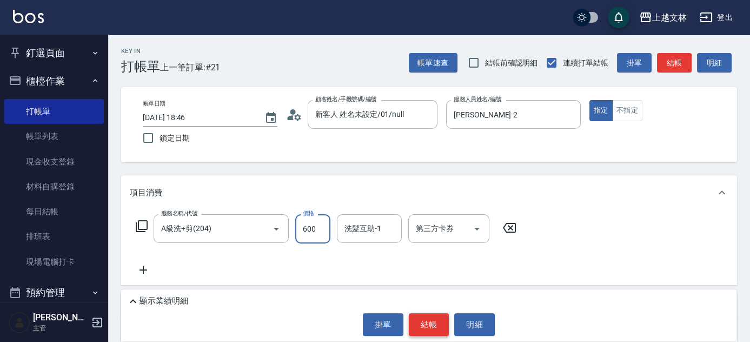
type input "600"
click at [433, 323] on button "結帳" at bounding box center [429, 324] width 41 height 23
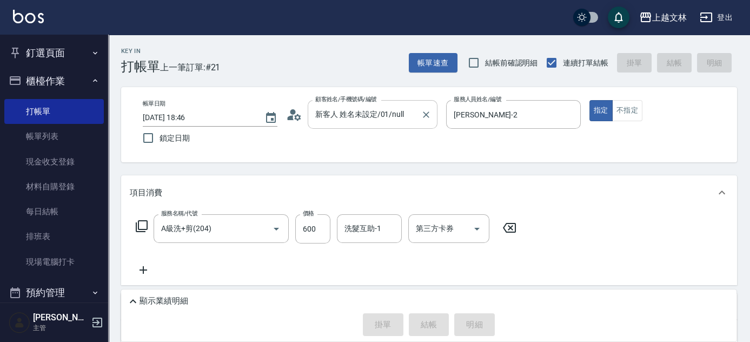
type input "[DATE] 18:59"
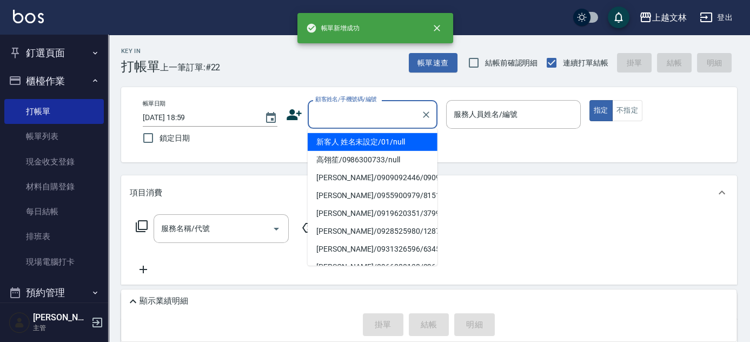
click at [368, 117] on input "顧客姓名/手機號碼/編號" at bounding box center [364, 114] width 104 height 19
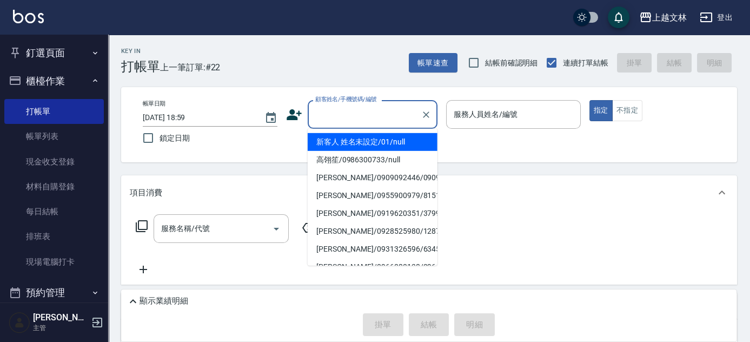
click at [377, 140] on li "新客人 姓名未設定/01/null" at bounding box center [373, 142] width 130 height 18
type input "新客人 姓名未設定/01/null"
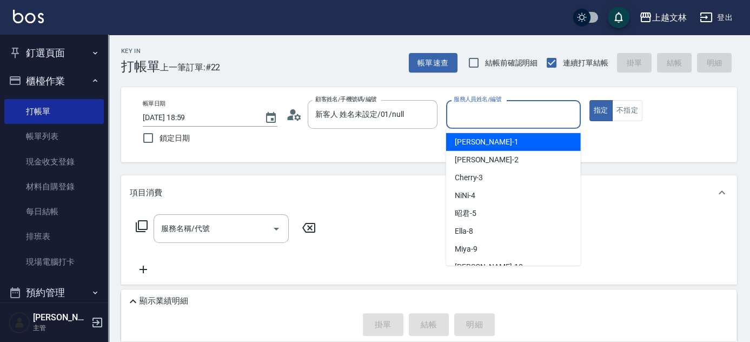
click at [487, 122] on input "服務人員姓名/編號" at bounding box center [513, 114] width 125 height 19
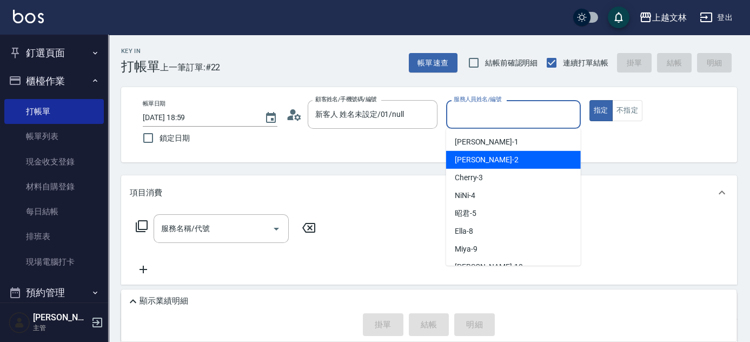
click at [496, 160] on div "[PERSON_NAME] -2" at bounding box center [513, 160] width 135 height 18
type input "[PERSON_NAME]-2"
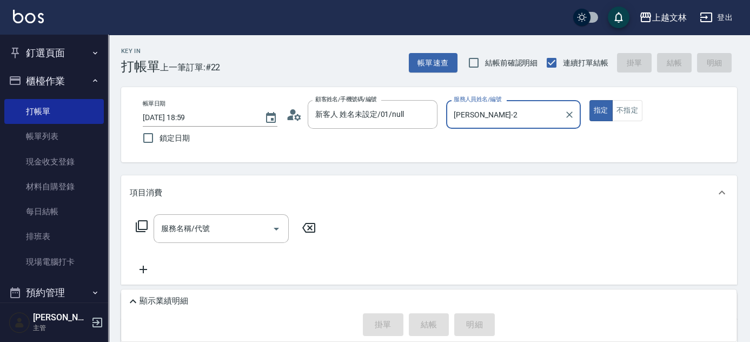
click at [141, 227] on icon at bounding box center [141, 225] width 13 height 13
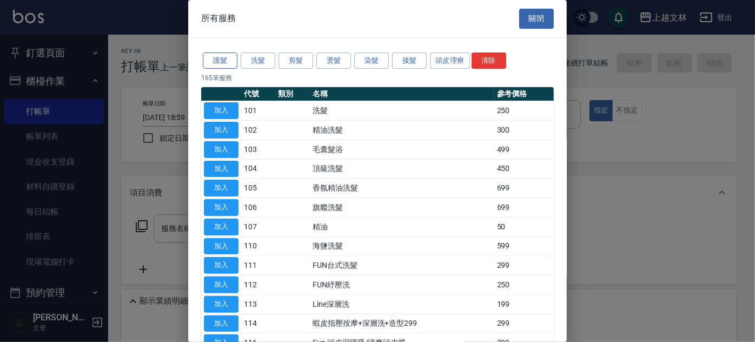
click at [222, 63] on button "護髮" at bounding box center [220, 60] width 35 height 17
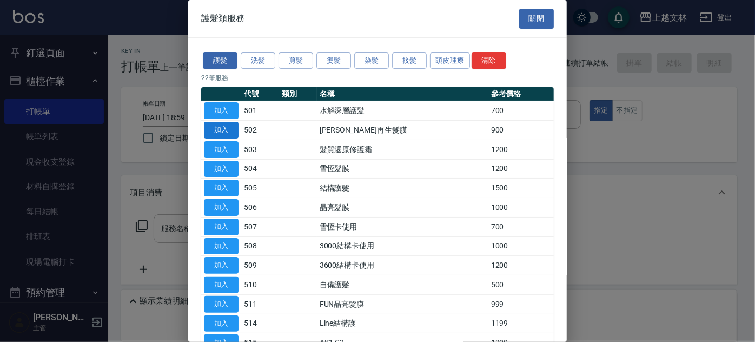
click at [232, 134] on button "加入" at bounding box center [221, 130] width 35 height 17
type input "[PERSON_NAME]再生髮膜(502)"
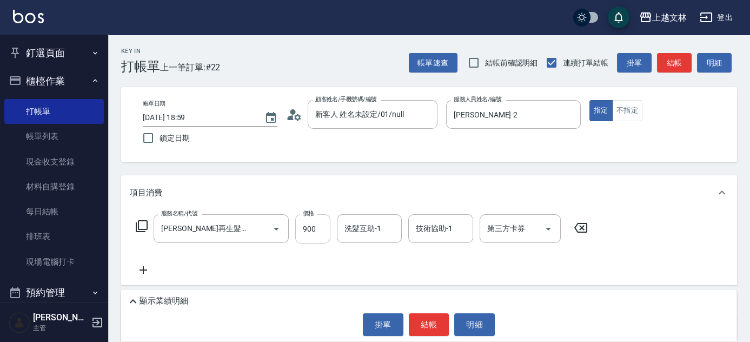
click at [313, 226] on input "900" at bounding box center [312, 228] width 35 height 29
type input "500"
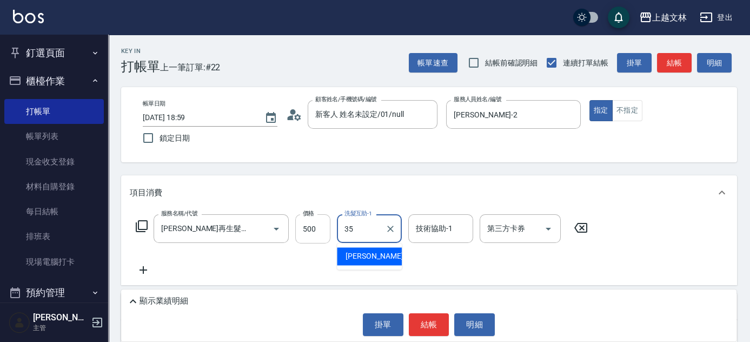
type input "[PERSON_NAME]-35"
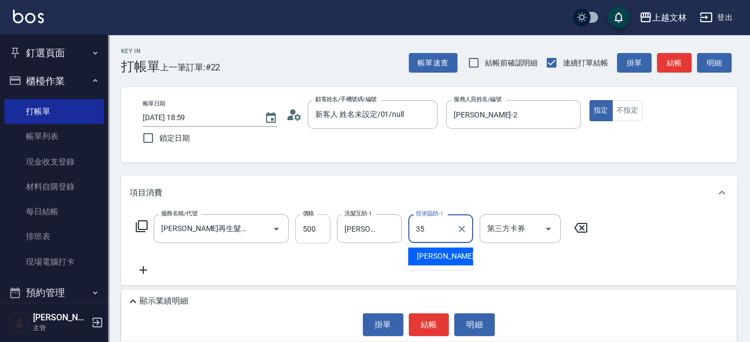
type input "[PERSON_NAME]-35"
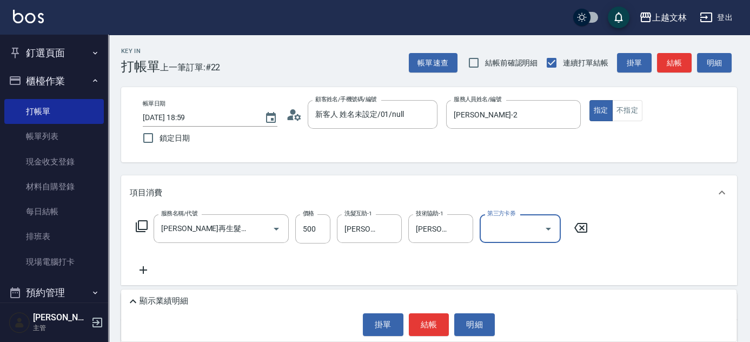
click at [435, 329] on button "結帳" at bounding box center [429, 324] width 41 height 23
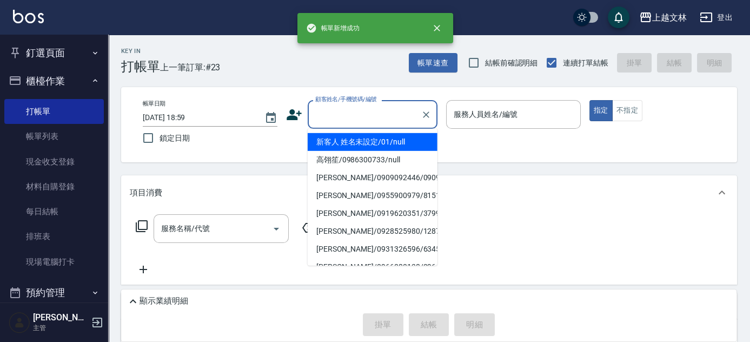
click at [346, 121] on input "顧客姓名/手機號碼/編號" at bounding box center [364, 114] width 104 height 19
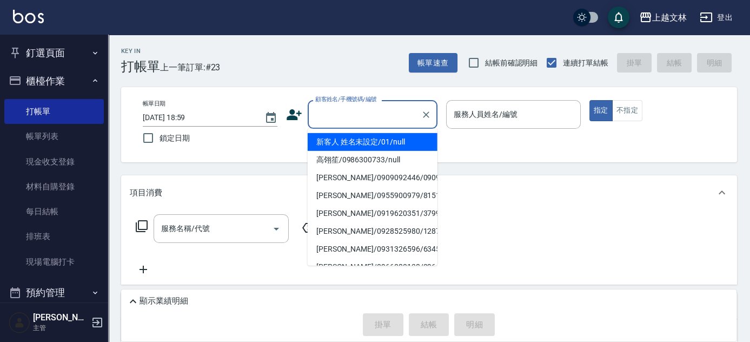
click at [354, 142] on li "新客人 姓名未設定/01/null" at bounding box center [373, 142] width 130 height 18
type input "新客人 姓名未設定/01/null"
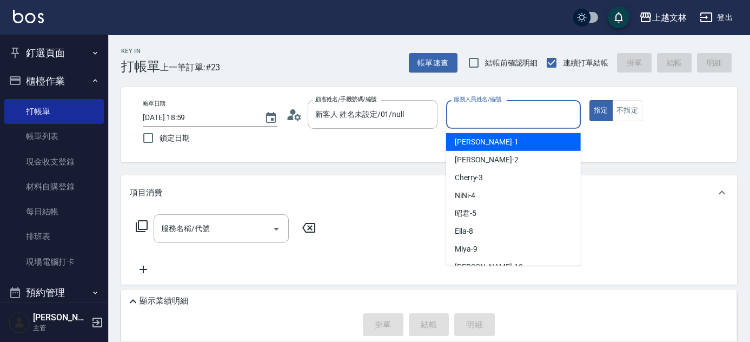
drag, startPoint x: 533, startPoint y: 114, endPoint x: 539, endPoint y: 142, distance: 28.7
click at [533, 114] on input "服務人員姓名/編號" at bounding box center [513, 114] width 125 height 19
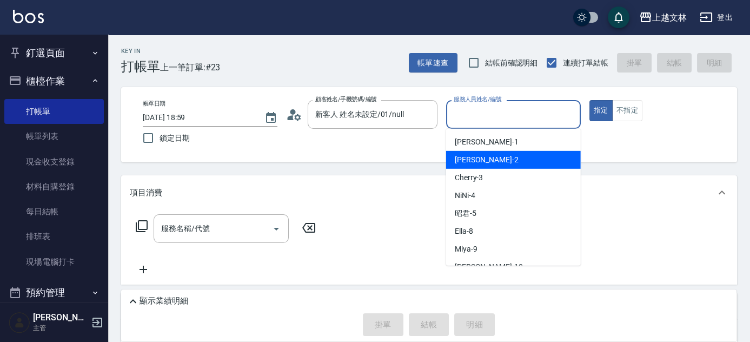
click at [542, 155] on div "[PERSON_NAME] -2" at bounding box center [513, 160] width 135 height 18
type input "[PERSON_NAME]-2"
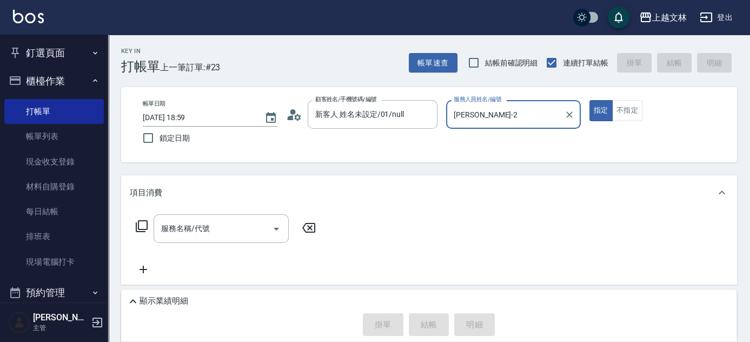
click at [137, 229] on icon at bounding box center [141, 225] width 13 height 13
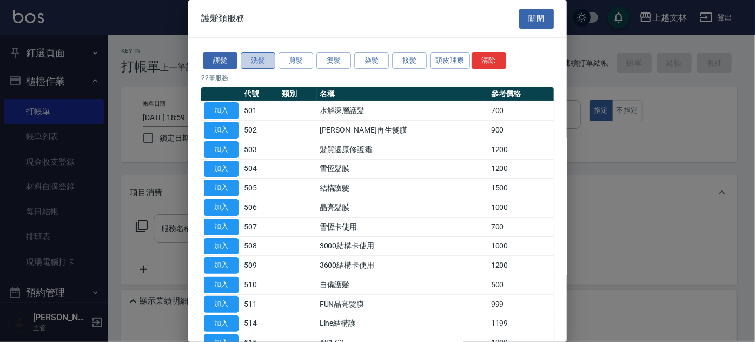
click at [264, 59] on button "洗髮" at bounding box center [258, 60] width 35 height 17
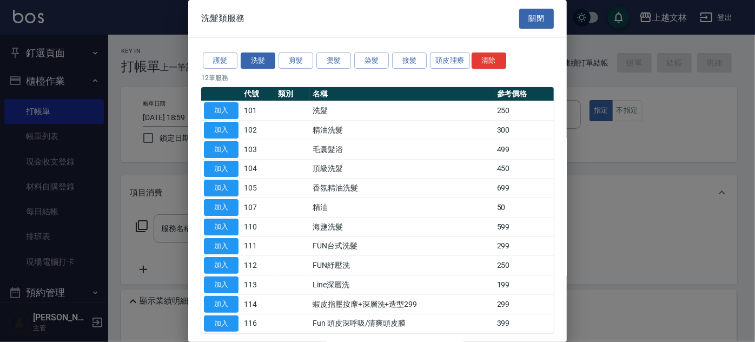
click at [239, 226] on td "加入" at bounding box center [221, 226] width 40 height 19
click at [225, 227] on button "加入" at bounding box center [221, 226] width 35 height 17
type input "海鹽洗髮(110)"
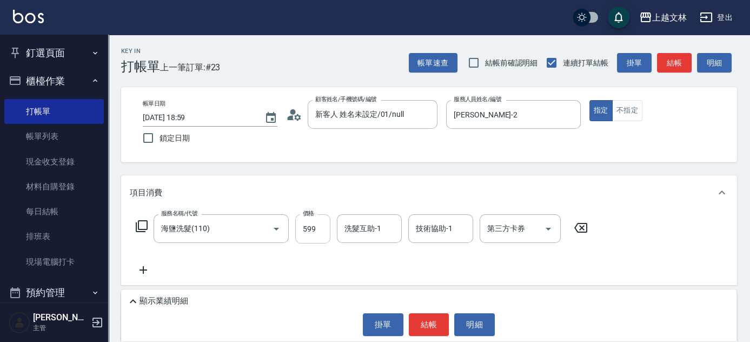
click at [318, 227] on input "599" at bounding box center [312, 228] width 35 height 29
type input "849"
click at [372, 236] on input "洗髮互助-1" at bounding box center [369, 228] width 55 height 19
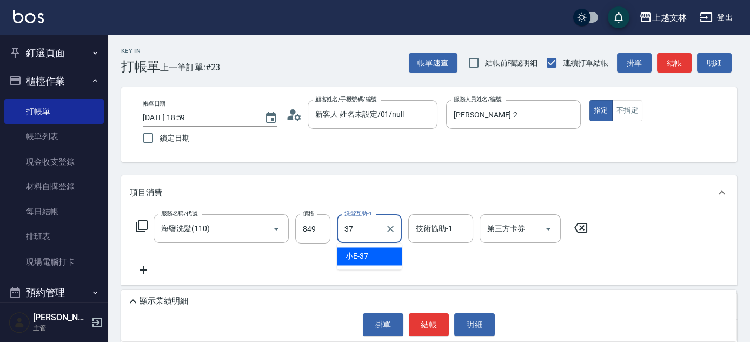
type input "小E-37"
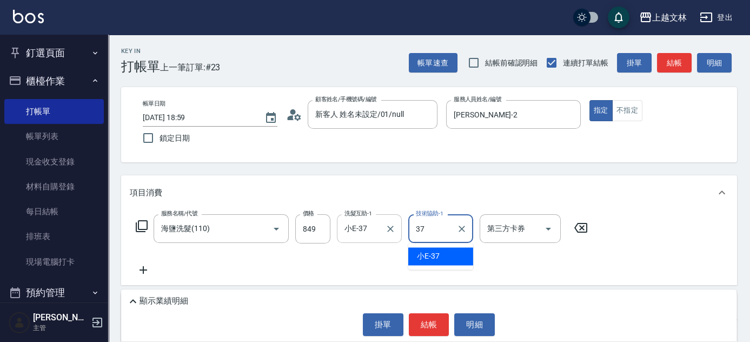
type input "小E-37"
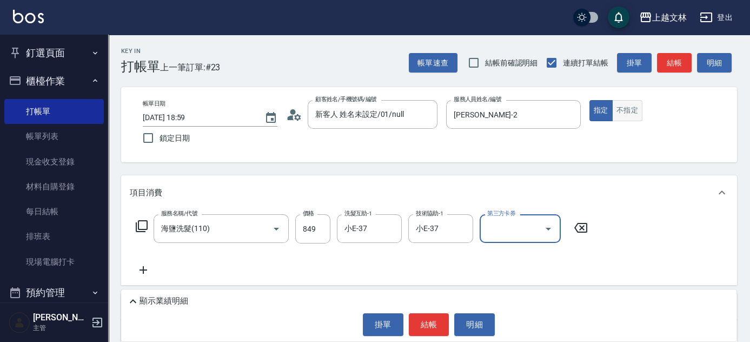
click at [638, 106] on button "不指定" at bounding box center [627, 110] width 30 height 21
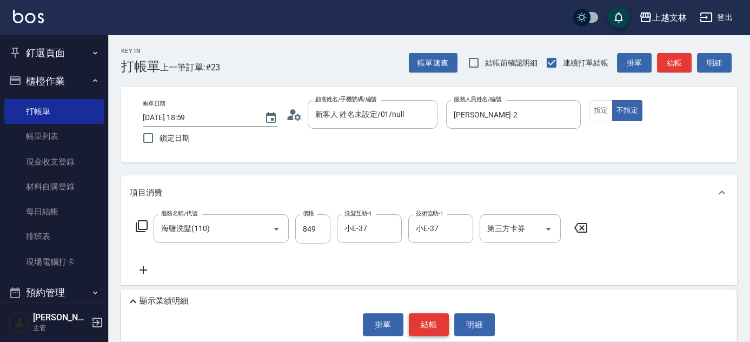
click at [430, 325] on button "結帳" at bounding box center [429, 324] width 41 height 23
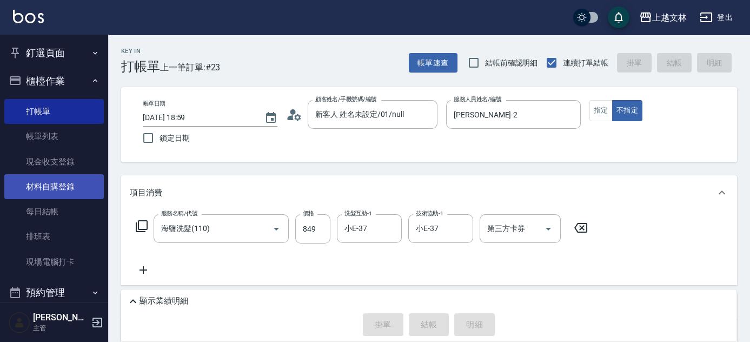
type input "[DATE] 19:00"
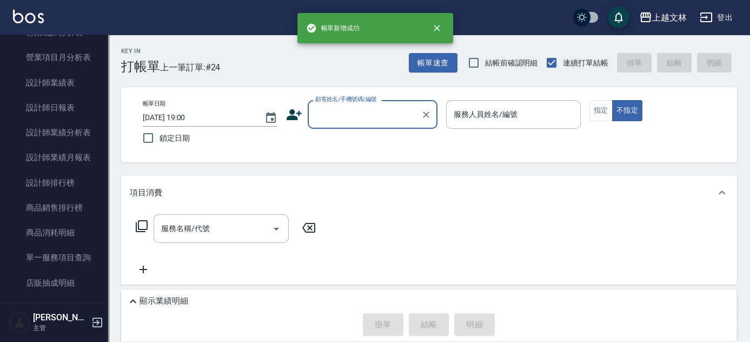
scroll to position [545, 0]
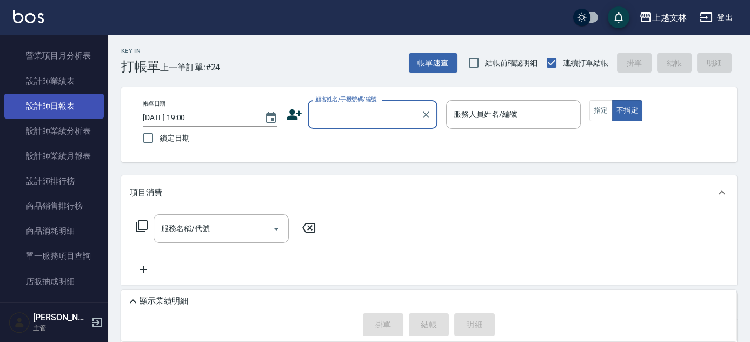
click at [77, 114] on link "設計師日報表" at bounding box center [53, 106] width 99 height 25
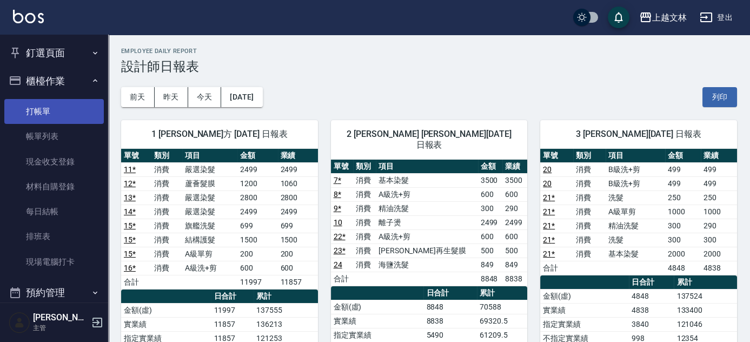
click at [48, 105] on link "打帳單" at bounding box center [53, 111] width 99 height 25
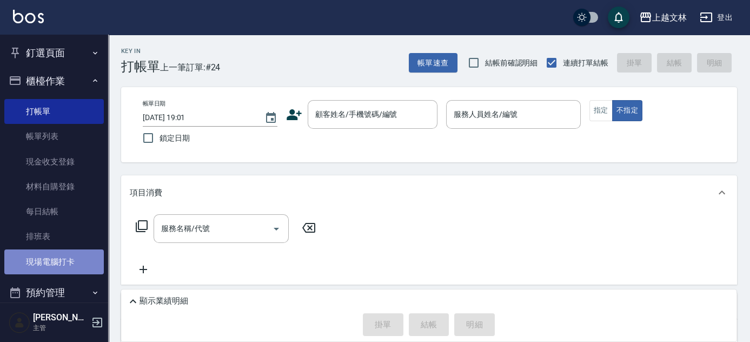
click at [82, 255] on link "現場電腦打卡" at bounding box center [53, 261] width 99 height 25
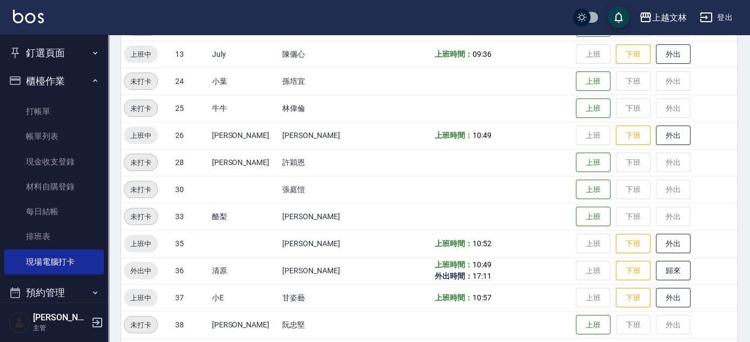
scroll to position [393, 0]
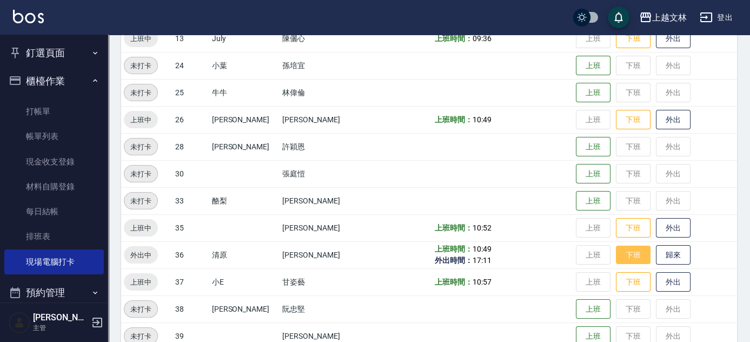
click at [616, 255] on button "下班" at bounding box center [633, 254] width 35 height 19
click at [657, 255] on td "上班 下班 歸來" at bounding box center [655, 254] width 164 height 27
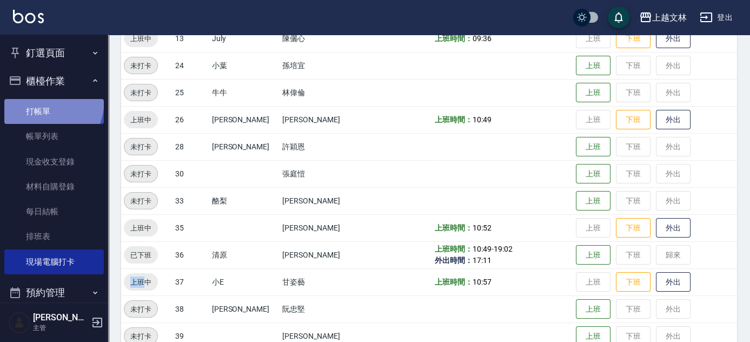
click at [36, 99] on link "打帳單" at bounding box center [53, 111] width 99 height 25
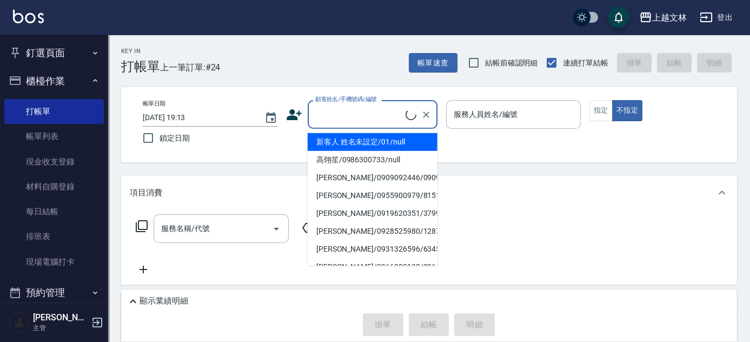
click at [364, 114] on input "顧客姓名/手機號碼/編號" at bounding box center [358, 114] width 93 height 19
click at [372, 137] on li "新客人 姓名未設定/01/null" at bounding box center [373, 142] width 130 height 18
type input "新客人 姓名未設定/01/null"
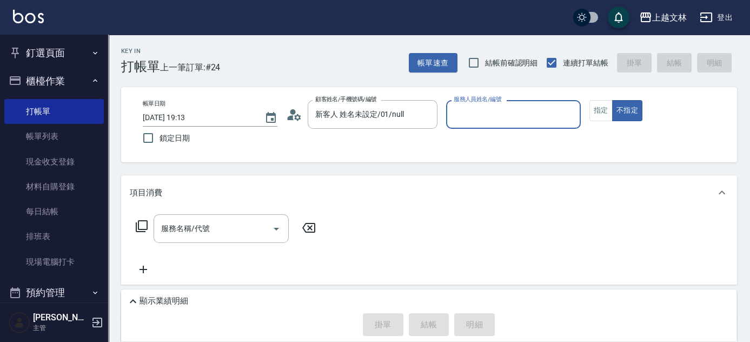
click at [489, 115] on input "服務人員姓名/編號" at bounding box center [513, 114] width 125 height 19
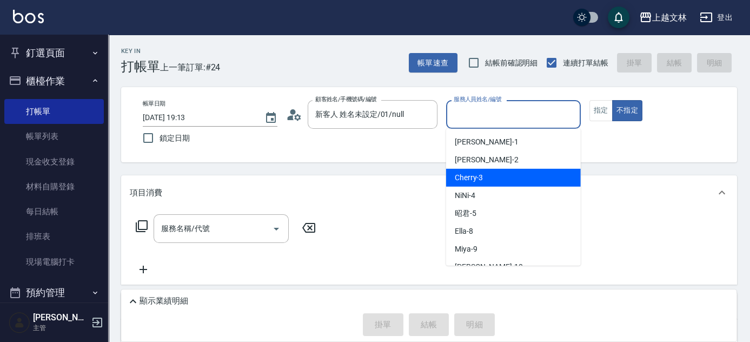
click at [496, 172] on div "Cherry -3" at bounding box center [513, 178] width 135 height 18
type input "Cherry-3"
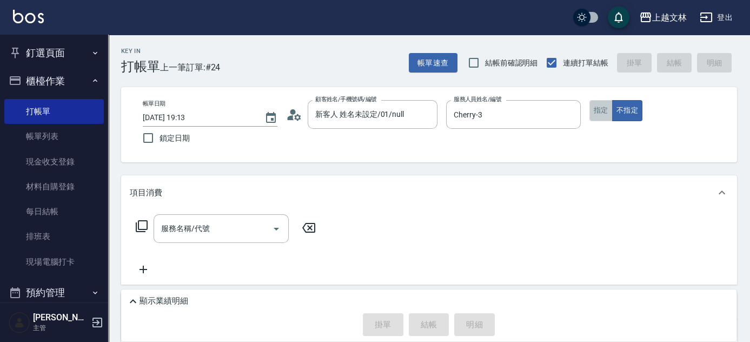
click at [601, 114] on button "指定" at bounding box center [600, 110] width 23 height 21
click at [238, 229] on input "服務名稱/代號" at bounding box center [212, 228] width 109 height 19
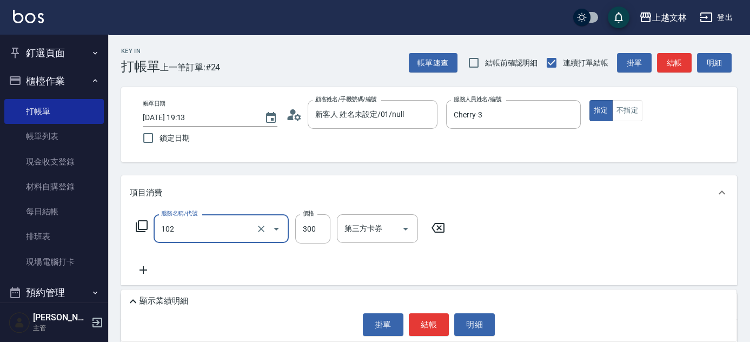
type input "精油洗髮(102)"
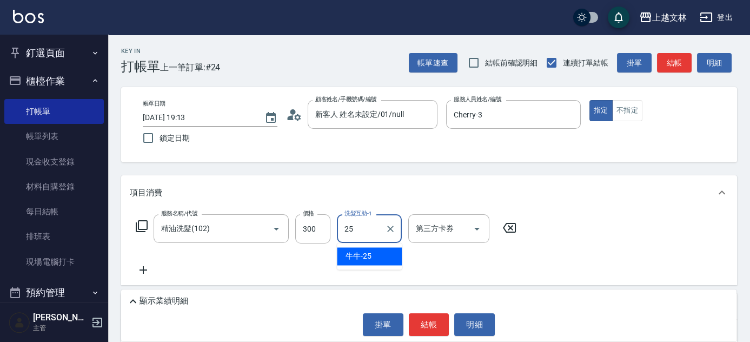
type input "牛牛-25"
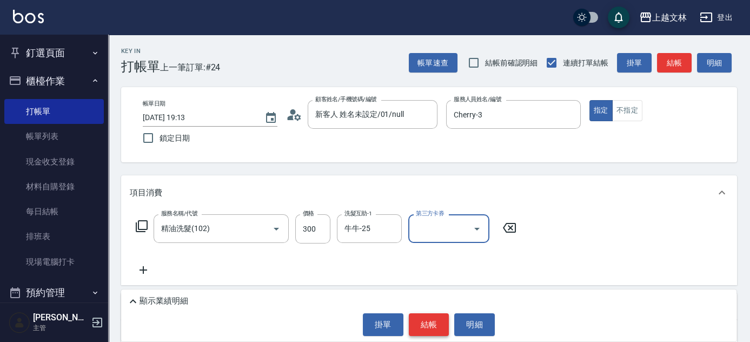
click at [433, 318] on button "結帳" at bounding box center [429, 324] width 41 height 23
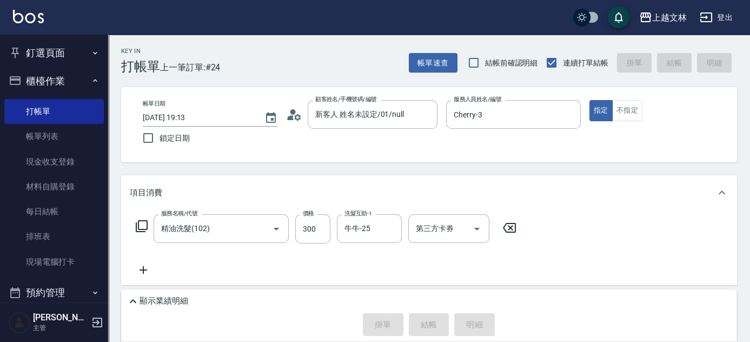
type input "[DATE] 19:14"
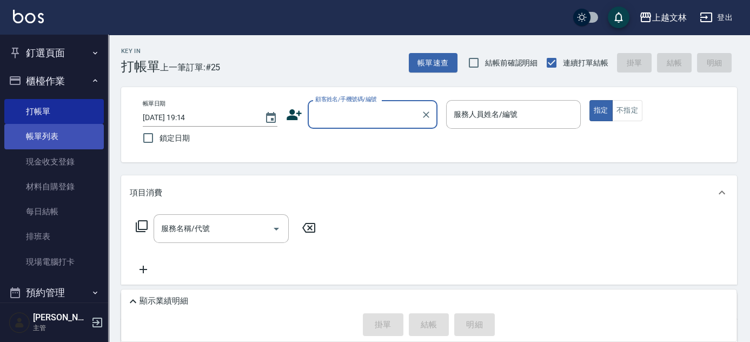
click at [63, 133] on link "帳單列表" at bounding box center [53, 136] width 99 height 25
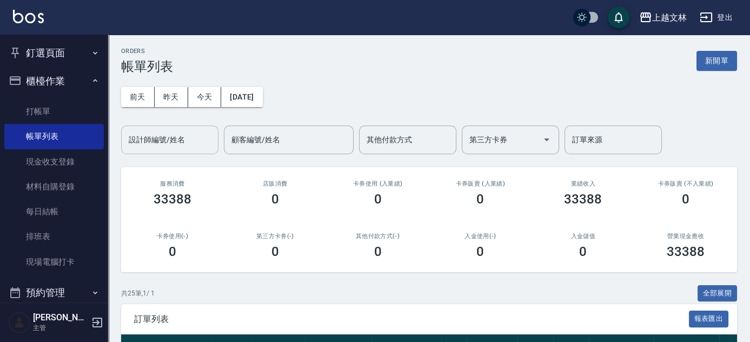
click at [175, 144] on input "設計師編號/姓名" at bounding box center [170, 139] width 88 height 19
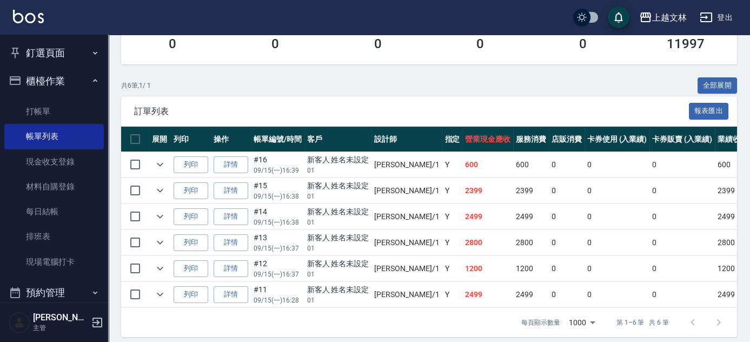
scroll to position [221, 0]
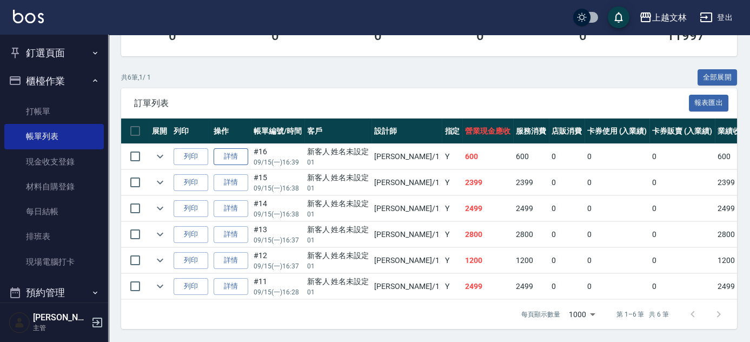
type input "[PERSON_NAME]-1"
click at [246, 154] on link "詳情" at bounding box center [230, 156] width 35 height 17
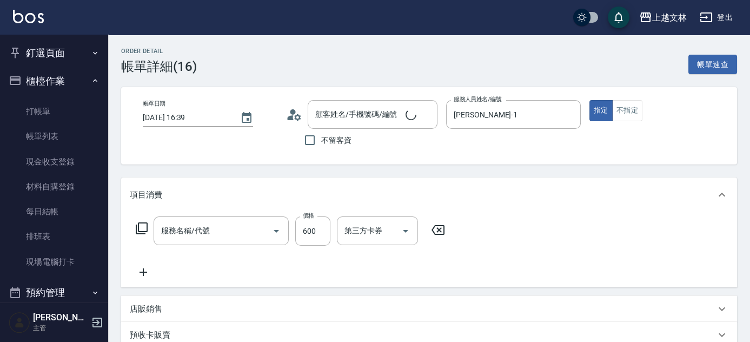
type input "[DATE] 16:39"
type input "[PERSON_NAME]-1"
type input "A級洗+剪(204)"
click at [150, 270] on icon at bounding box center [143, 271] width 27 height 13
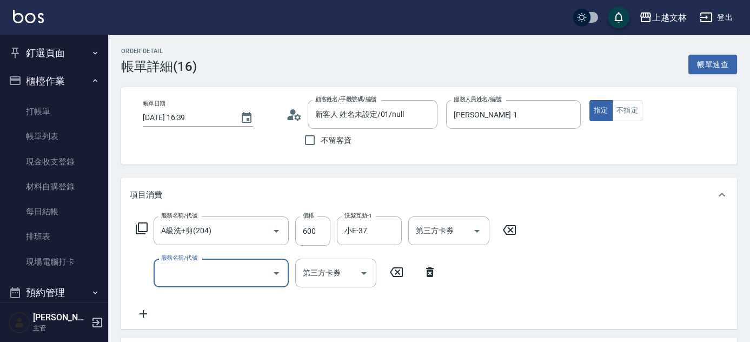
click at [207, 268] on input "服務名稱/代號" at bounding box center [212, 272] width 109 height 19
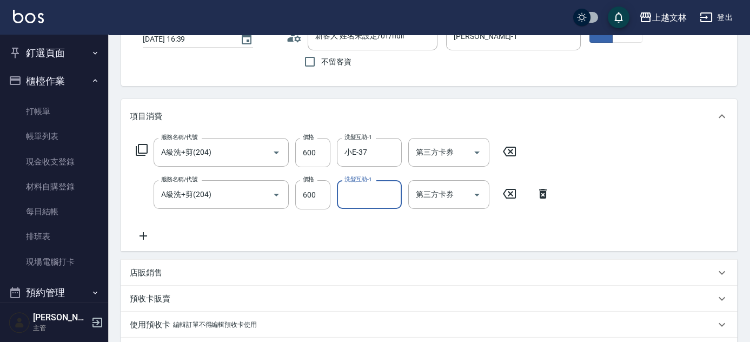
scroll to position [245, 0]
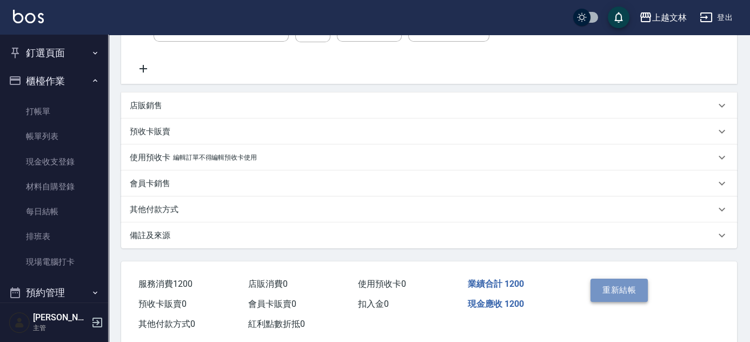
click at [631, 292] on button "重新結帳" at bounding box center [618, 289] width 57 height 23
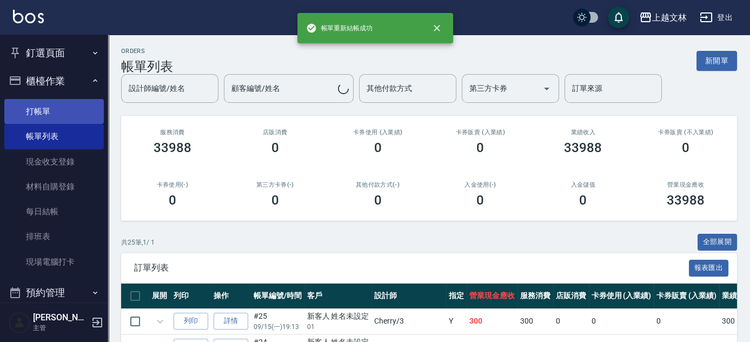
click at [77, 113] on link "打帳單" at bounding box center [53, 111] width 99 height 25
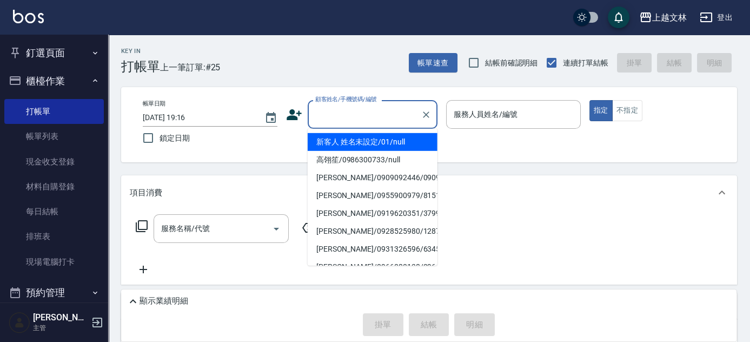
drag, startPoint x: 370, startPoint y: 119, endPoint x: 384, endPoint y: 120, distance: 14.6
click at [372, 118] on input "顧客姓名/手機號碼/編號" at bounding box center [364, 114] width 104 height 19
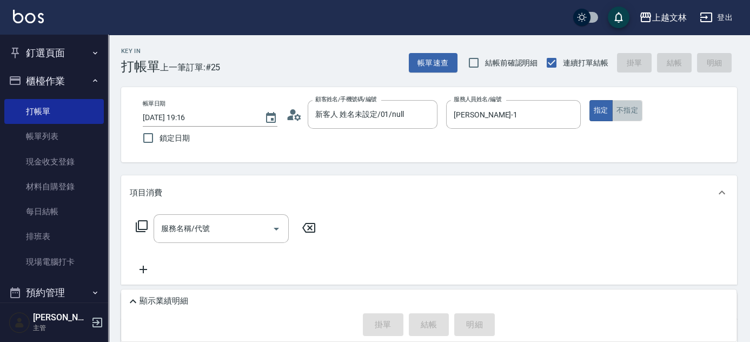
click at [634, 114] on button "不指定" at bounding box center [627, 110] width 30 height 21
click at [220, 216] on div "服務名稱/代號" at bounding box center [221, 228] width 135 height 29
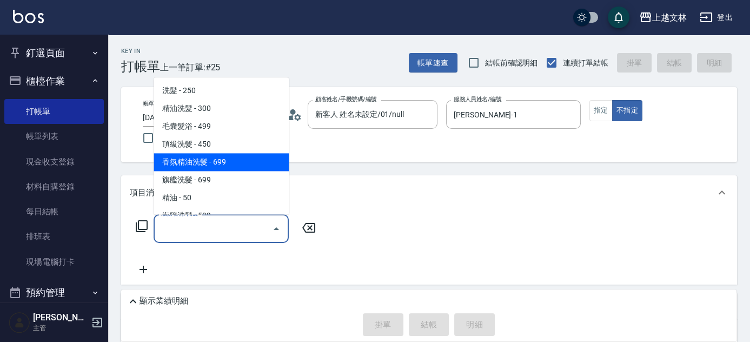
click at [215, 164] on span "香氛精油洗髮 - 699" at bounding box center [221, 163] width 135 height 18
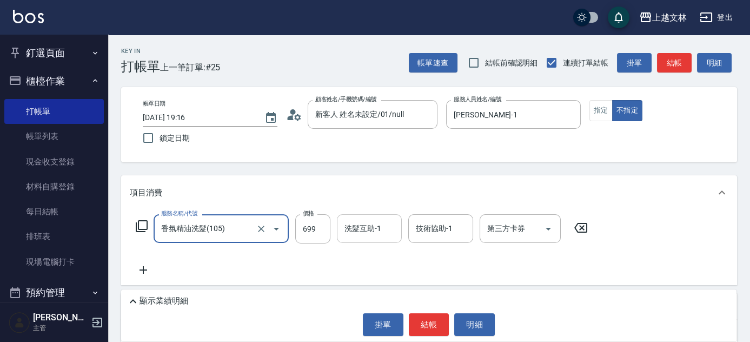
click at [360, 221] on div "洗髮互助-1 洗髮互助-1" at bounding box center [369, 228] width 65 height 29
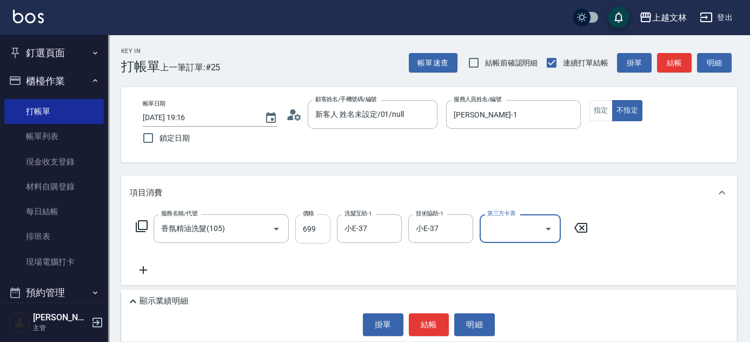
click at [302, 226] on input "699" at bounding box center [312, 228] width 35 height 29
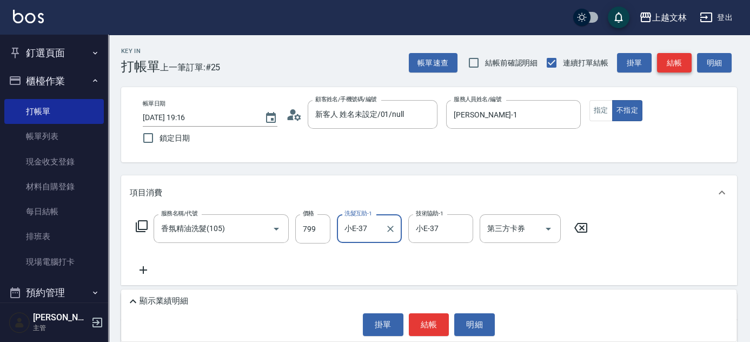
click at [672, 70] on button "結帳" at bounding box center [674, 63] width 35 height 20
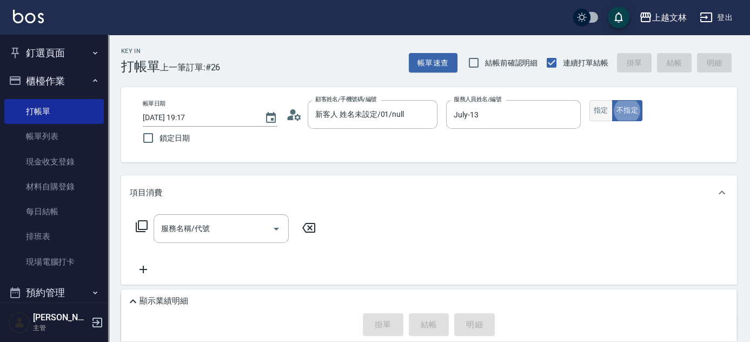
click at [591, 115] on button "指定" at bounding box center [600, 110] width 23 height 21
click at [209, 224] on div "服務名稱/代號 服務名稱/代號" at bounding box center [221, 228] width 135 height 29
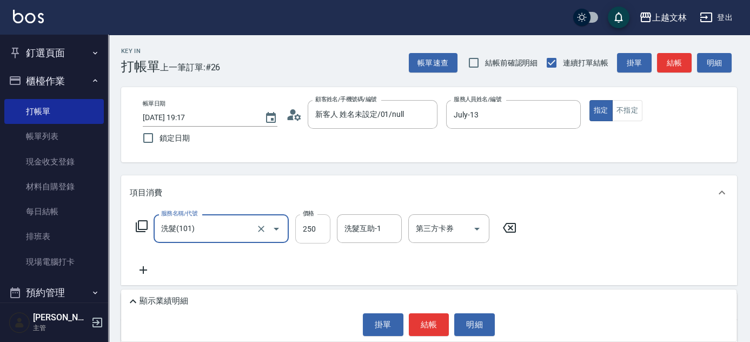
click at [331, 233] on div "服務名稱/代號 洗髮(101) 服務名稱/代號 價格 250 價格 洗髮互助-1 洗髮互助-1 第三方卡券 第三方卡券" at bounding box center [326, 228] width 393 height 29
click at [318, 230] on input "250" at bounding box center [312, 228] width 35 height 29
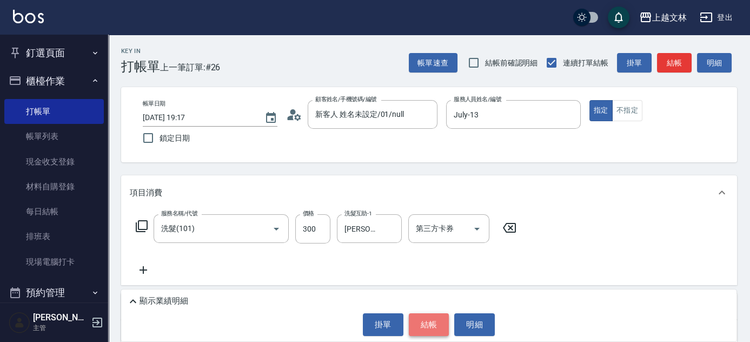
click at [420, 322] on button "結帳" at bounding box center [429, 324] width 41 height 23
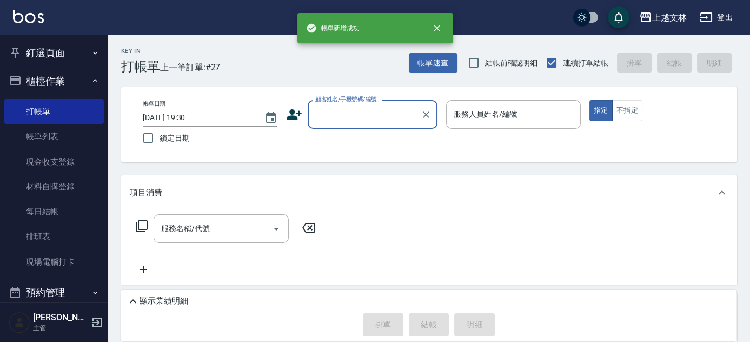
click at [385, 124] on div "顧客姓名/手機號碼/編號" at bounding box center [373, 114] width 130 height 29
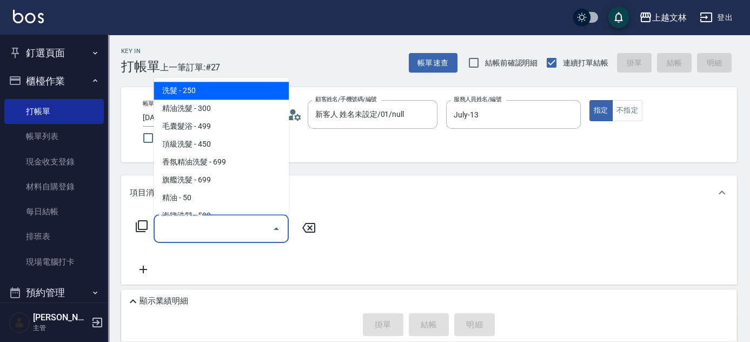
click at [187, 232] on input "服務名稱/代號" at bounding box center [212, 228] width 109 height 19
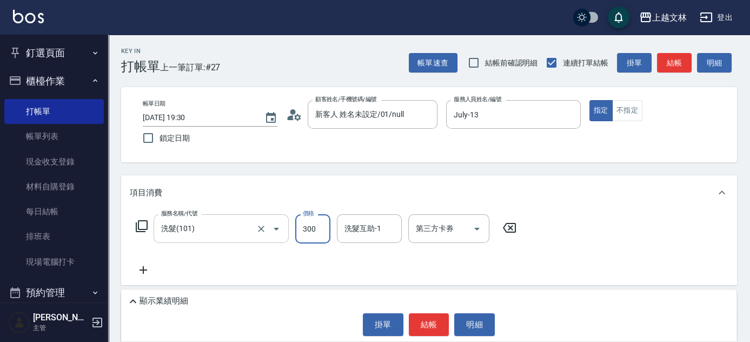
click at [171, 235] on input "洗髮(101)" at bounding box center [205, 228] width 95 height 19
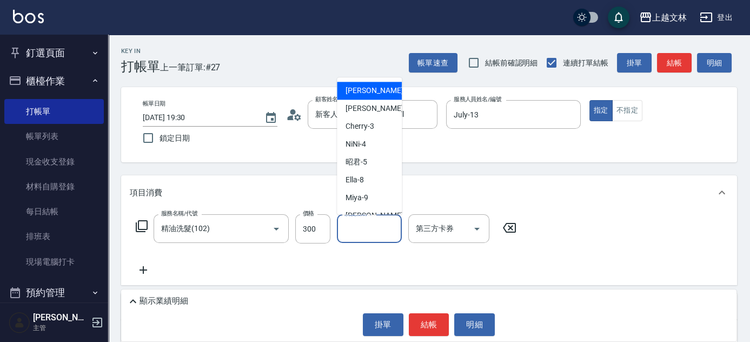
click at [350, 235] on input "洗髮互助-1" at bounding box center [369, 228] width 55 height 19
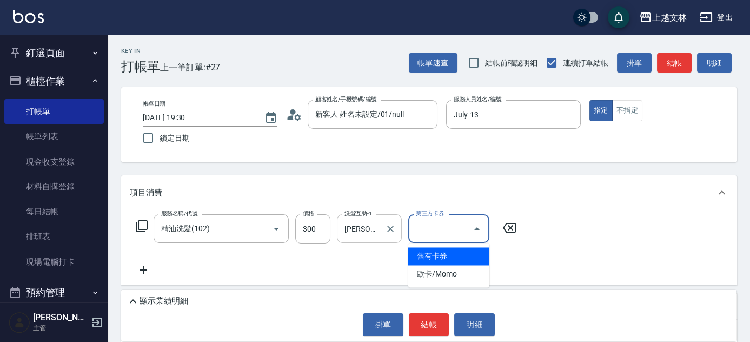
drag, startPoint x: 366, startPoint y: 230, endPoint x: 372, endPoint y: 231, distance: 6.0
click at [368, 230] on input "[PERSON_NAME]-1" at bounding box center [361, 228] width 39 height 19
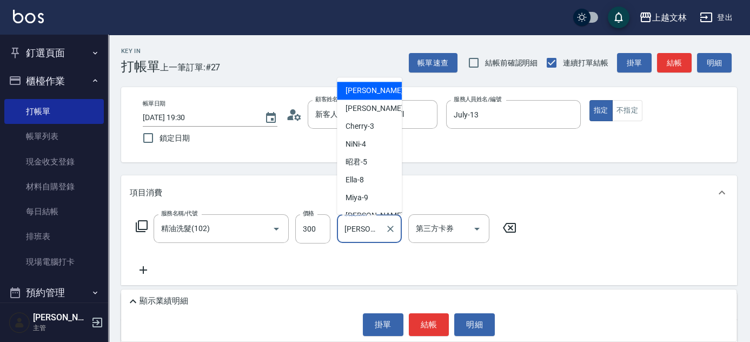
drag, startPoint x: 376, startPoint y: 230, endPoint x: 338, endPoint y: 232, distance: 37.9
click at [338, 232] on div "[PERSON_NAME]-1 洗髮互助-1" at bounding box center [369, 228] width 65 height 29
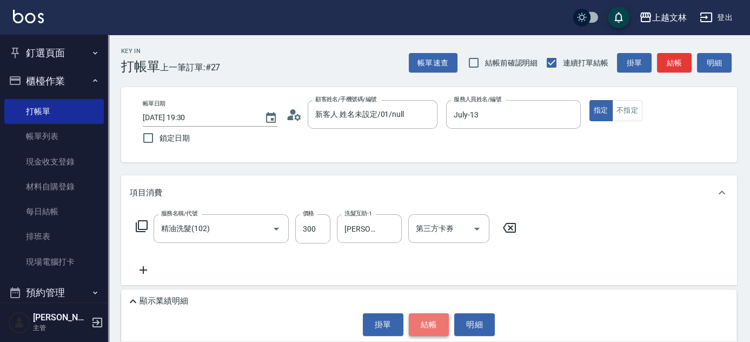
click at [429, 320] on button "結帳" at bounding box center [429, 324] width 41 height 23
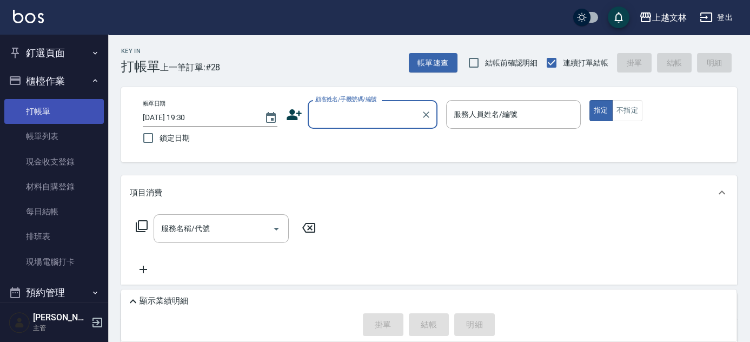
drag, startPoint x: 64, startPoint y: 128, endPoint x: 71, endPoint y: 117, distance: 12.6
click at [63, 128] on link "帳單列表" at bounding box center [53, 136] width 99 height 25
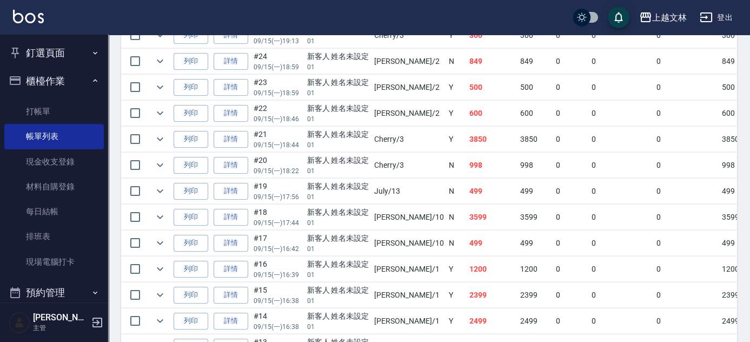
scroll to position [417, 0]
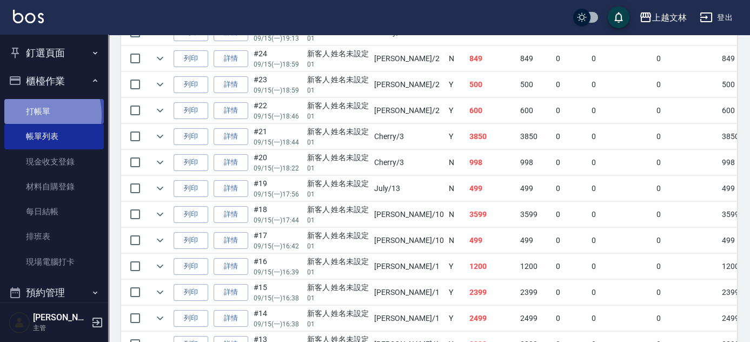
click at [36, 115] on link "打帳單" at bounding box center [53, 111] width 99 height 25
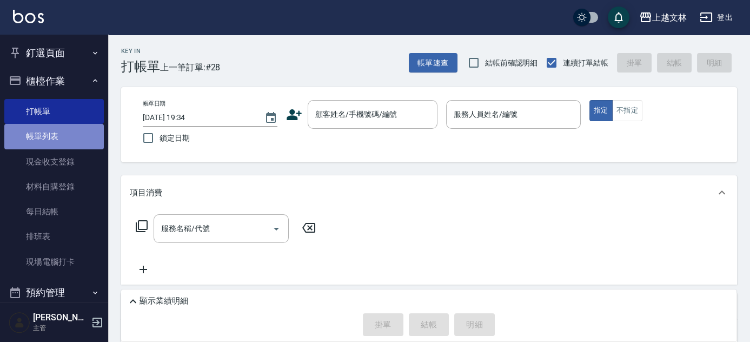
click at [82, 139] on link "帳單列表" at bounding box center [53, 136] width 99 height 25
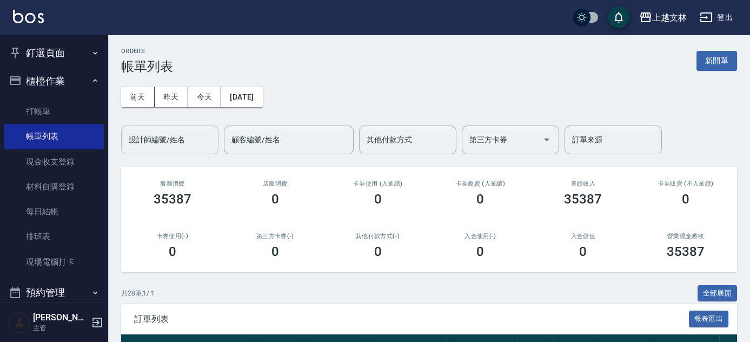
click at [167, 144] on div "設計師編號/姓名 設計師編號/姓名" at bounding box center [169, 139] width 97 height 29
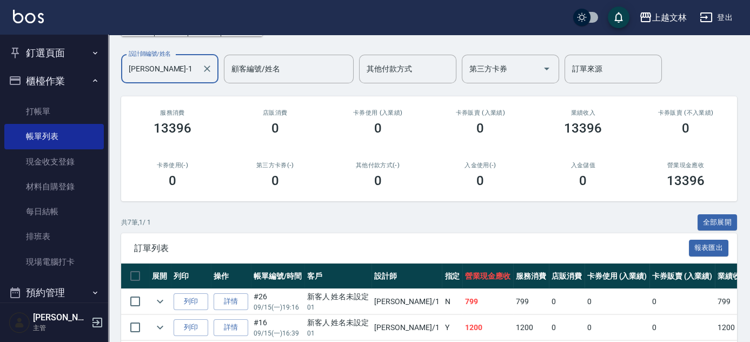
scroll to position [147, 0]
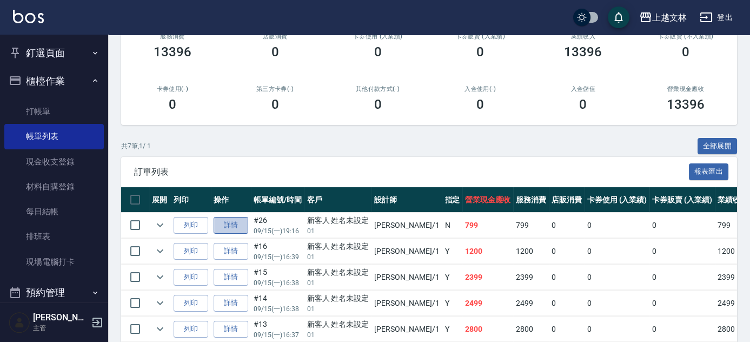
click at [231, 223] on link "詳情" at bounding box center [230, 225] width 35 height 17
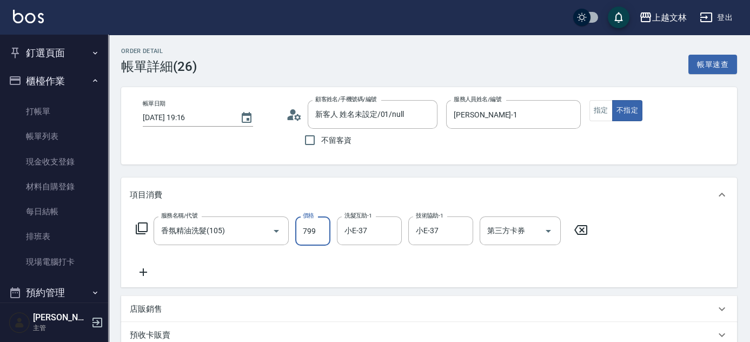
click at [313, 226] on input "799" at bounding box center [312, 230] width 35 height 29
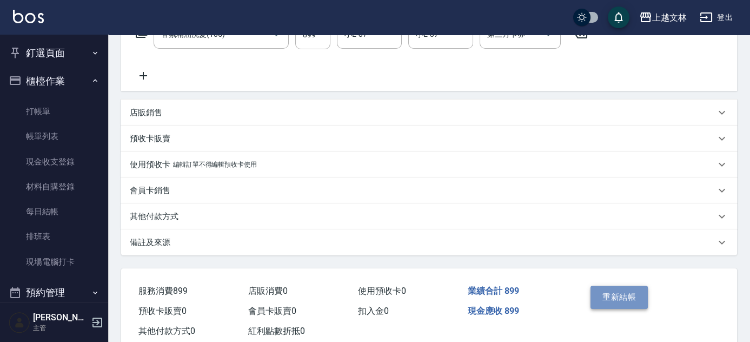
click at [616, 293] on button "重新結帳" at bounding box center [618, 296] width 57 height 23
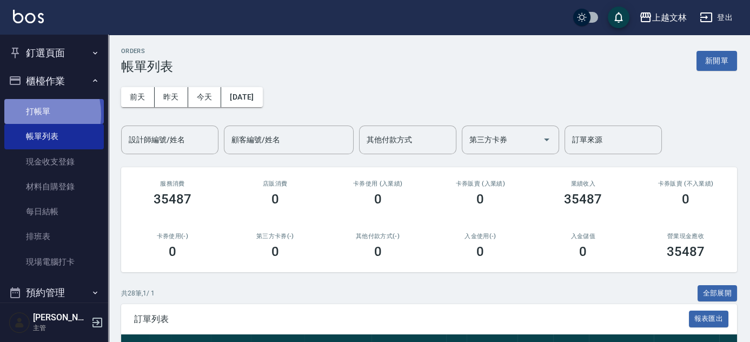
click at [29, 114] on link "打帳單" at bounding box center [53, 111] width 99 height 25
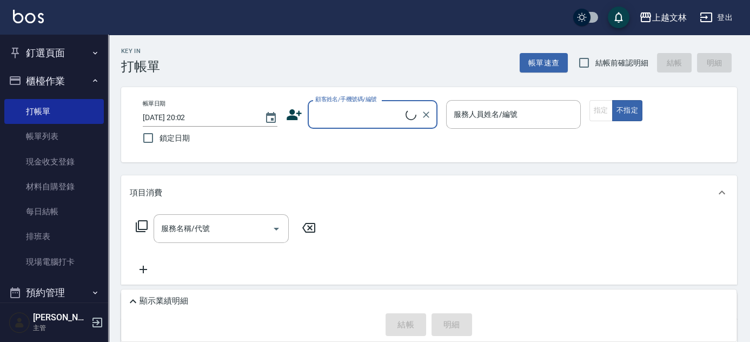
drag, startPoint x: 382, startPoint y: 127, endPoint x: 383, endPoint y: 121, distance: 6.0
click at [381, 126] on div "顧客姓名/手機號碼/編號" at bounding box center [373, 114] width 130 height 29
click at [383, 121] on input "顧客姓名/手機號碼/編號" at bounding box center [358, 114] width 93 height 19
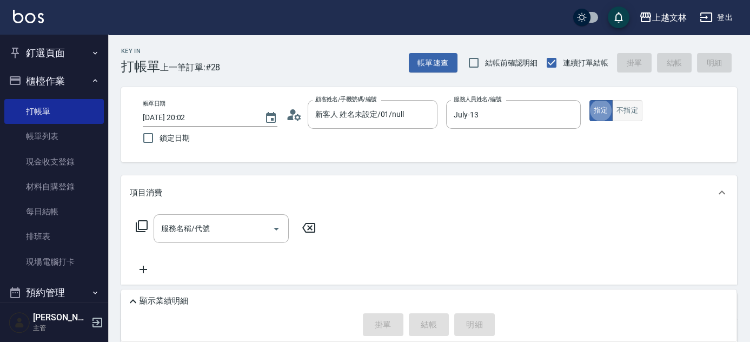
click at [621, 108] on button "不指定" at bounding box center [627, 110] width 30 height 21
click at [206, 235] on input "服務名稱/代號" at bounding box center [212, 228] width 109 height 19
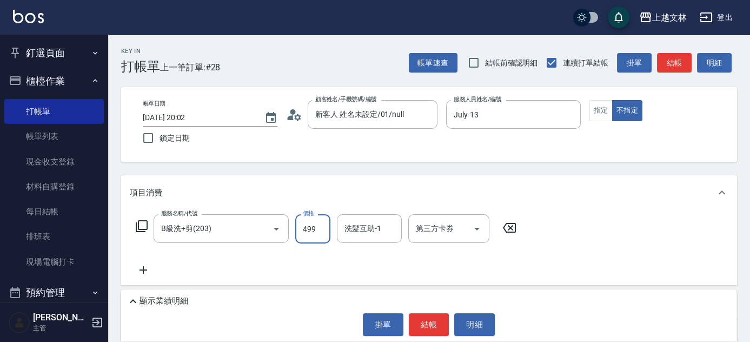
drag, startPoint x: 371, startPoint y: 238, endPoint x: 367, endPoint y: 232, distance: 7.0
click at [371, 238] on div "洗髮互助-1" at bounding box center [369, 228] width 65 height 29
click at [433, 321] on button "結帳" at bounding box center [429, 324] width 41 height 23
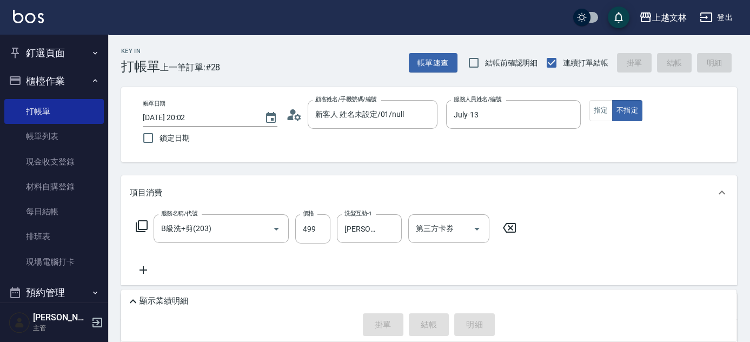
click at [26, 83] on button "櫃檯作業" at bounding box center [53, 81] width 99 height 28
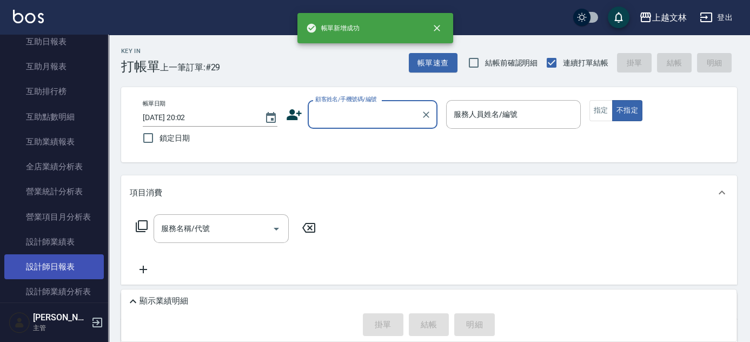
scroll to position [234, 0]
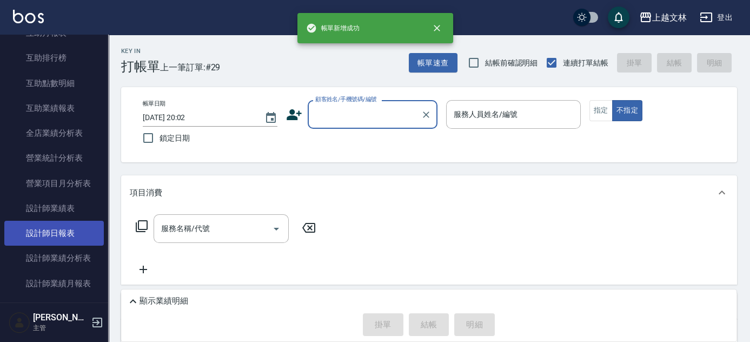
click at [64, 226] on link "設計師日報表" at bounding box center [53, 233] width 99 height 25
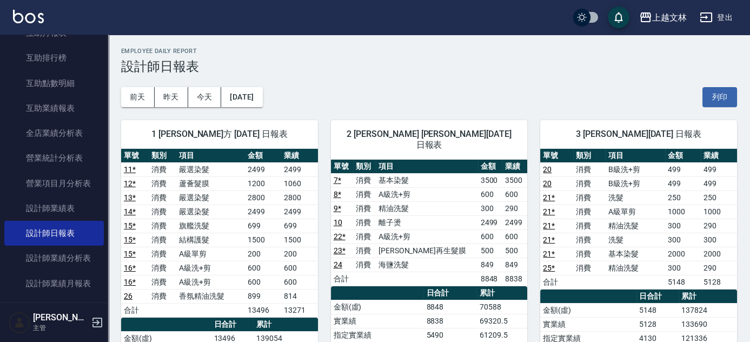
drag, startPoint x: 109, startPoint y: 43, endPoint x: 103, endPoint y: 42, distance: 6.0
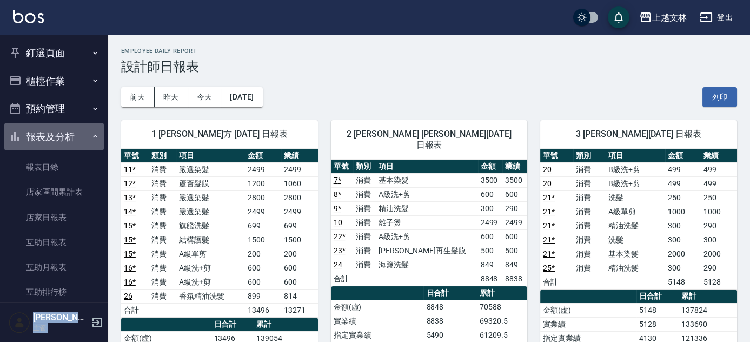
click at [65, 138] on button "報表及分析" at bounding box center [53, 137] width 99 height 28
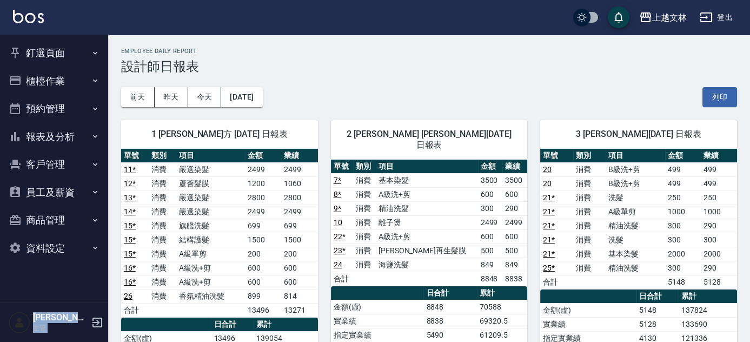
click at [68, 79] on button "櫃檯作業" at bounding box center [53, 81] width 99 height 28
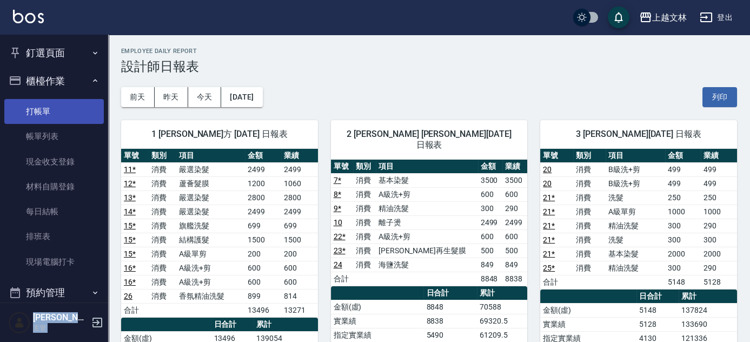
click at [65, 102] on link "打帳單" at bounding box center [53, 111] width 99 height 25
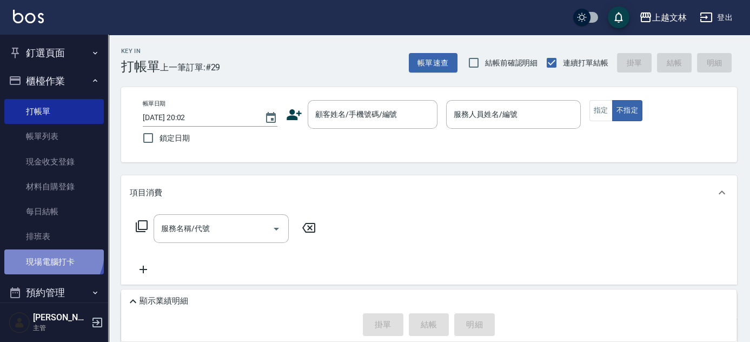
click at [49, 252] on link "現場電腦打卡" at bounding box center [53, 261] width 99 height 25
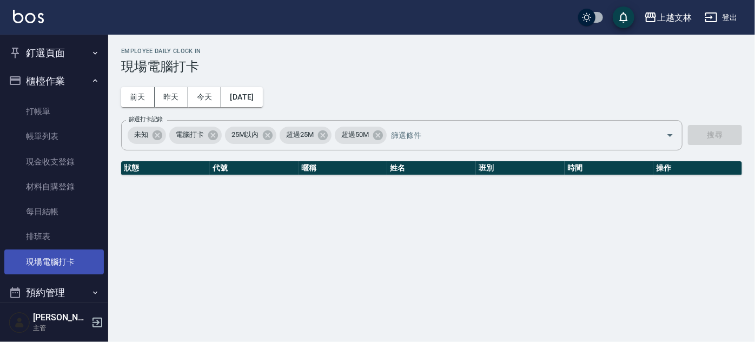
click at [46, 253] on link "現場電腦打卡" at bounding box center [53, 261] width 99 height 25
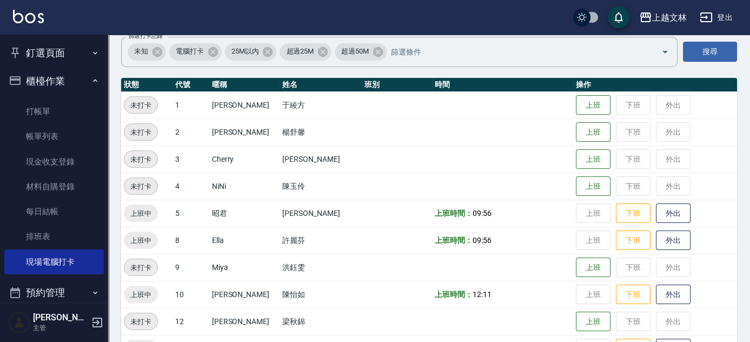
scroll to position [98, 0]
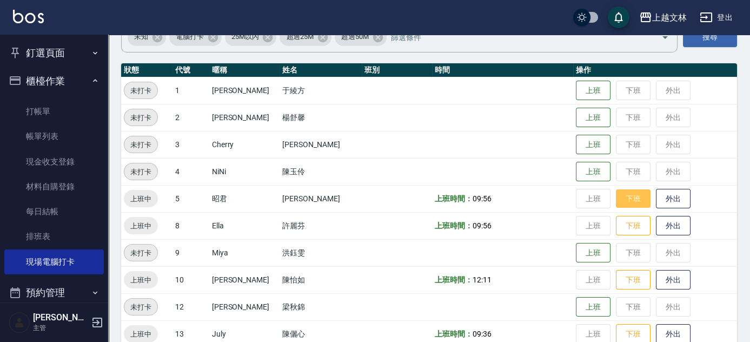
click at [623, 197] on button "下班" at bounding box center [633, 198] width 35 height 19
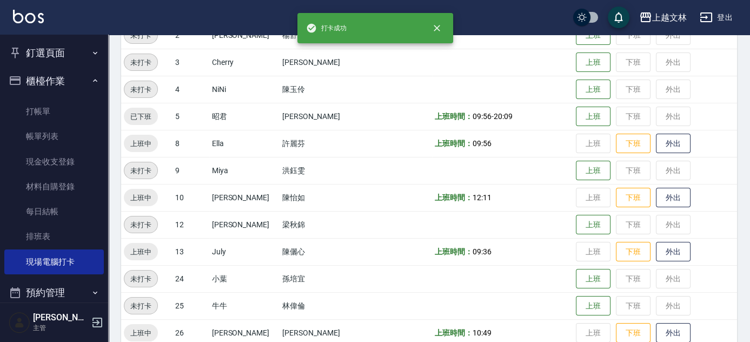
scroll to position [196, 0]
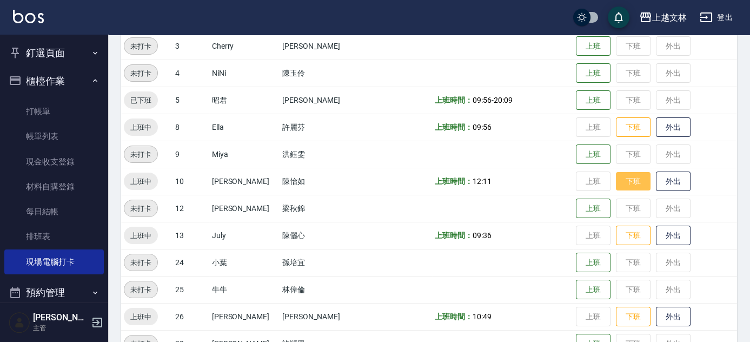
click at [616, 185] on button "下班" at bounding box center [633, 181] width 35 height 19
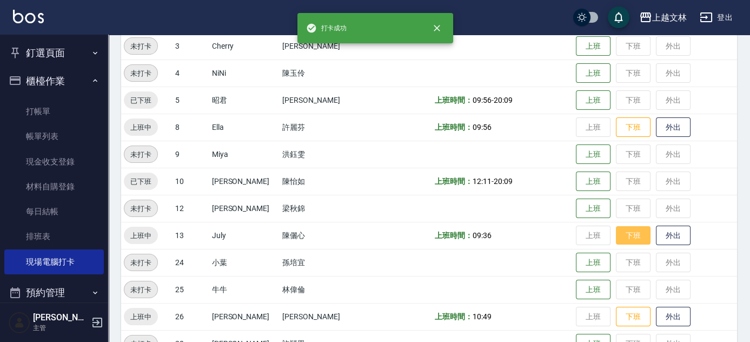
click at [622, 235] on button "下班" at bounding box center [633, 235] width 35 height 19
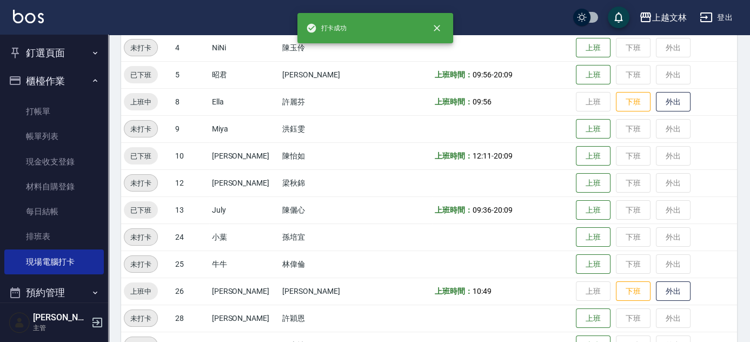
scroll to position [245, 0]
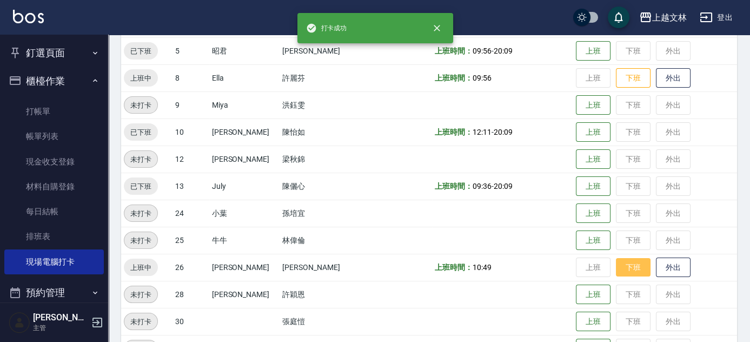
click at [621, 260] on button "下班" at bounding box center [633, 267] width 35 height 19
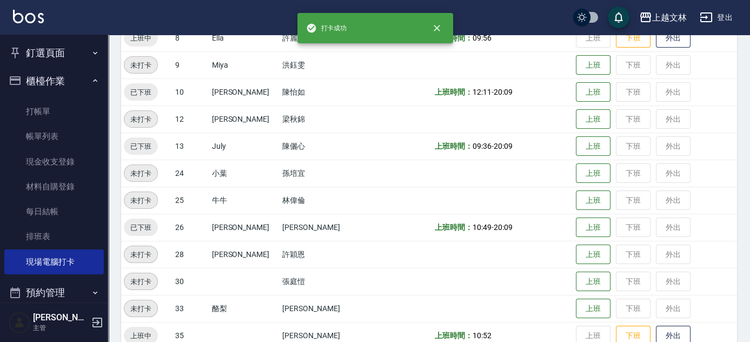
scroll to position [393, 0]
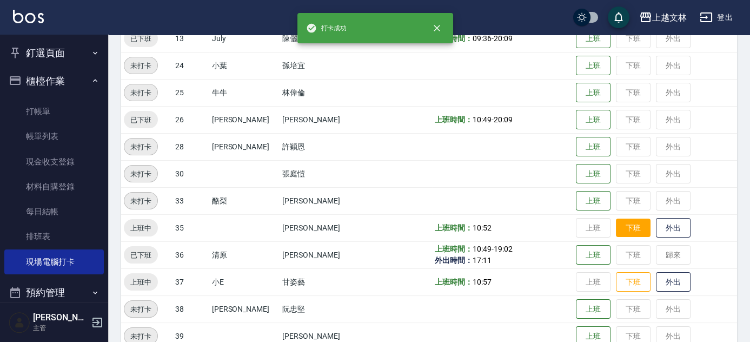
click at [617, 230] on button "下班" at bounding box center [633, 227] width 35 height 19
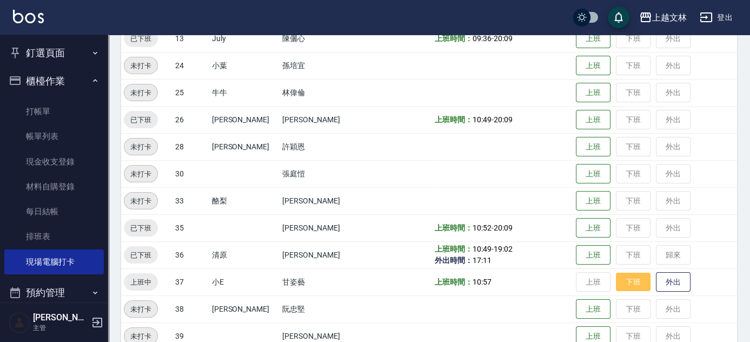
click at [616, 286] on button "下班" at bounding box center [633, 281] width 35 height 19
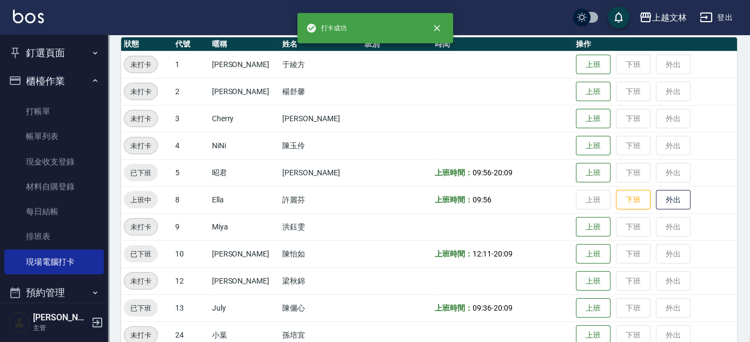
scroll to position [98, 0]
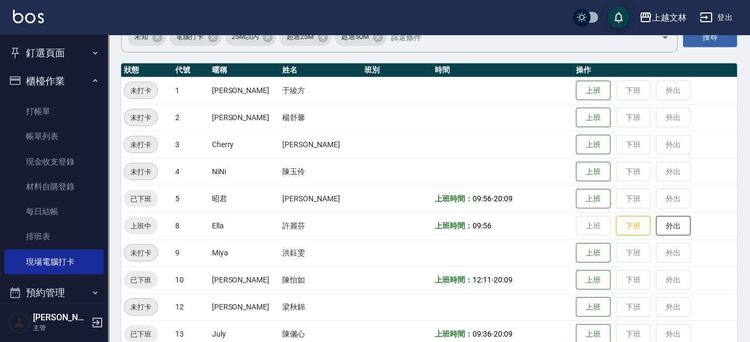
click at [621, 281] on td "上班 下班 外出" at bounding box center [655, 279] width 164 height 27
click at [617, 283] on td "上班 下班 外出" at bounding box center [655, 279] width 164 height 27
click at [616, 279] on td "上班 下班 外出" at bounding box center [655, 279] width 164 height 27
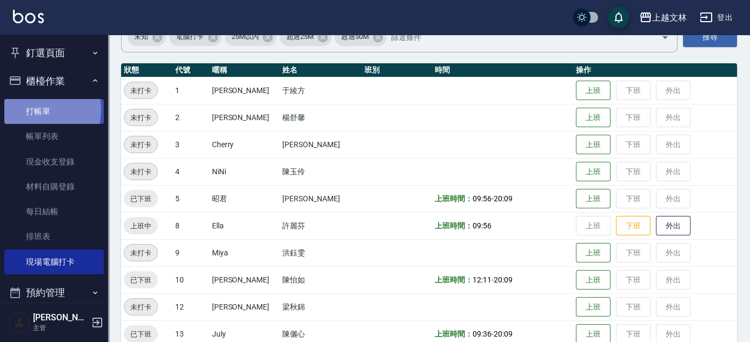
drag, startPoint x: 27, startPoint y: 109, endPoint x: 27, endPoint y: 118, distance: 8.6
click at [27, 109] on link "打帳單" at bounding box center [53, 111] width 99 height 25
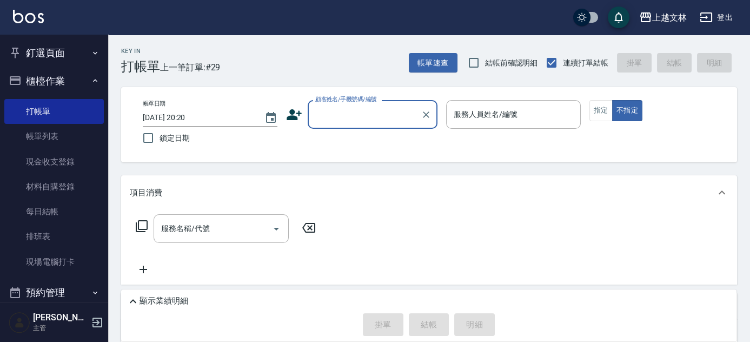
click at [333, 111] on input "顧客姓名/手機號碼/編號" at bounding box center [364, 114] width 104 height 19
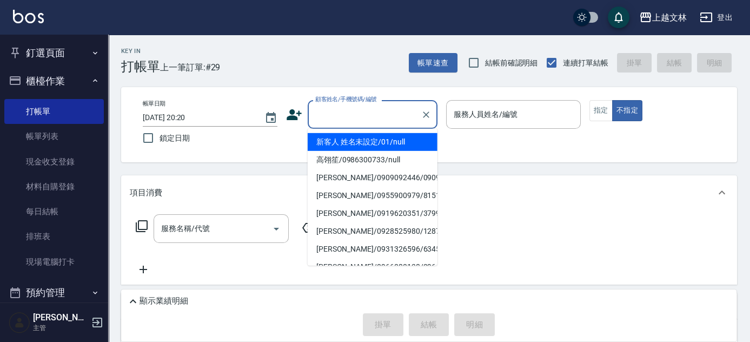
drag, startPoint x: 342, startPoint y: 134, endPoint x: 346, endPoint y: 138, distance: 5.7
click at [343, 134] on li "新客人 姓名未設定/01/null" at bounding box center [373, 142] width 130 height 18
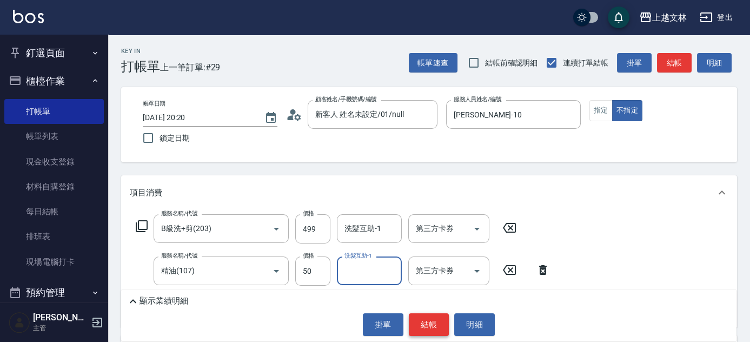
click at [426, 324] on button "結帳" at bounding box center [429, 324] width 41 height 23
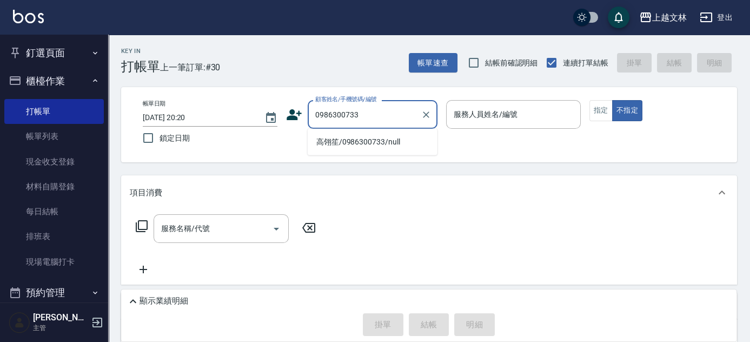
click at [355, 142] on li "高翎笙/0986300733/null" at bounding box center [373, 142] width 130 height 18
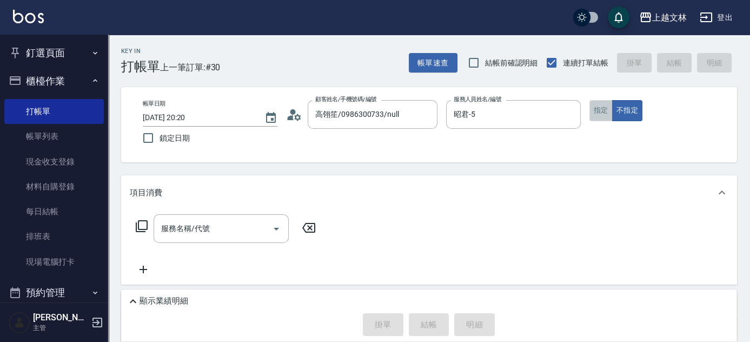
click at [600, 117] on button "指定" at bounding box center [600, 110] width 23 height 21
click at [139, 227] on icon at bounding box center [141, 225] width 13 height 13
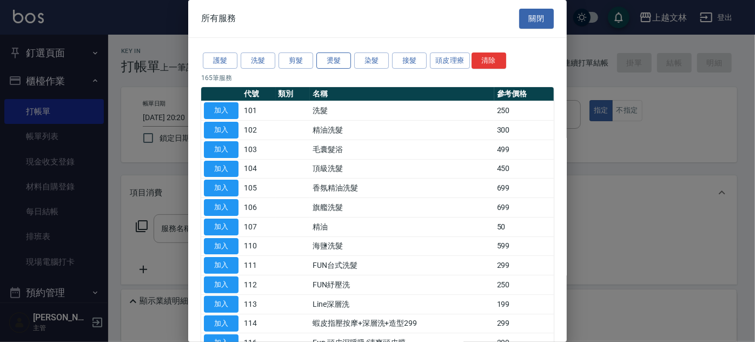
click at [336, 62] on button "燙髮" at bounding box center [333, 60] width 35 height 17
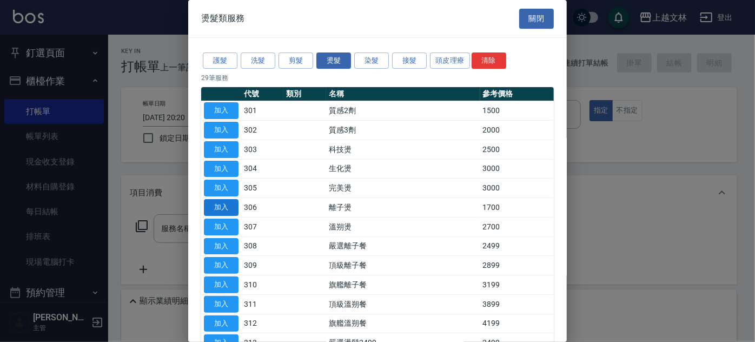
click at [234, 209] on button "加入" at bounding box center [221, 207] width 35 height 17
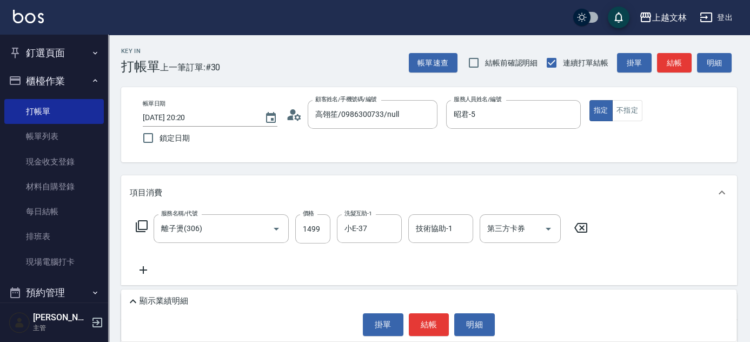
click at [530, 266] on div "服務名稱/代號 離子燙(306) 服務名稱/代號 價格 1499 價格 洗髮互助-1 小E-37 洗髮互助-1 技術協助-1 技術協助-1 第三方卡券 第三方…" at bounding box center [362, 245] width 464 height 62
click at [426, 321] on button "結帳" at bounding box center [429, 324] width 41 height 23
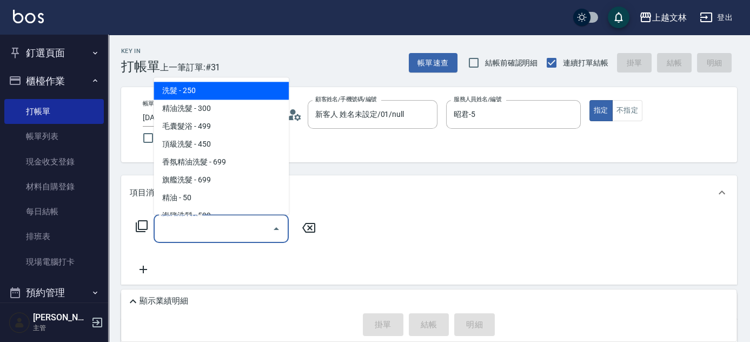
click at [203, 232] on div "服務名稱/代號 服務名稱/代號" at bounding box center [221, 228] width 135 height 29
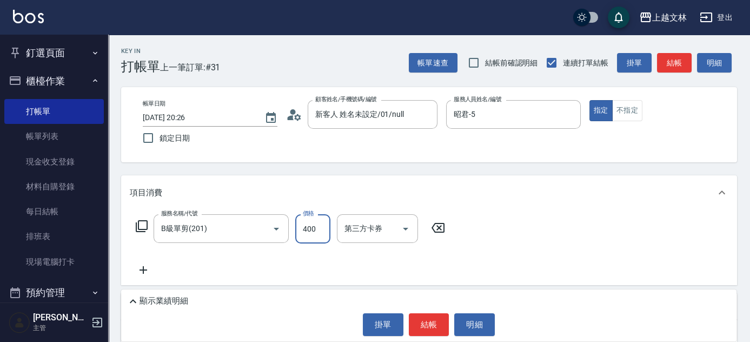
click at [513, 207] on div "項目消費" at bounding box center [429, 192] width 616 height 35
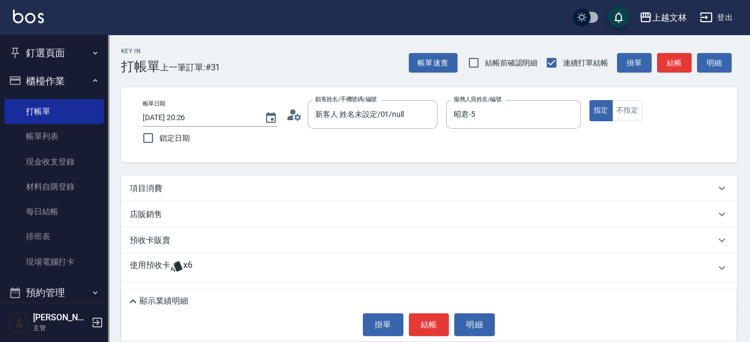
click at [148, 187] on p "項目消費" at bounding box center [146, 188] width 32 height 11
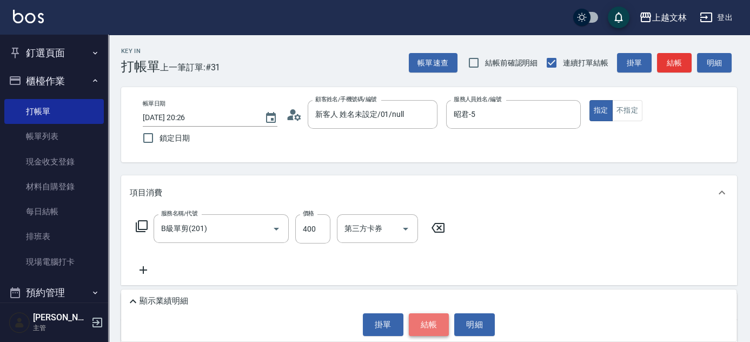
click at [426, 324] on button "結帳" at bounding box center [429, 324] width 41 height 23
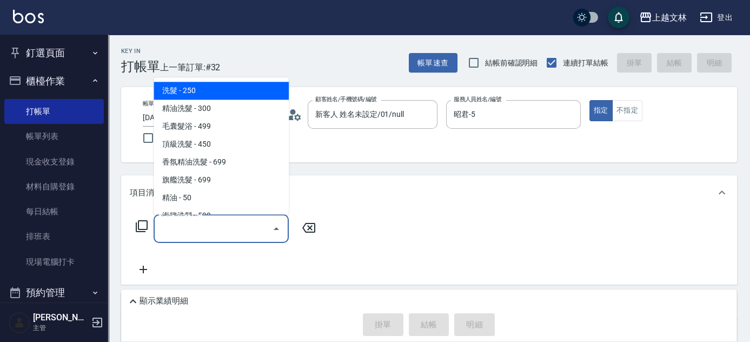
click at [236, 235] on input "服務名稱/代號" at bounding box center [212, 228] width 109 height 19
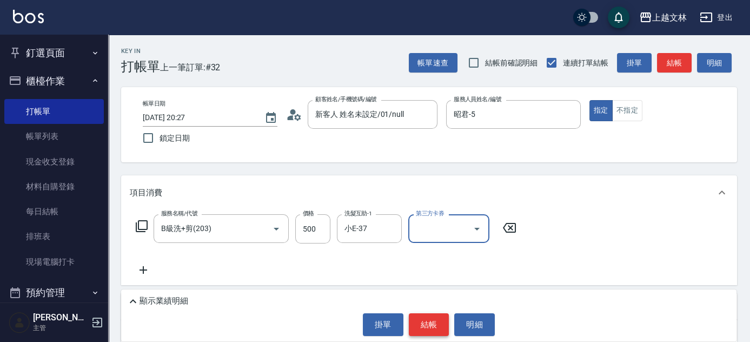
click at [425, 323] on button "結帳" at bounding box center [429, 324] width 41 height 23
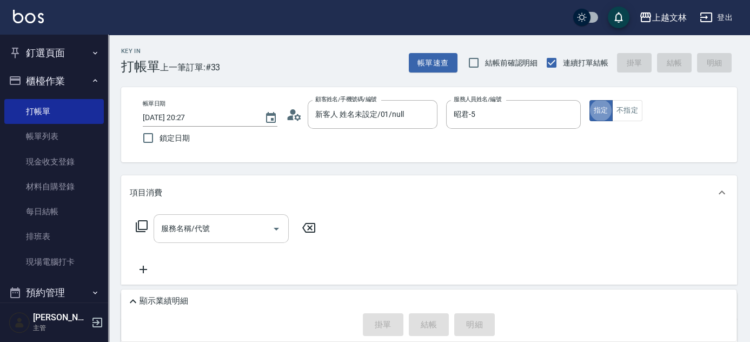
click at [206, 235] on input "服務名稱/代號" at bounding box center [212, 228] width 109 height 19
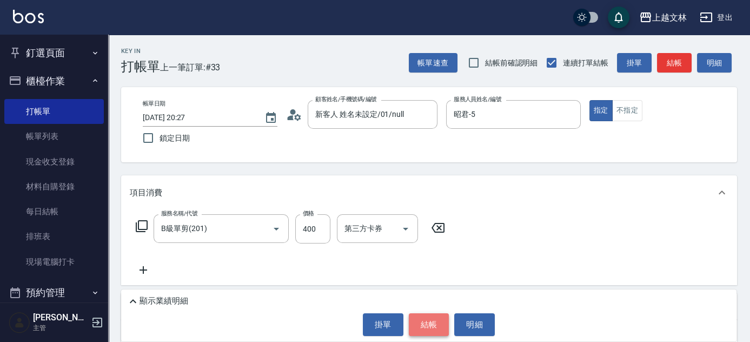
click at [425, 325] on button "結帳" at bounding box center [429, 324] width 41 height 23
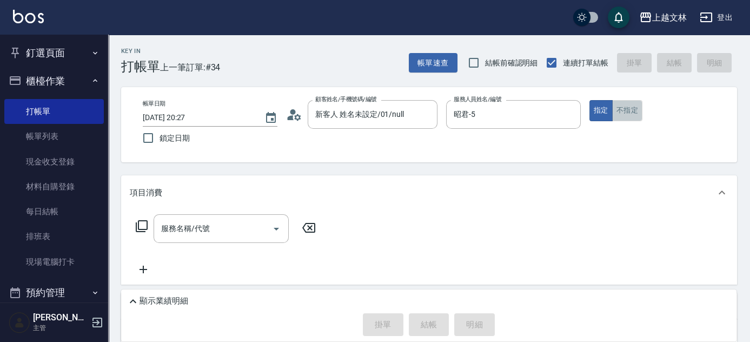
click at [618, 112] on button "不指定" at bounding box center [627, 110] width 30 height 21
click at [236, 238] on div "服務名稱/代號" at bounding box center [221, 228] width 135 height 29
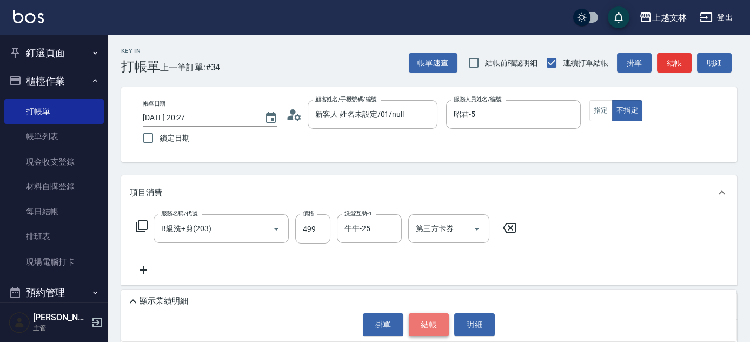
click at [424, 323] on button "結帳" at bounding box center [429, 324] width 41 height 23
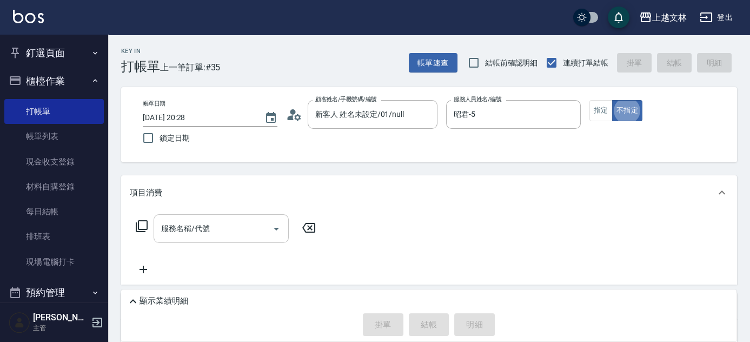
click at [226, 233] on input "服務名稱/代號" at bounding box center [212, 228] width 109 height 19
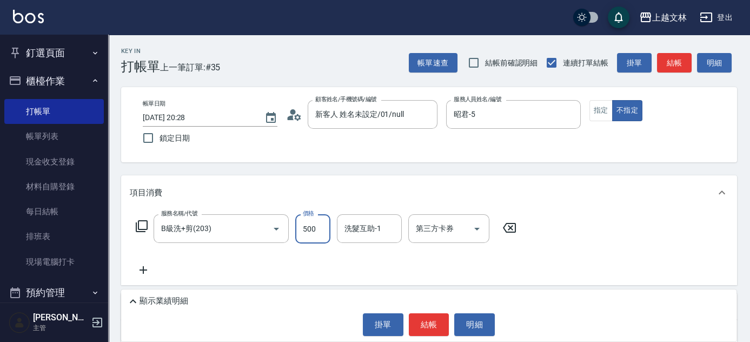
click at [350, 224] on div "洗髮互助-1 洗髮互助-1" at bounding box center [369, 228] width 65 height 29
click at [593, 113] on button "指定" at bounding box center [600, 110] width 23 height 21
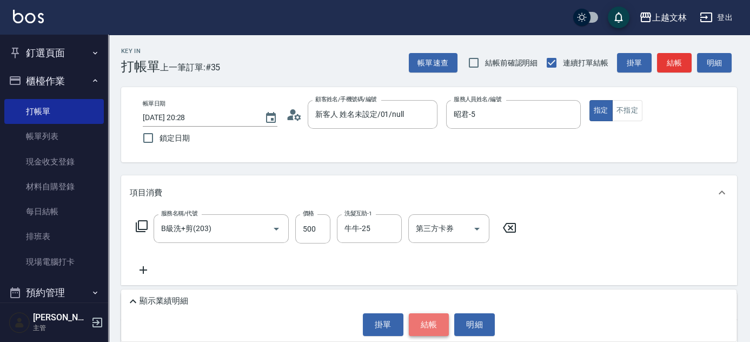
click at [424, 326] on button "結帳" at bounding box center [429, 324] width 41 height 23
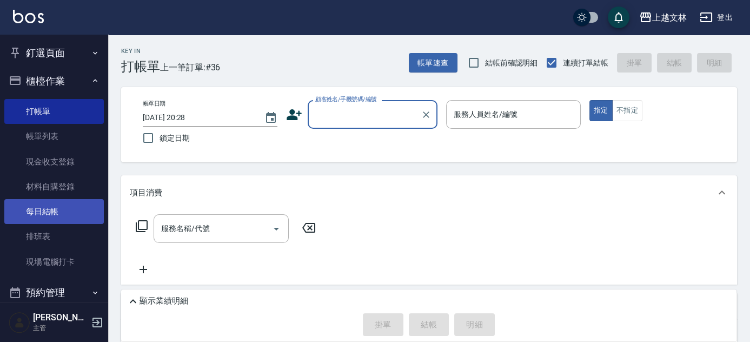
click at [32, 211] on link "每日結帳" at bounding box center [53, 211] width 99 height 25
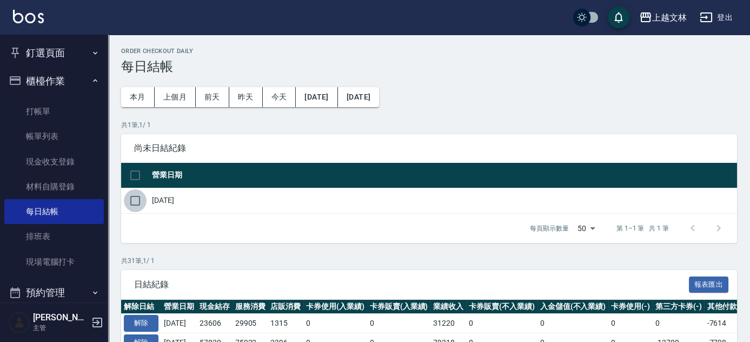
click at [138, 204] on input "checkbox" at bounding box center [135, 200] width 23 height 23
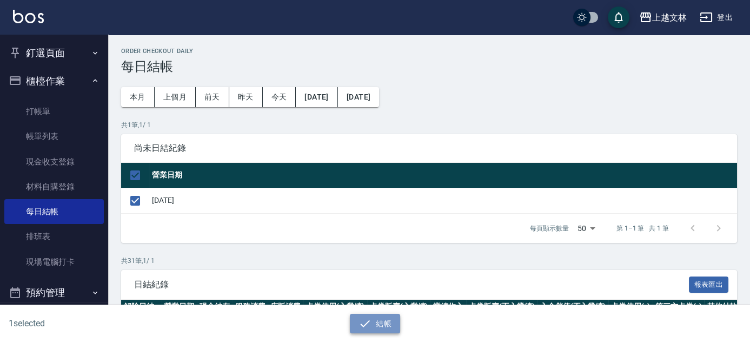
click at [383, 327] on button "結帳" at bounding box center [375, 323] width 50 height 20
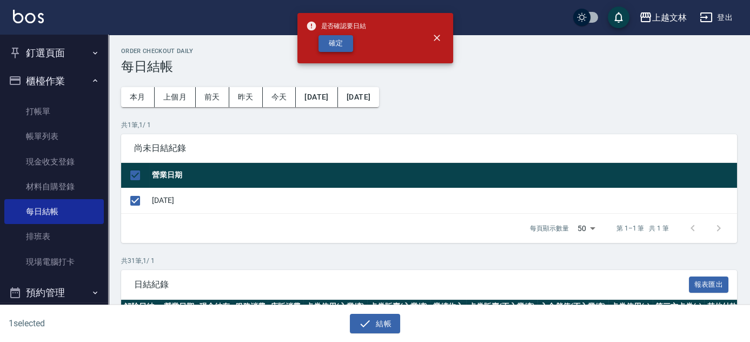
click at [330, 38] on button "確定" at bounding box center [335, 43] width 35 height 17
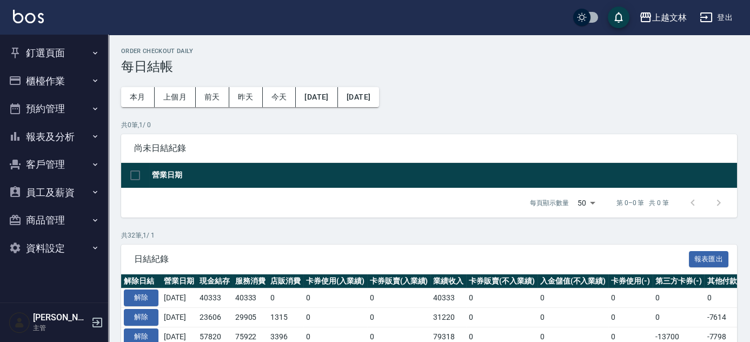
click at [49, 136] on button "報表及分析" at bounding box center [53, 137] width 99 height 28
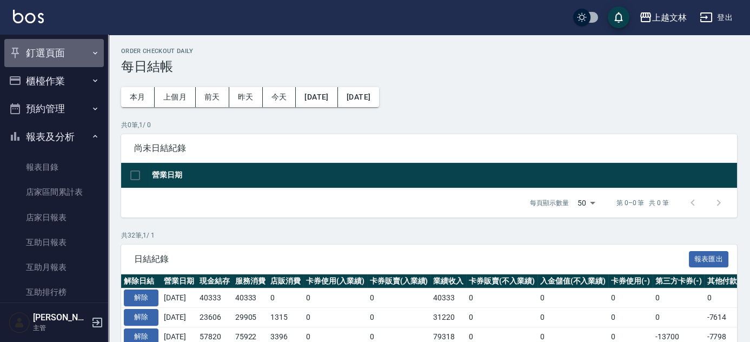
click at [55, 52] on button "釘選頁面" at bounding box center [53, 53] width 99 height 28
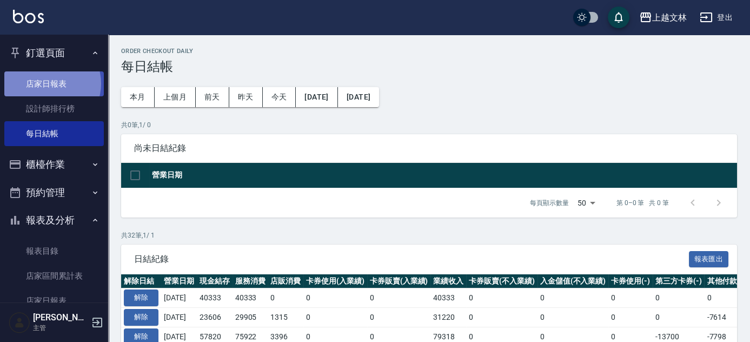
click at [48, 83] on link "店家日報表" at bounding box center [53, 83] width 99 height 25
